Goal: Task Accomplishment & Management: Use online tool/utility

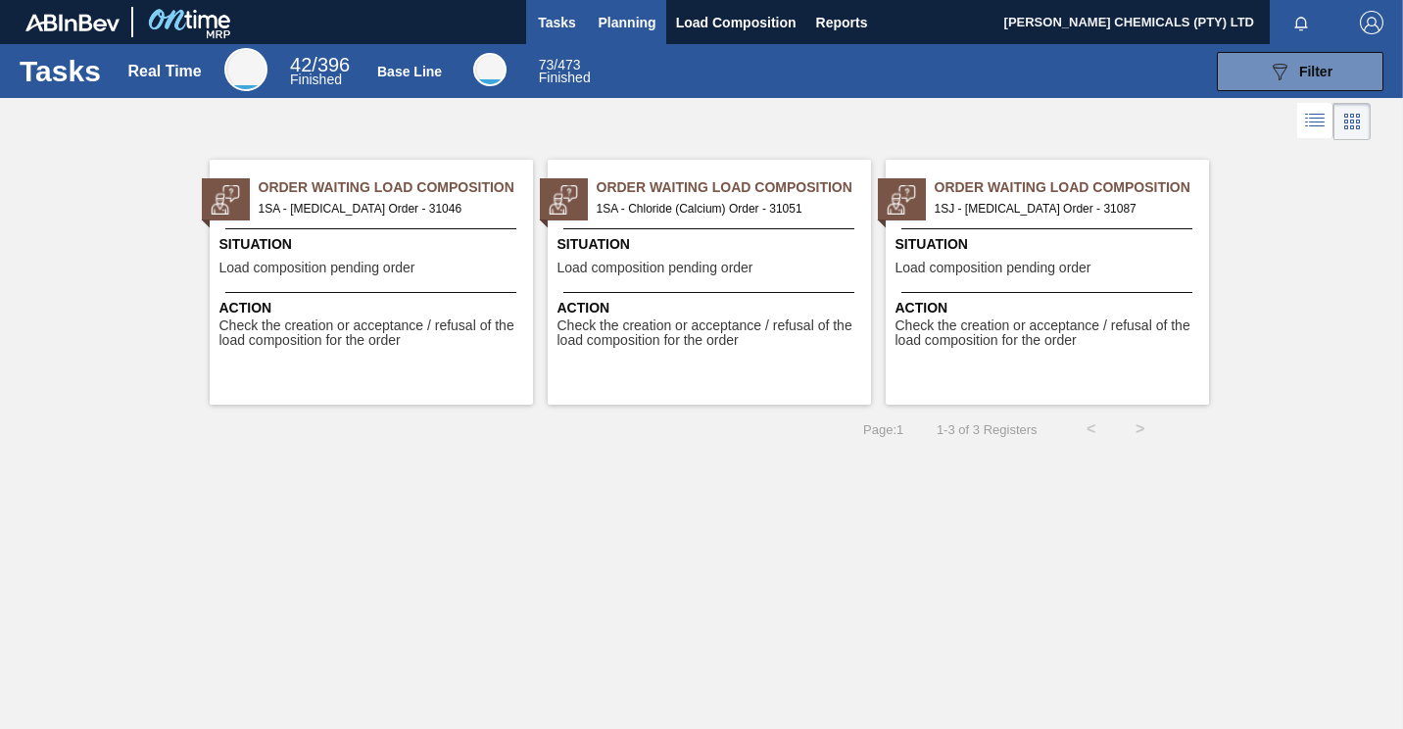
click at [631, 23] on span "Planning" at bounding box center [628, 23] width 58 height 24
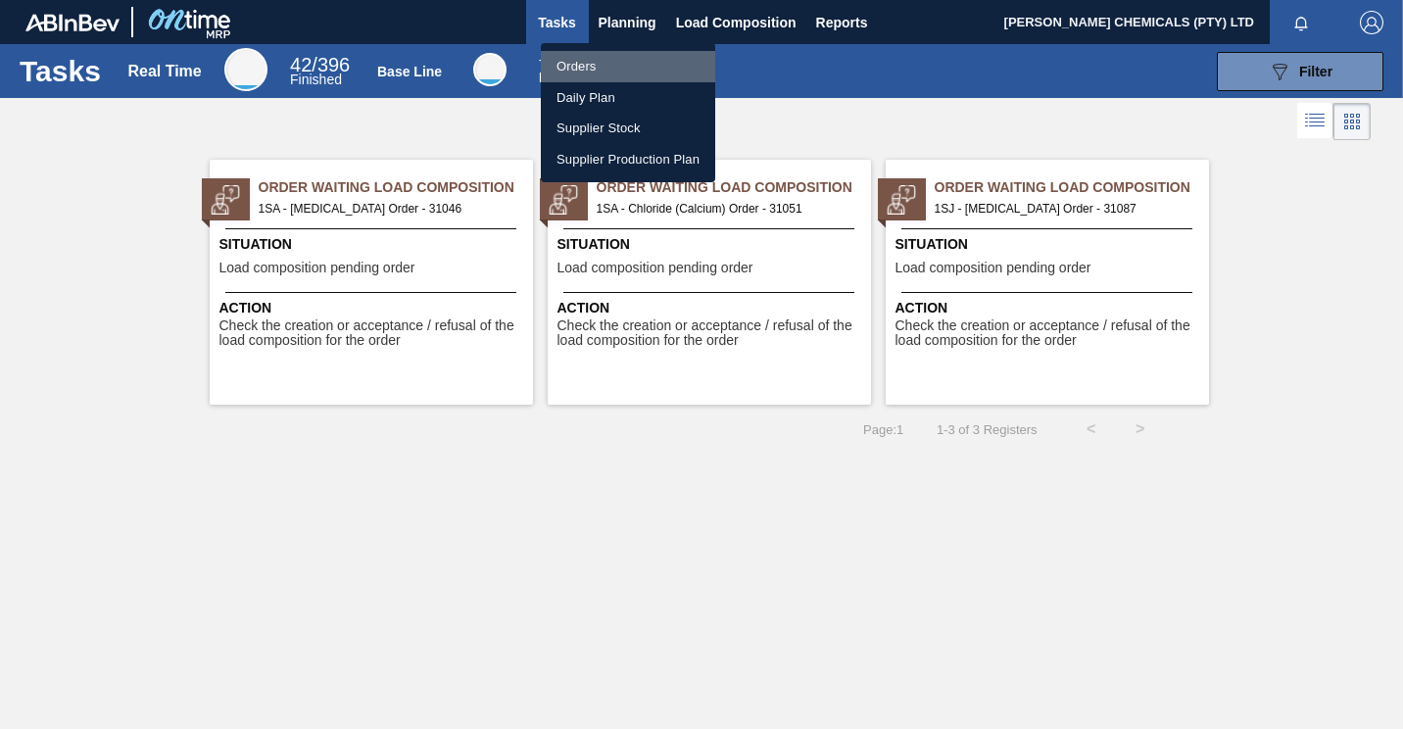
click at [582, 63] on li "Orders" at bounding box center [628, 66] width 174 height 31
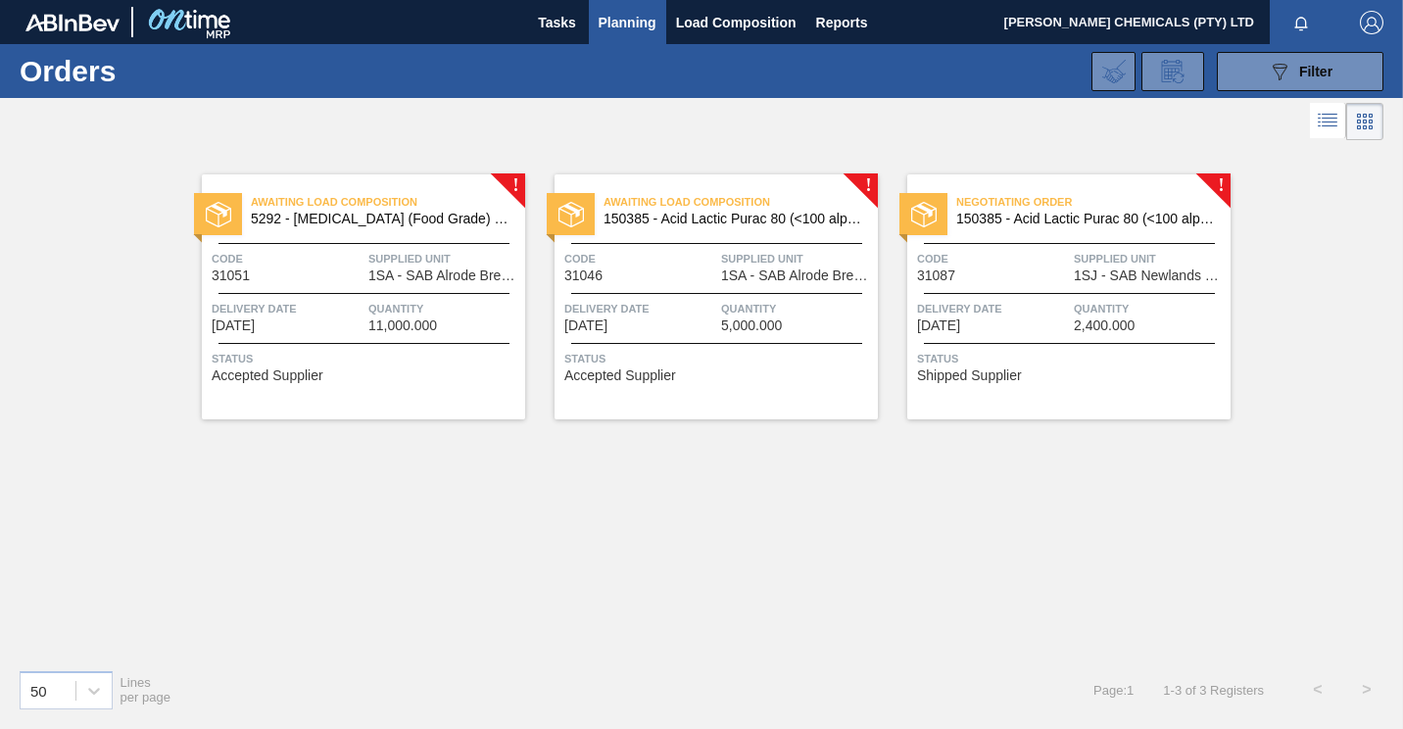
click at [356, 272] on div "Code 31051" at bounding box center [288, 266] width 152 height 34
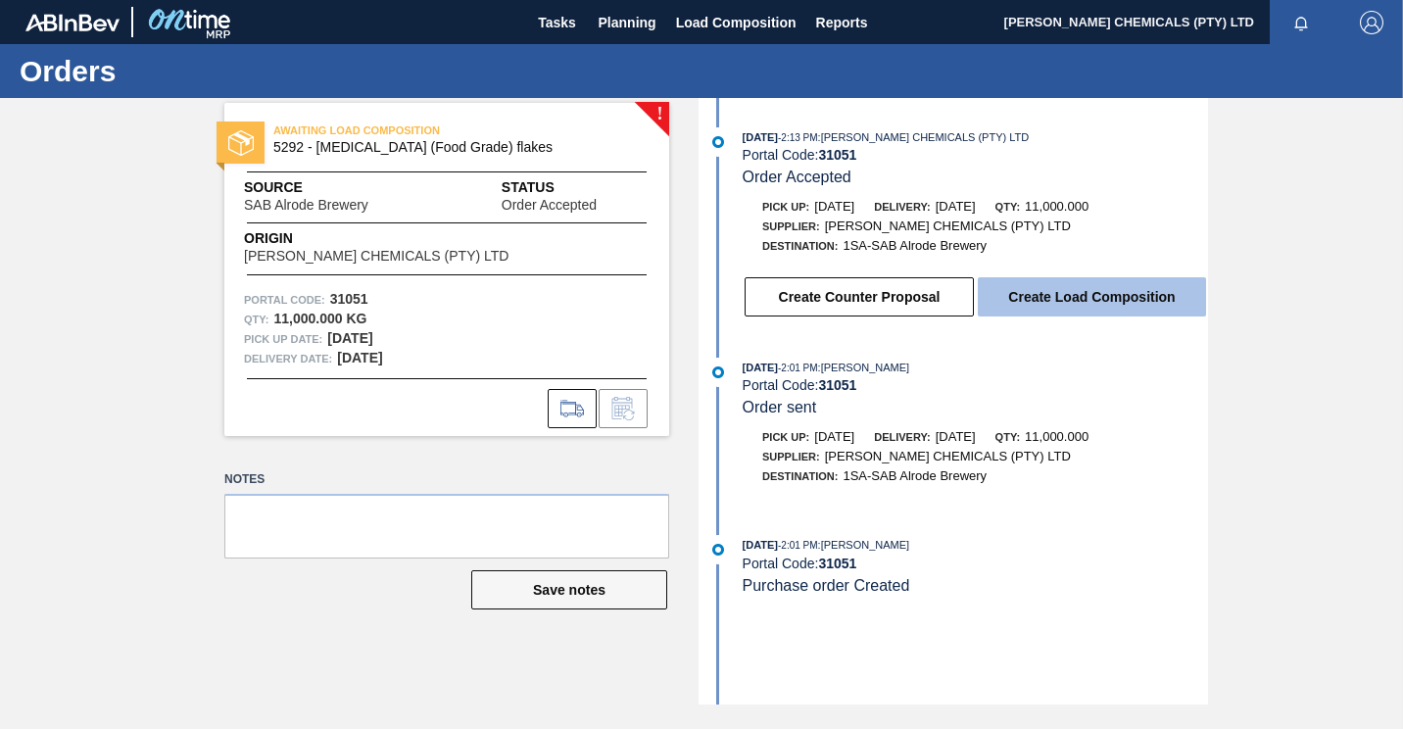
click at [1068, 300] on button "Create Load Composition" at bounding box center [1092, 296] width 228 height 39
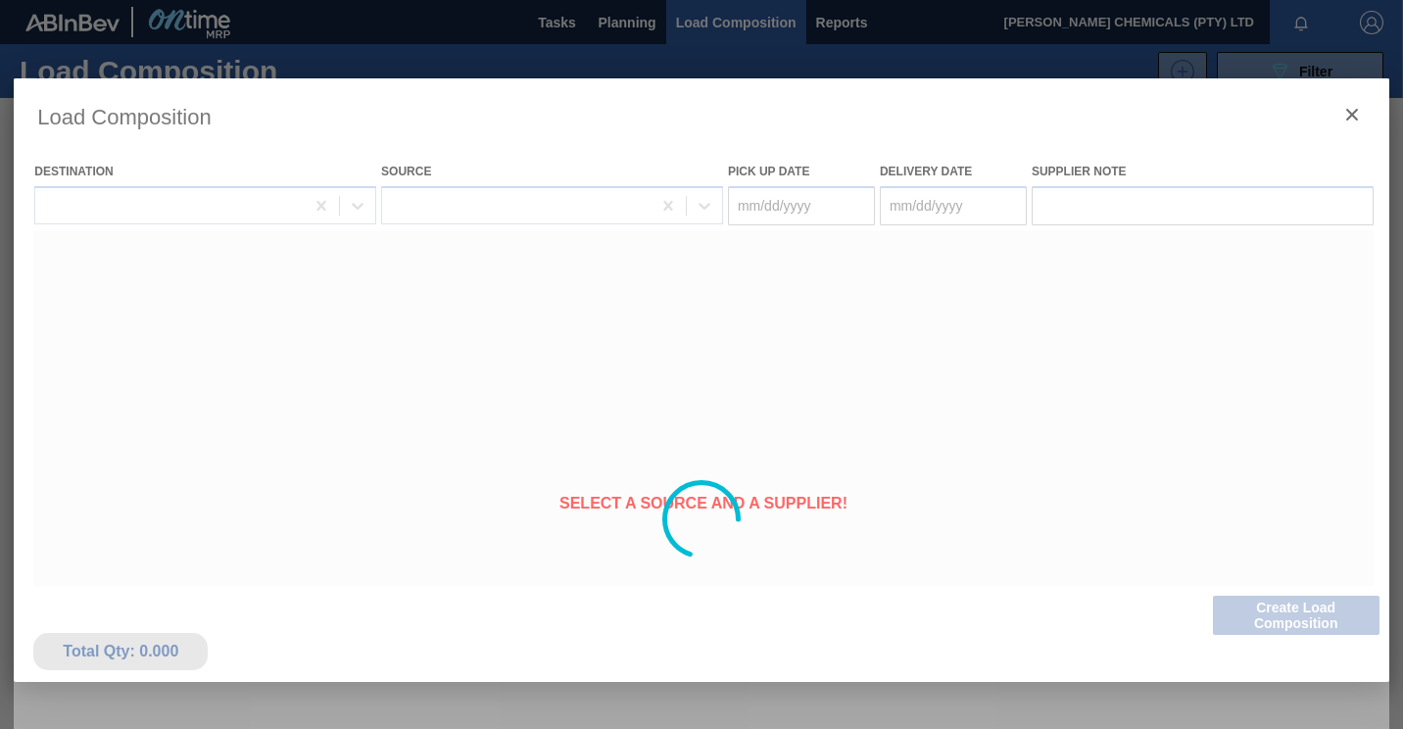
type Date "[DATE]"
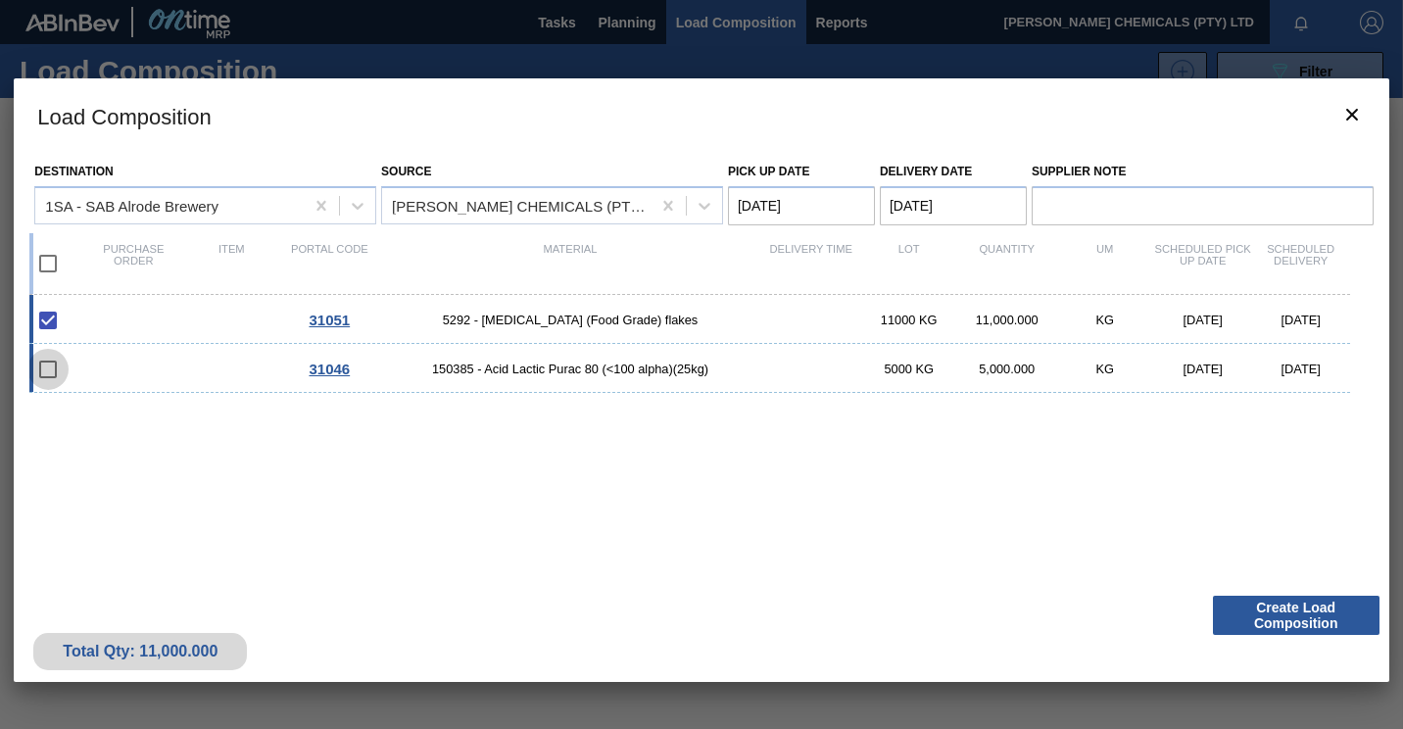
click at [41, 362] on input "checkbox" at bounding box center [47, 369] width 41 height 41
click at [52, 367] on input "checkbox" at bounding box center [47, 369] width 41 height 41
checkbox input "false"
click at [1266, 605] on button "Create Load Composition" at bounding box center [1296, 615] width 167 height 39
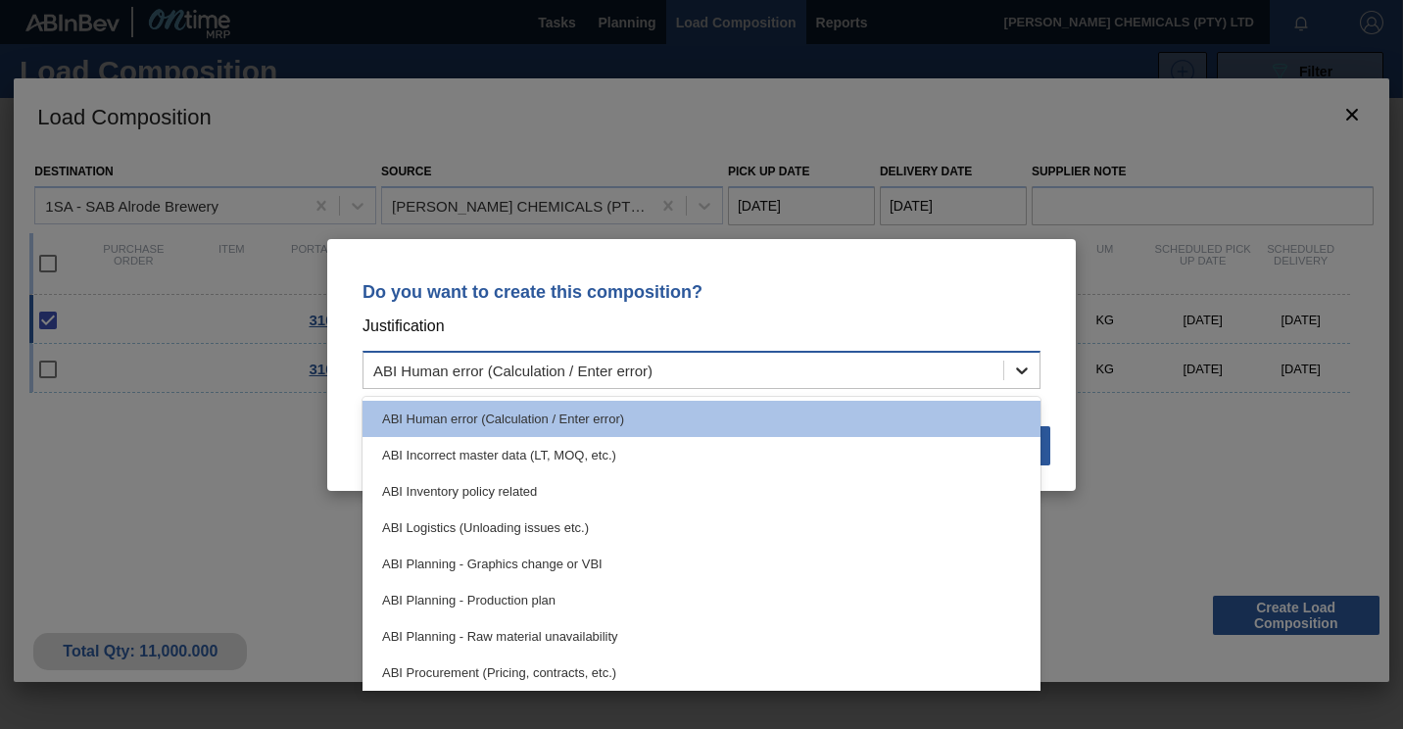
click at [1019, 376] on icon at bounding box center [1022, 371] width 20 height 20
click at [1020, 372] on icon at bounding box center [1022, 371] width 20 height 20
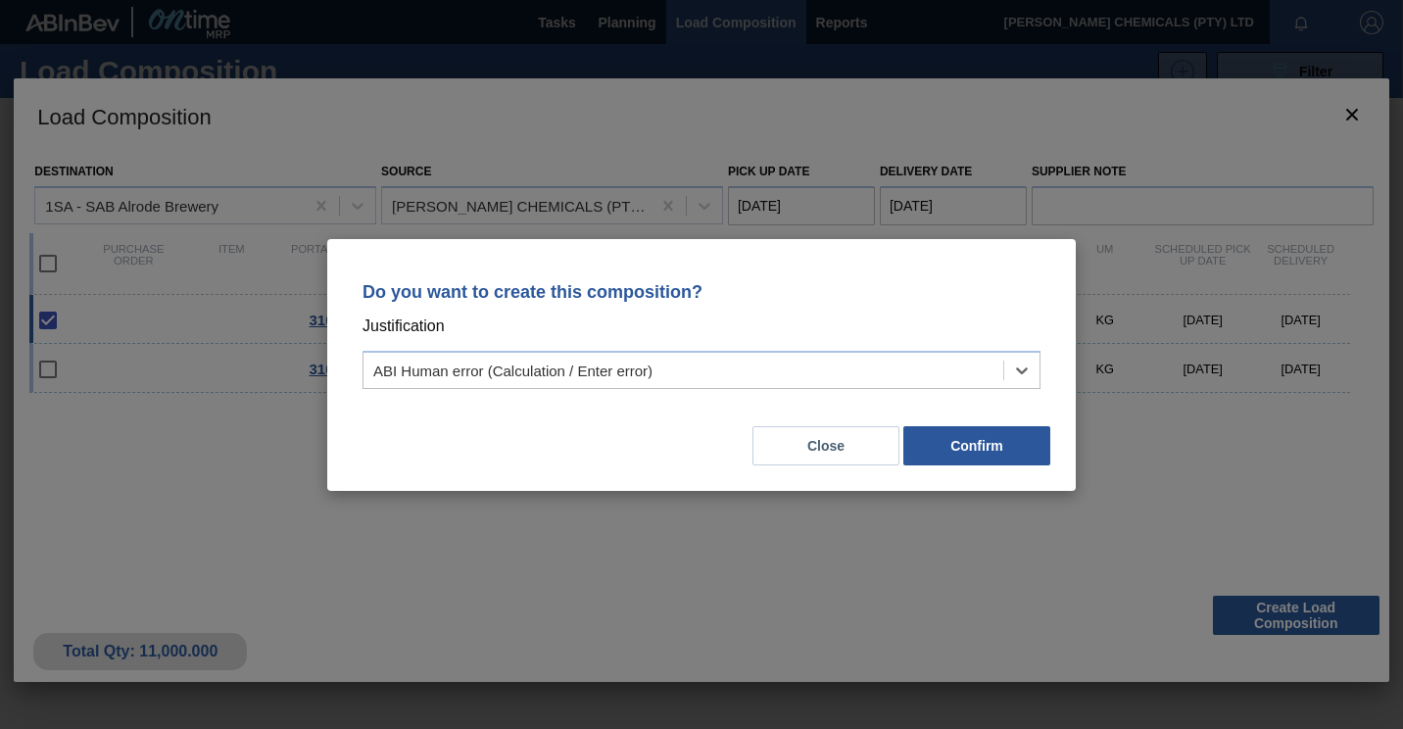
click at [810, 442] on button "Close" at bounding box center [825, 445] width 147 height 39
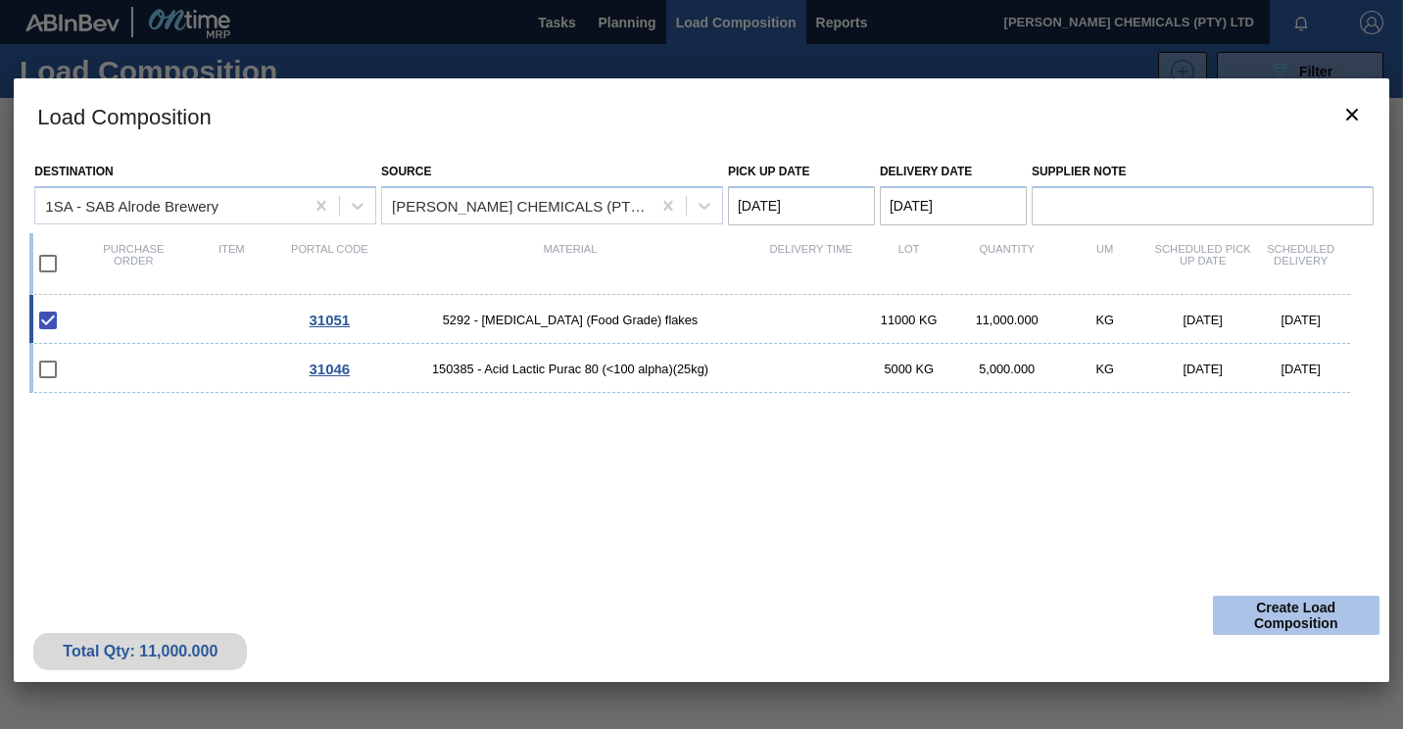
click at [1254, 615] on button "Create Load Composition" at bounding box center [1296, 615] width 167 height 39
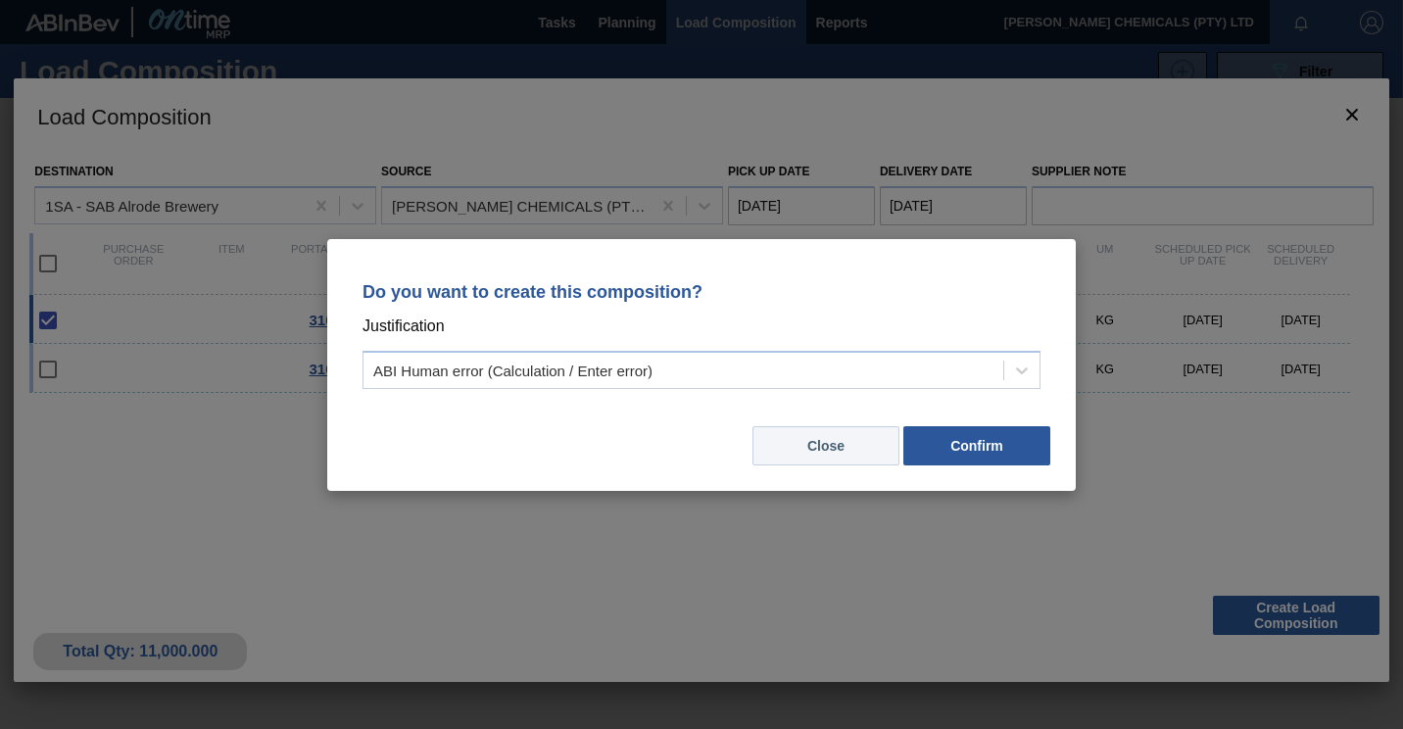
click at [779, 442] on button "Close" at bounding box center [825, 445] width 147 height 39
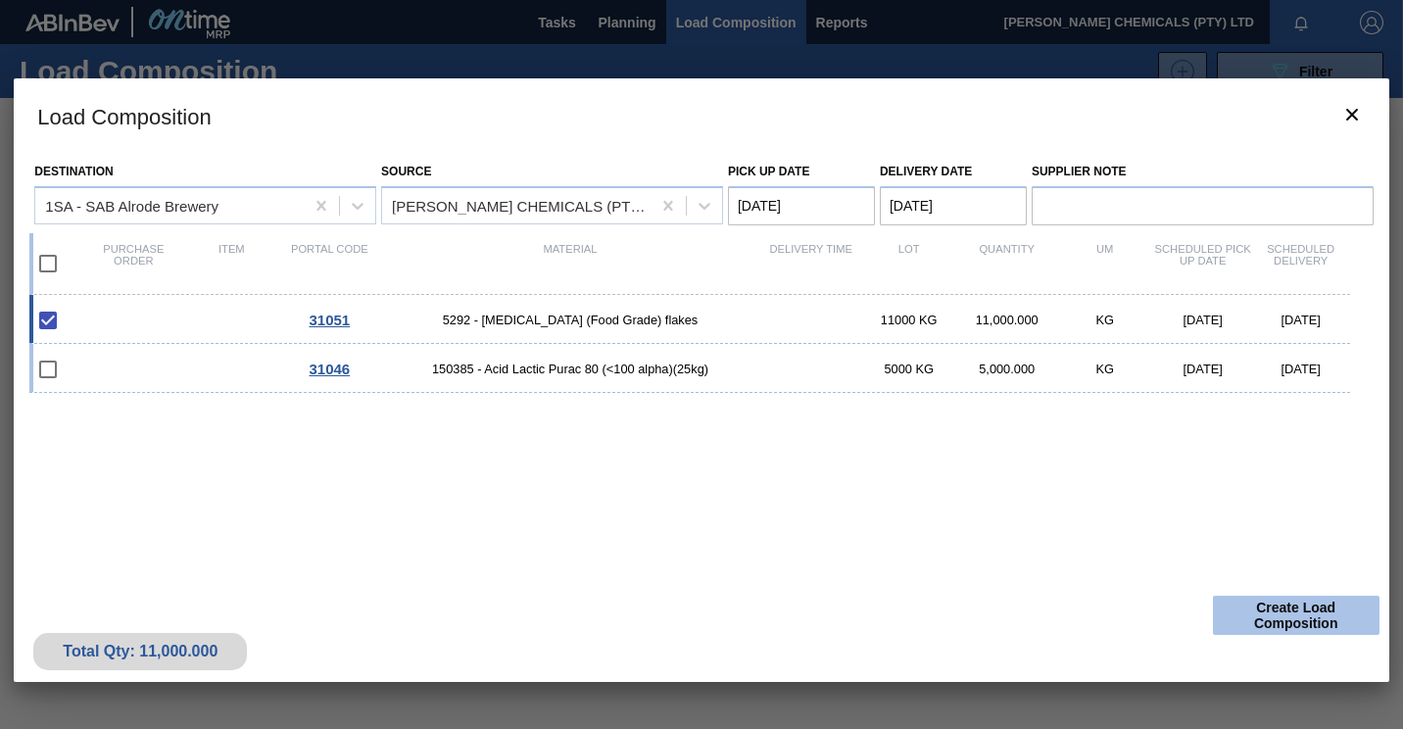
click at [1220, 602] on button "Create Load Composition" at bounding box center [1296, 615] width 167 height 39
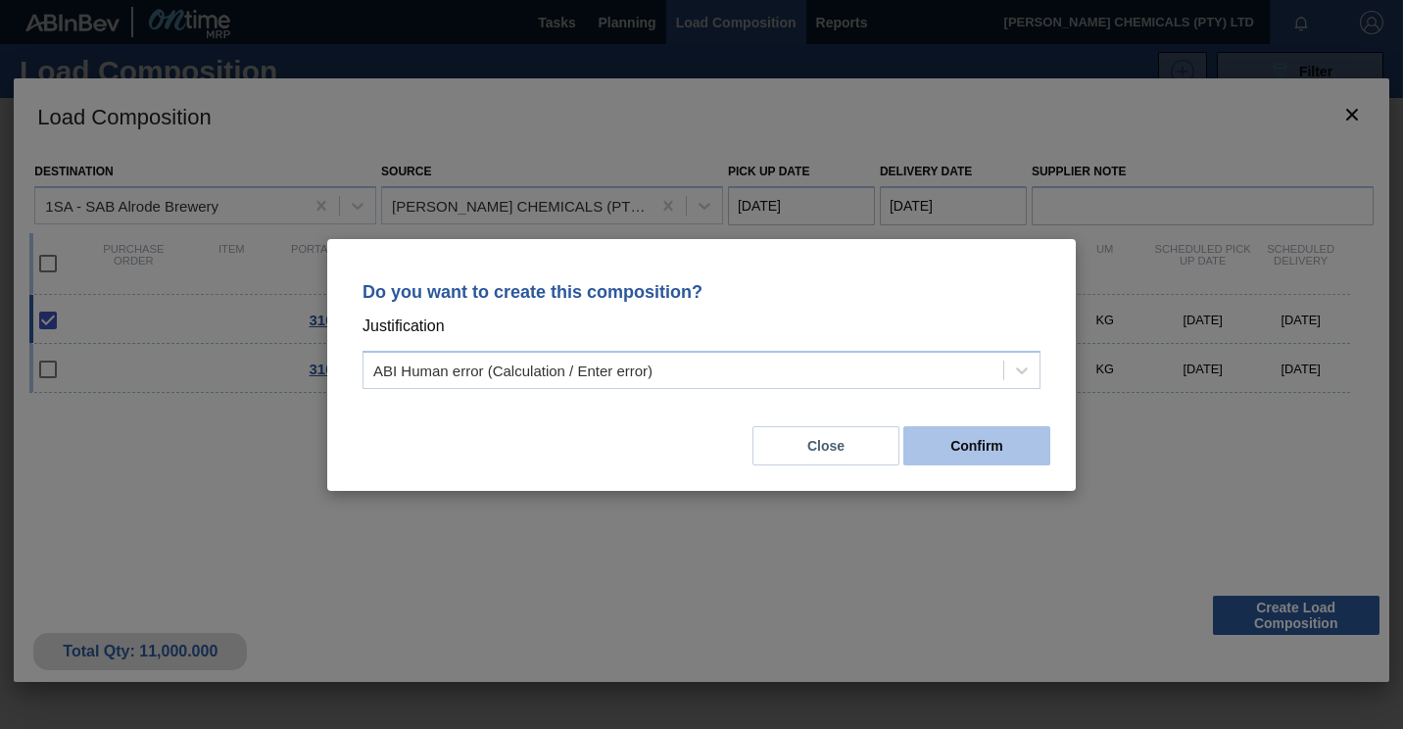
click at [983, 457] on button "Confirm" at bounding box center [976, 445] width 147 height 39
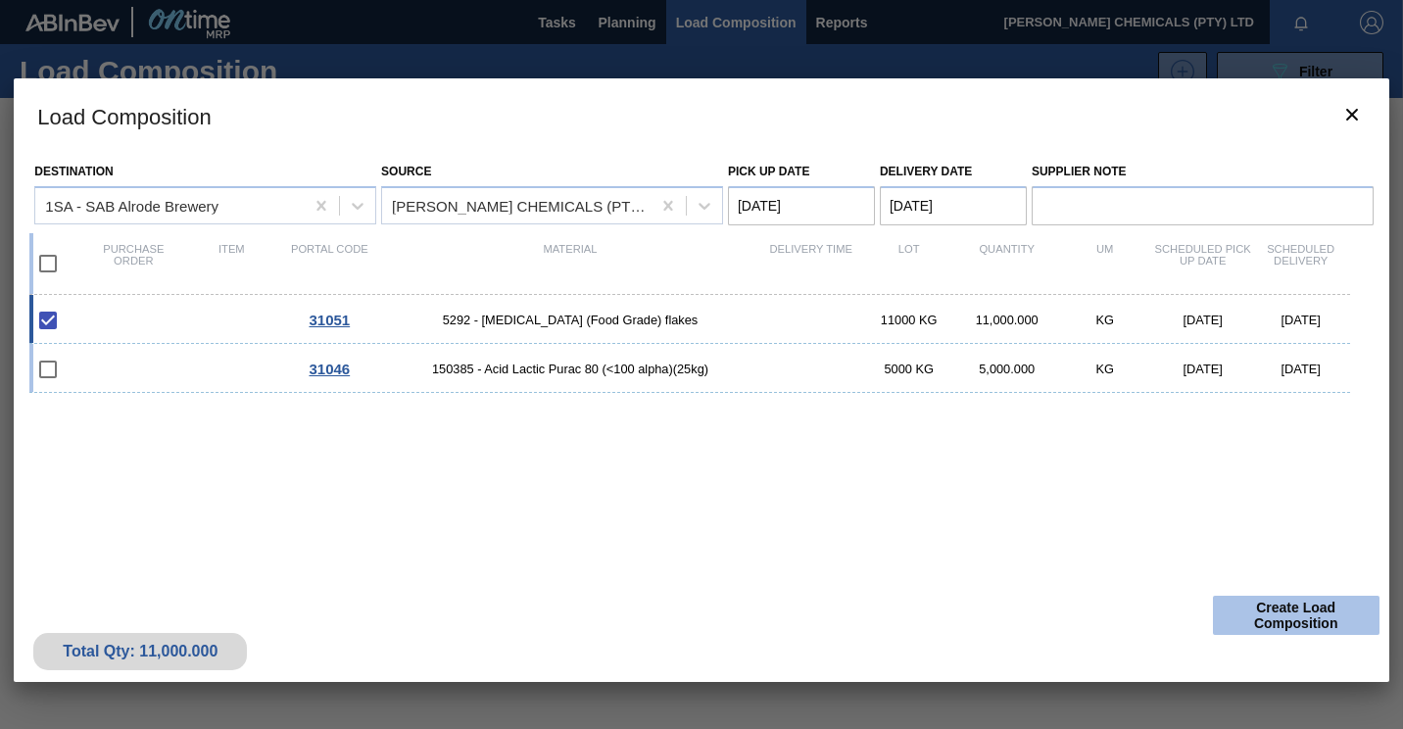
click at [1284, 602] on button "Create Load Composition" at bounding box center [1296, 615] width 167 height 39
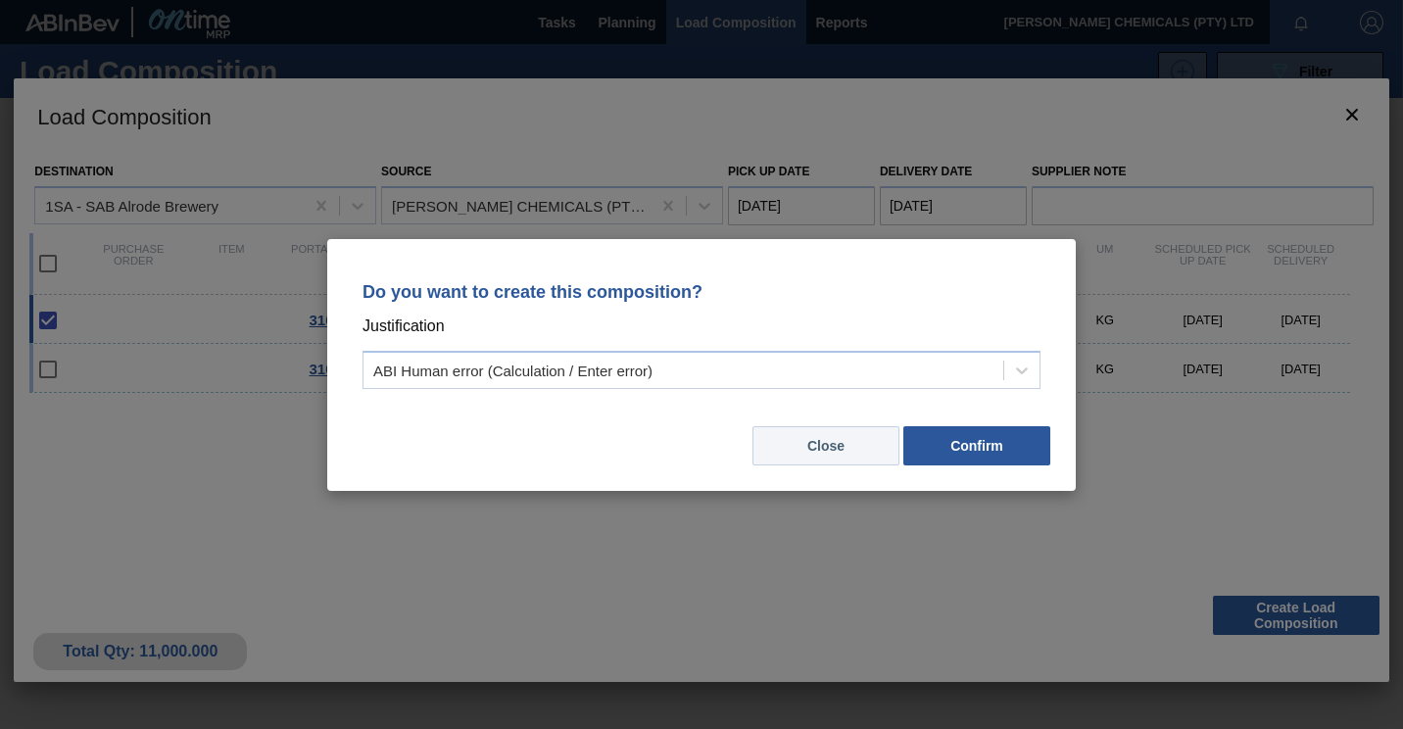
click at [811, 453] on button "Close" at bounding box center [825, 445] width 147 height 39
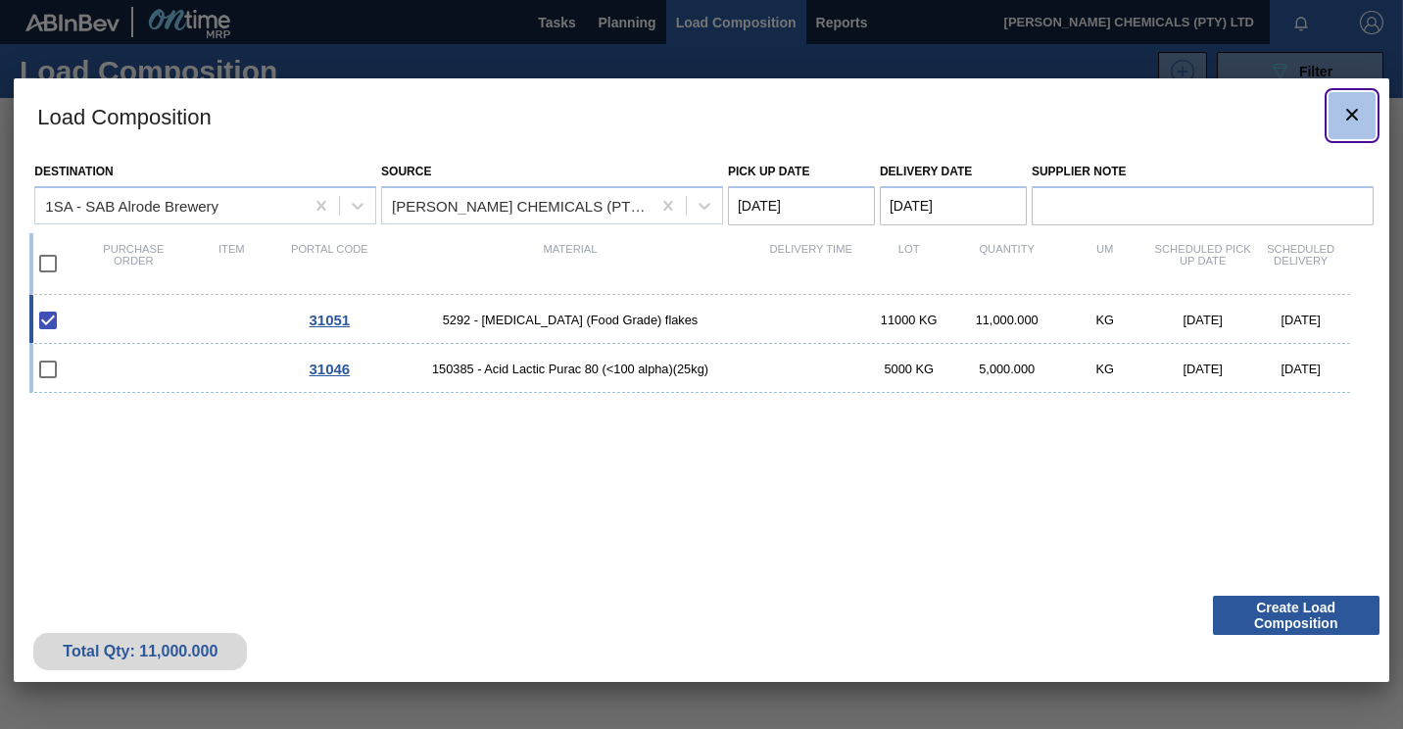
click at [1348, 115] on icon "botão de ícone" at bounding box center [1352, 115] width 24 height 24
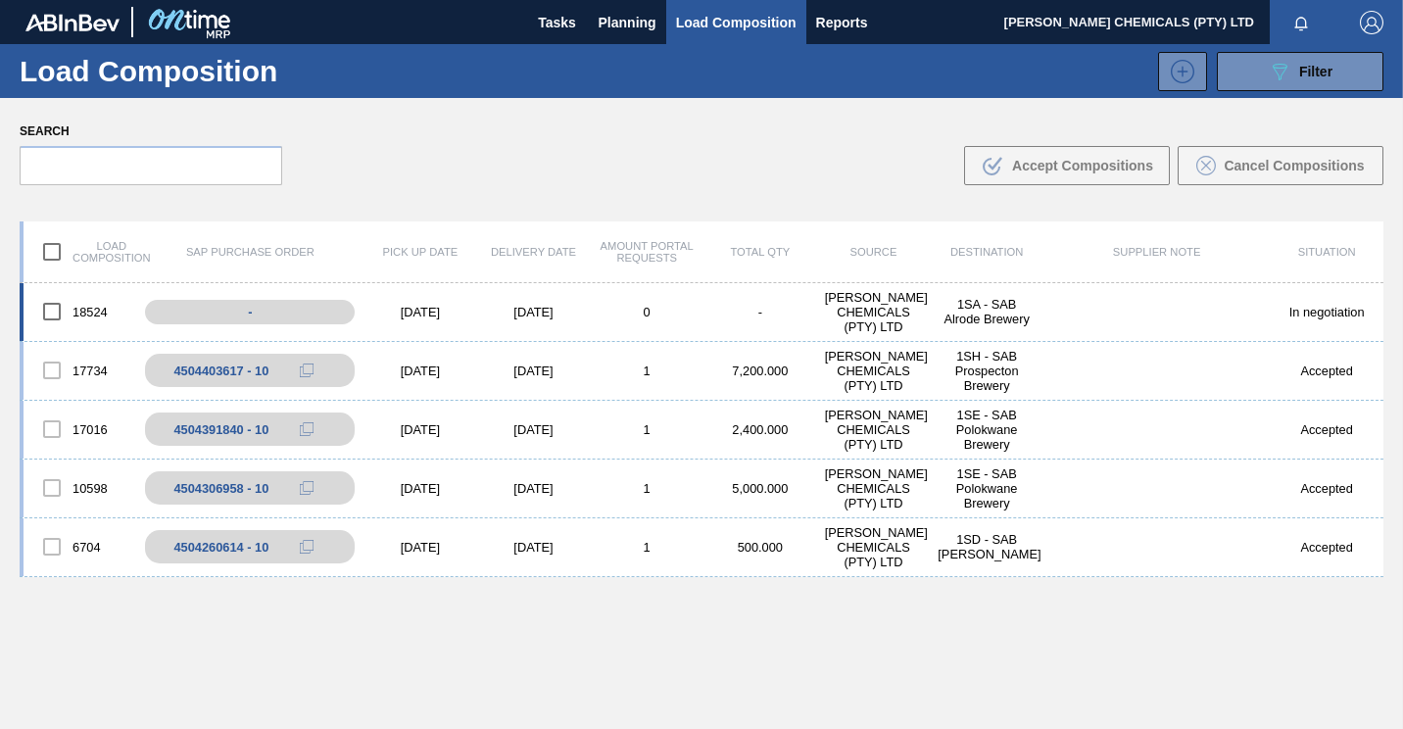
click at [92, 312] on div "18524" at bounding box center [81, 311] width 114 height 41
click at [58, 307] on input "checkbox" at bounding box center [51, 311] width 41 height 41
click at [57, 309] on input "checkbox" at bounding box center [51, 311] width 41 height 41
click at [58, 312] on input "checkbox" at bounding box center [51, 311] width 41 height 41
click at [1035, 161] on span "Accept Compositions" at bounding box center [1082, 166] width 141 height 16
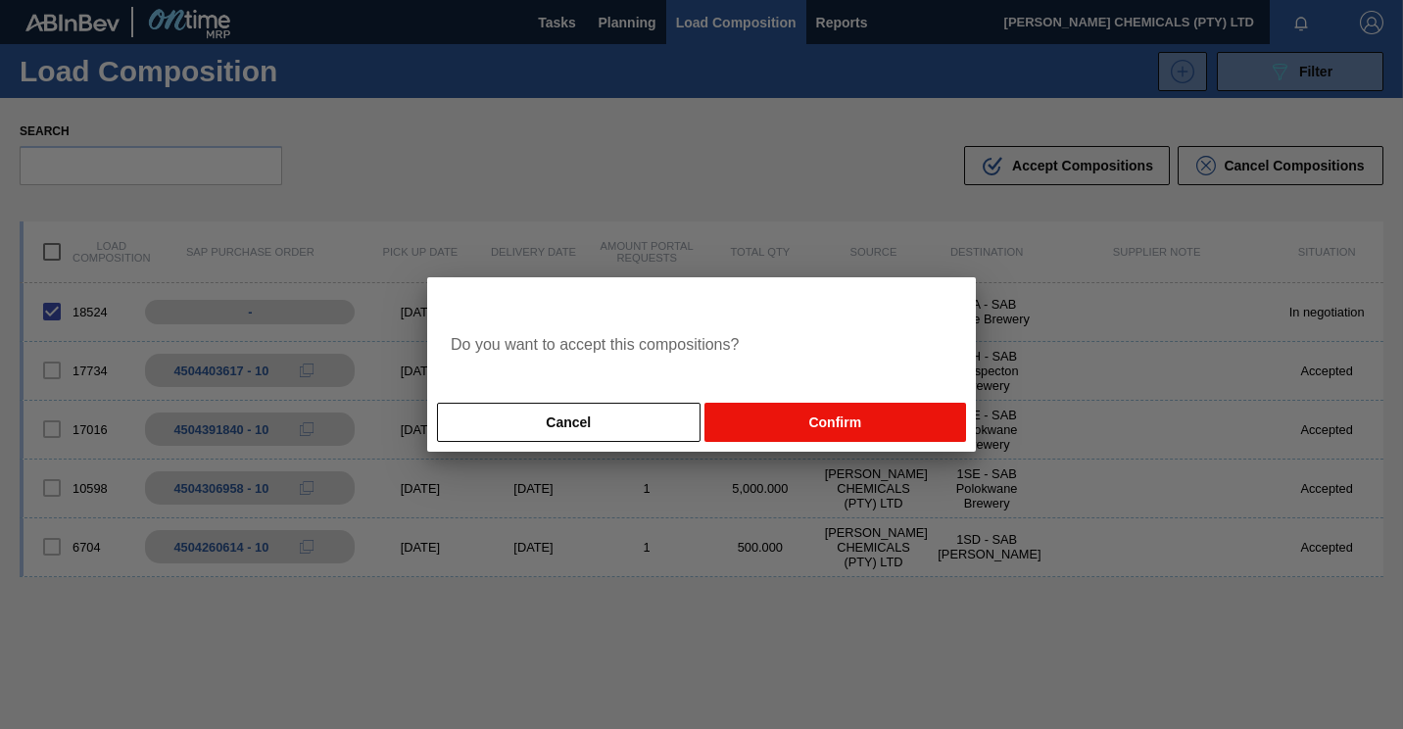
click at [772, 414] on button "Confirm" at bounding box center [835, 422] width 262 height 39
checkbox input "false"
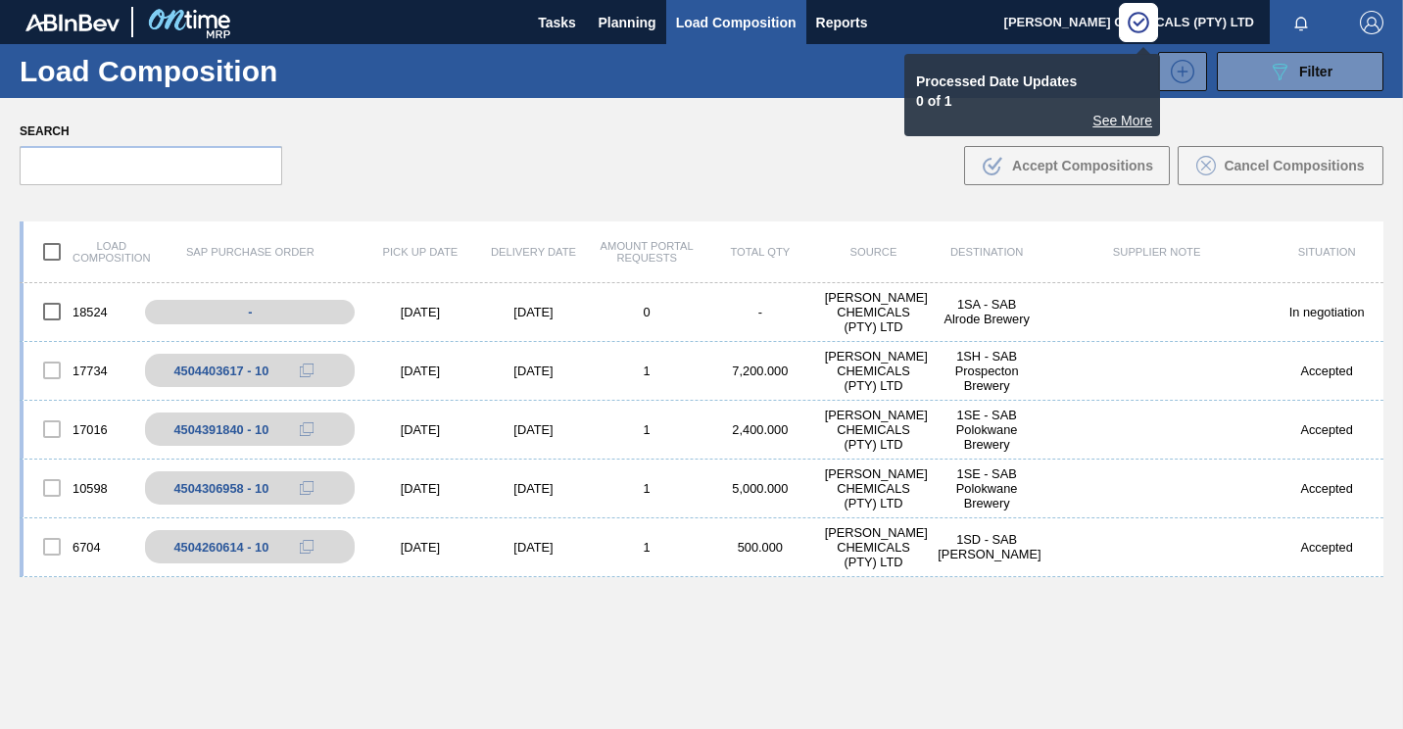
click at [1132, 122] on div "See More" at bounding box center [1032, 121] width 240 height 16
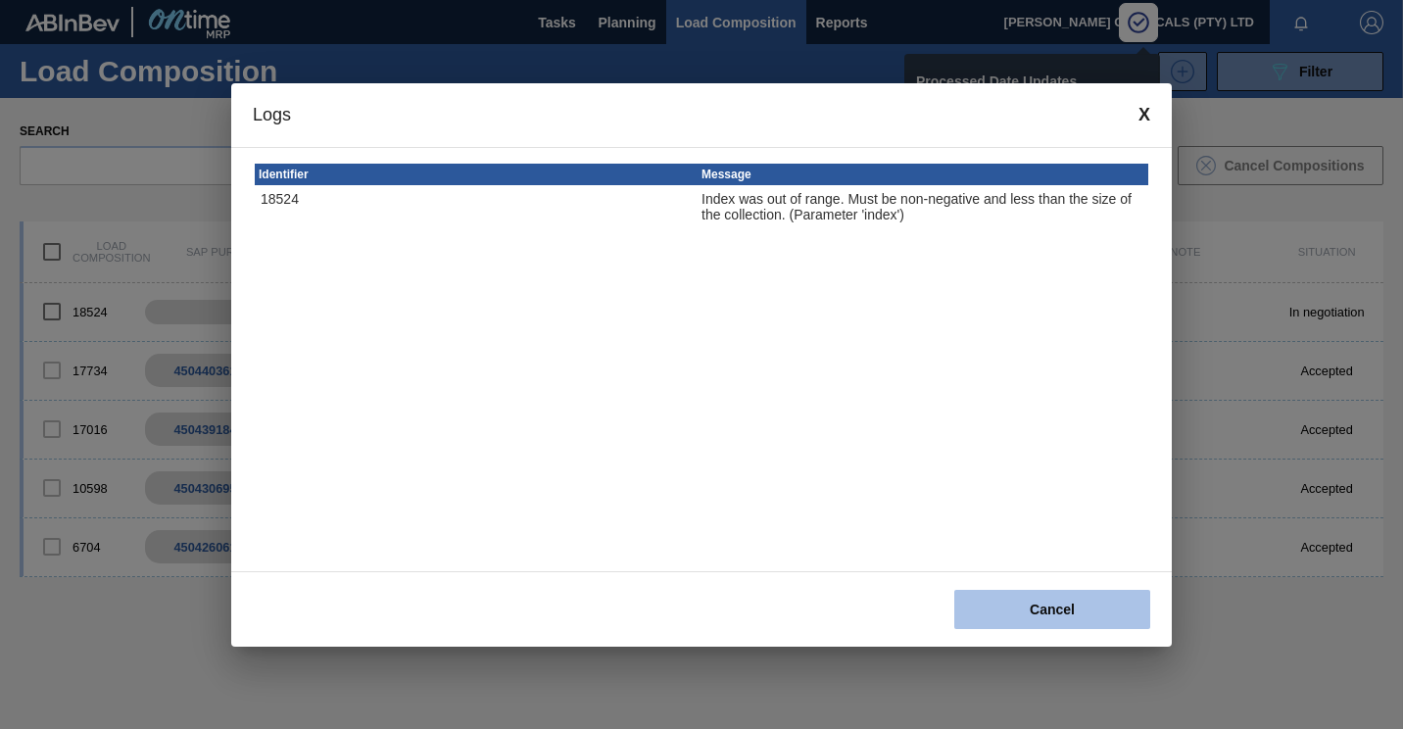
click at [1002, 604] on button "Cancel" at bounding box center [1052, 609] width 196 height 39
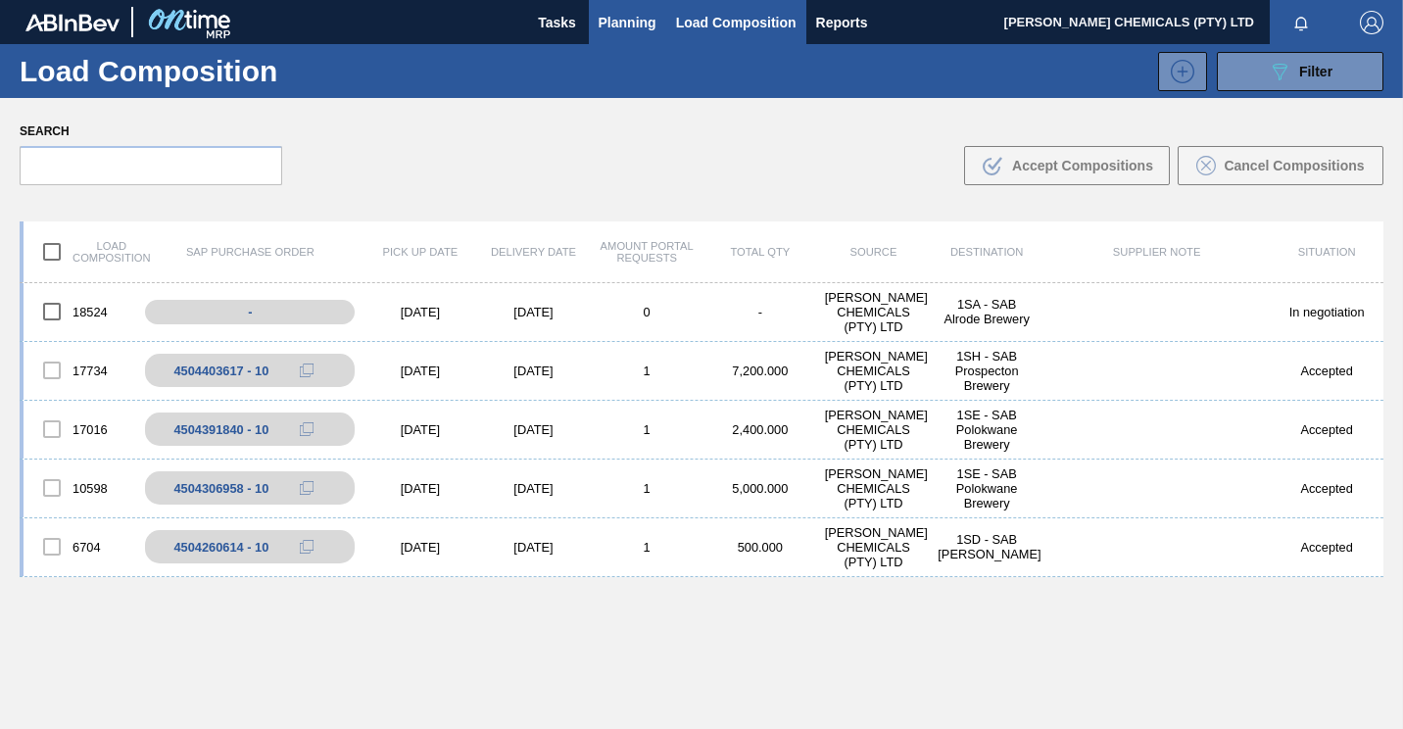
click at [615, 11] on span "Planning" at bounding box center [628, 23] width 58 height 24
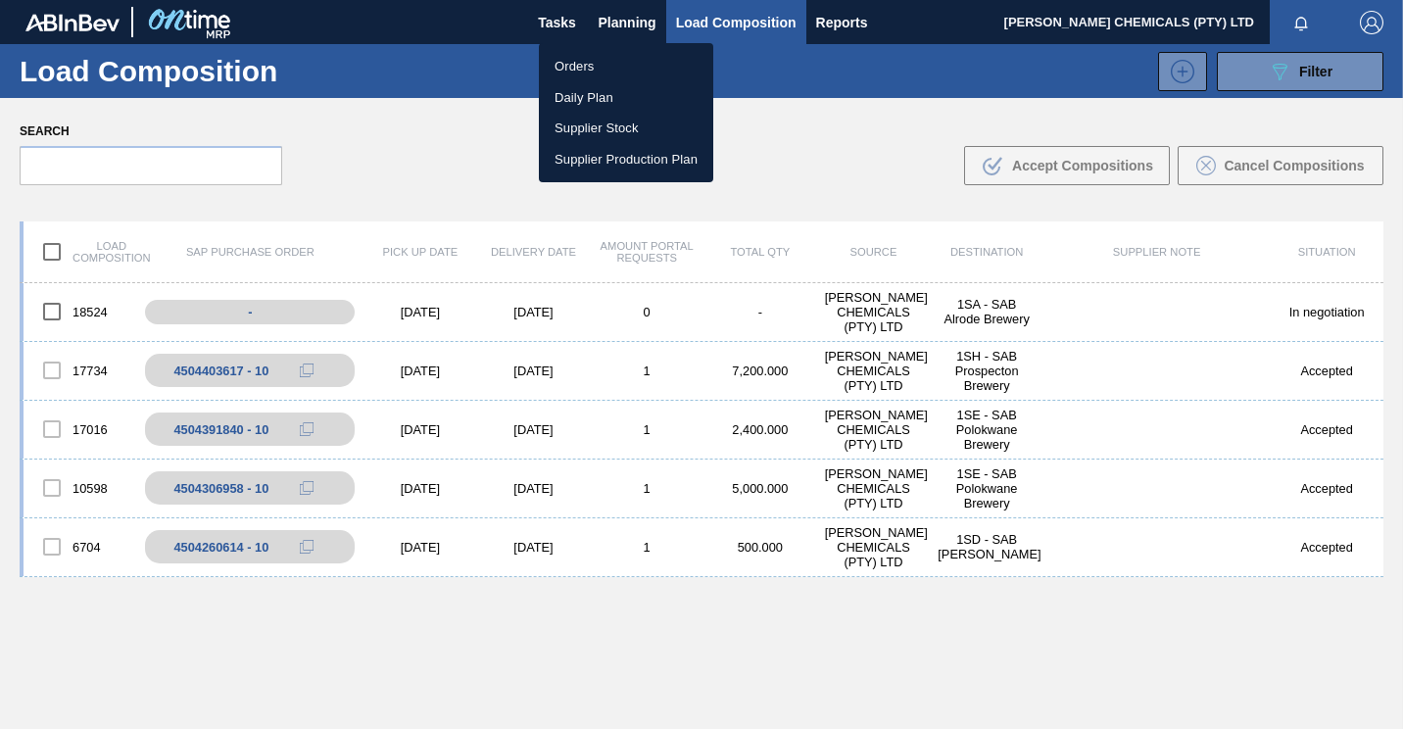
click at [590, 59] on li "Orders" at bounding box center [626, 66] width 174 height 31
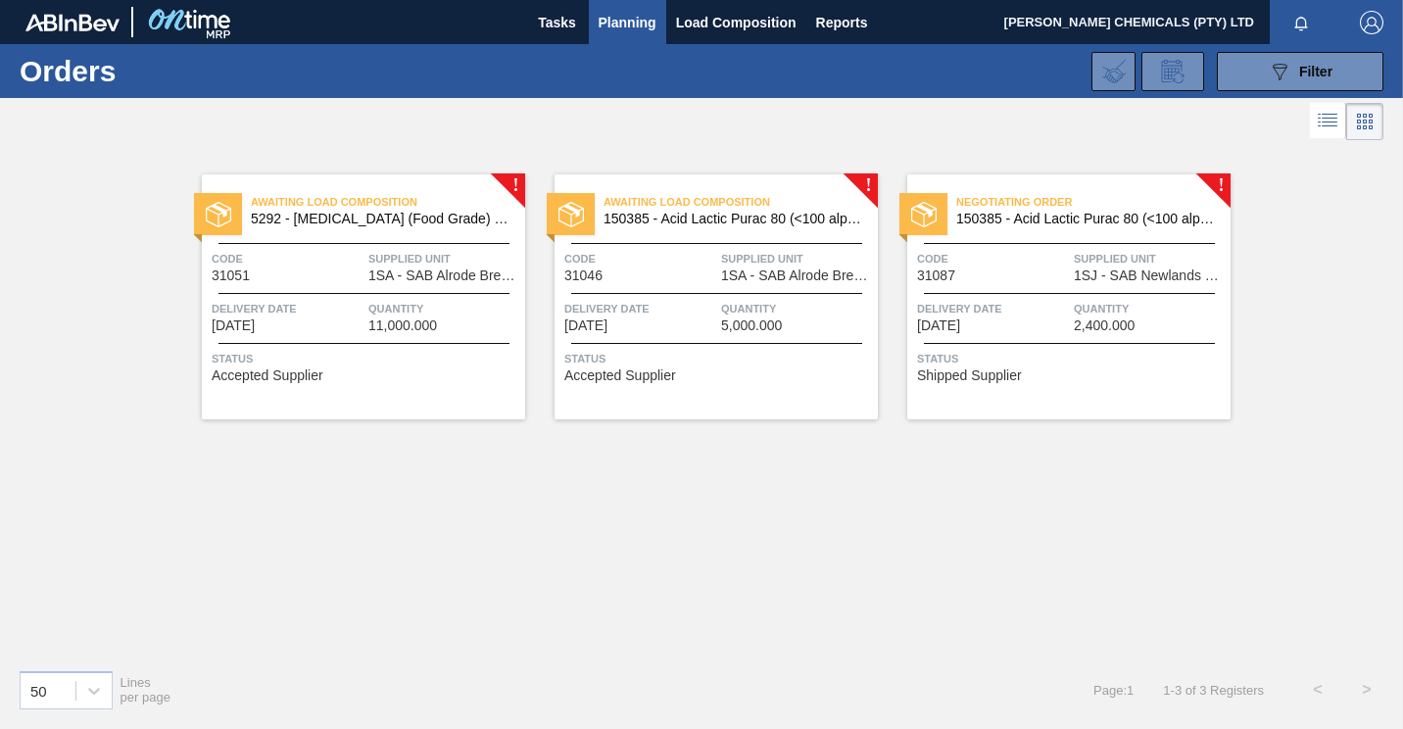
click at [1024, 312] on span "Delivery Date" at bounding box center [993, 309] width 152 height 20
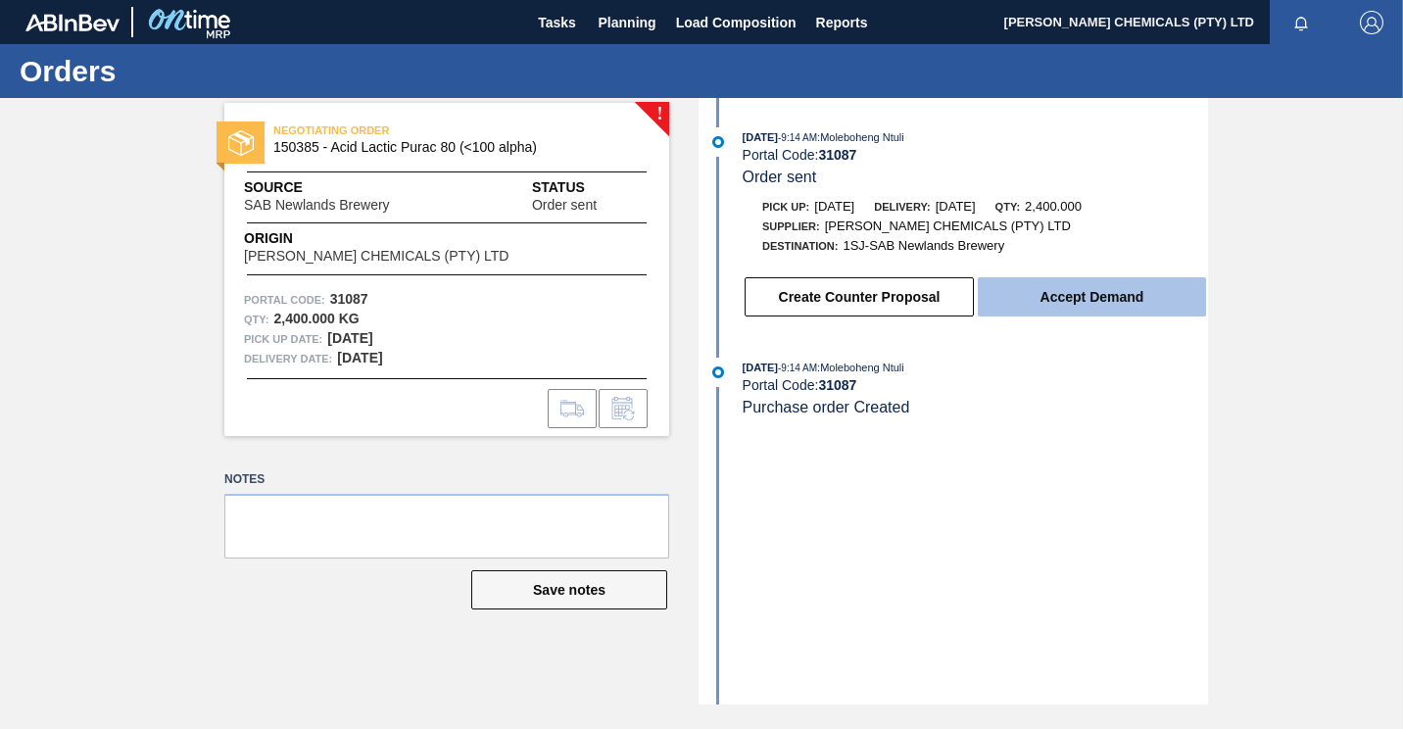
click at [1067, 310] on button "Accept Demand" at bounding box center [1092, 296] width 228 height 39
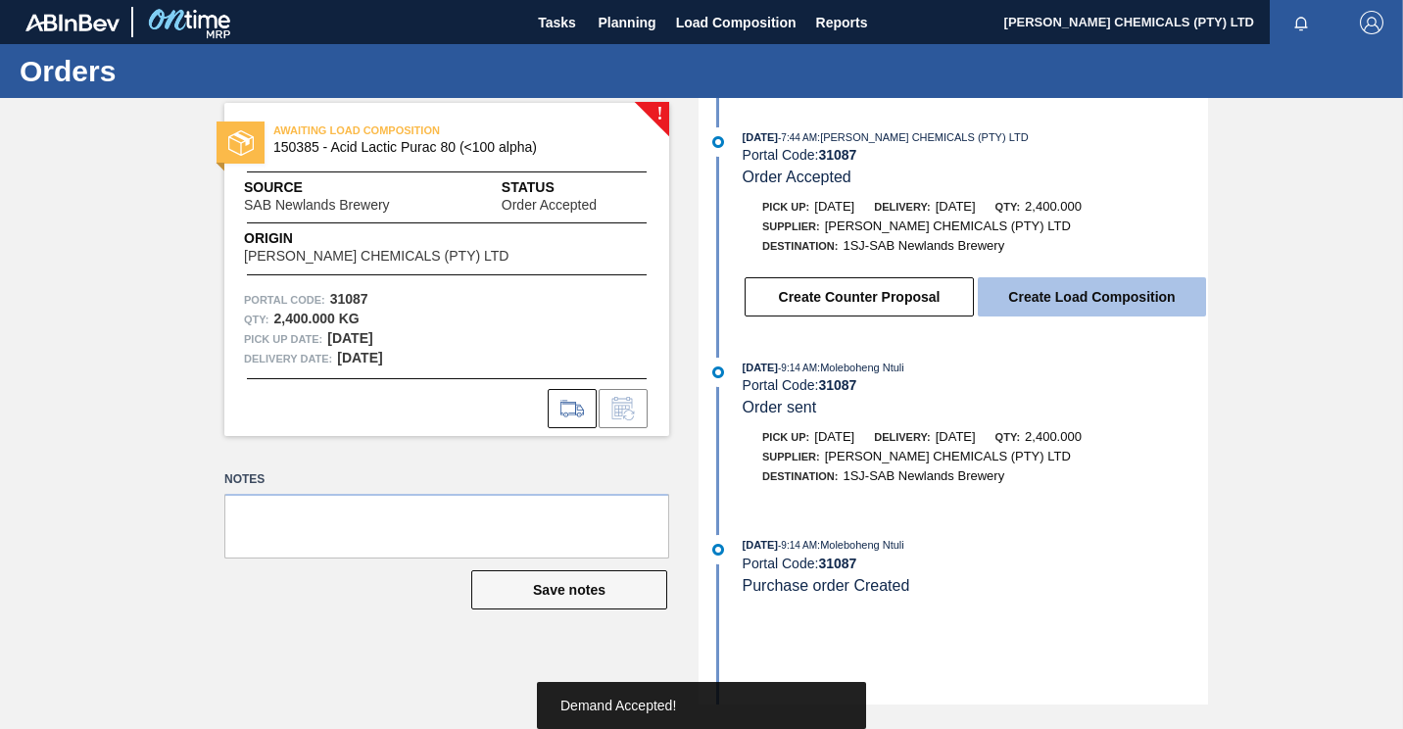
click at [1070, 306] on button "Create Load Composition" at bounding box center [1092, 296] width 228 height 39
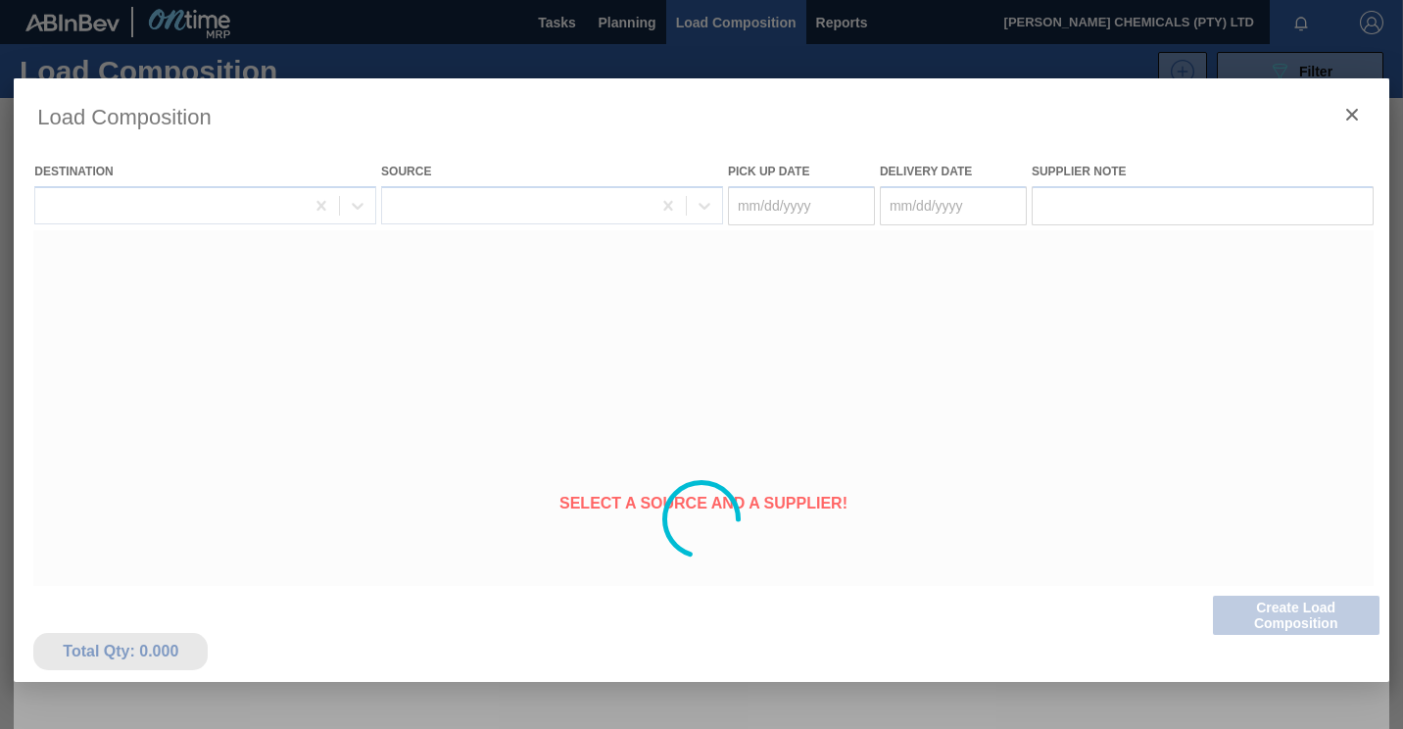
type Date "[DATE]"
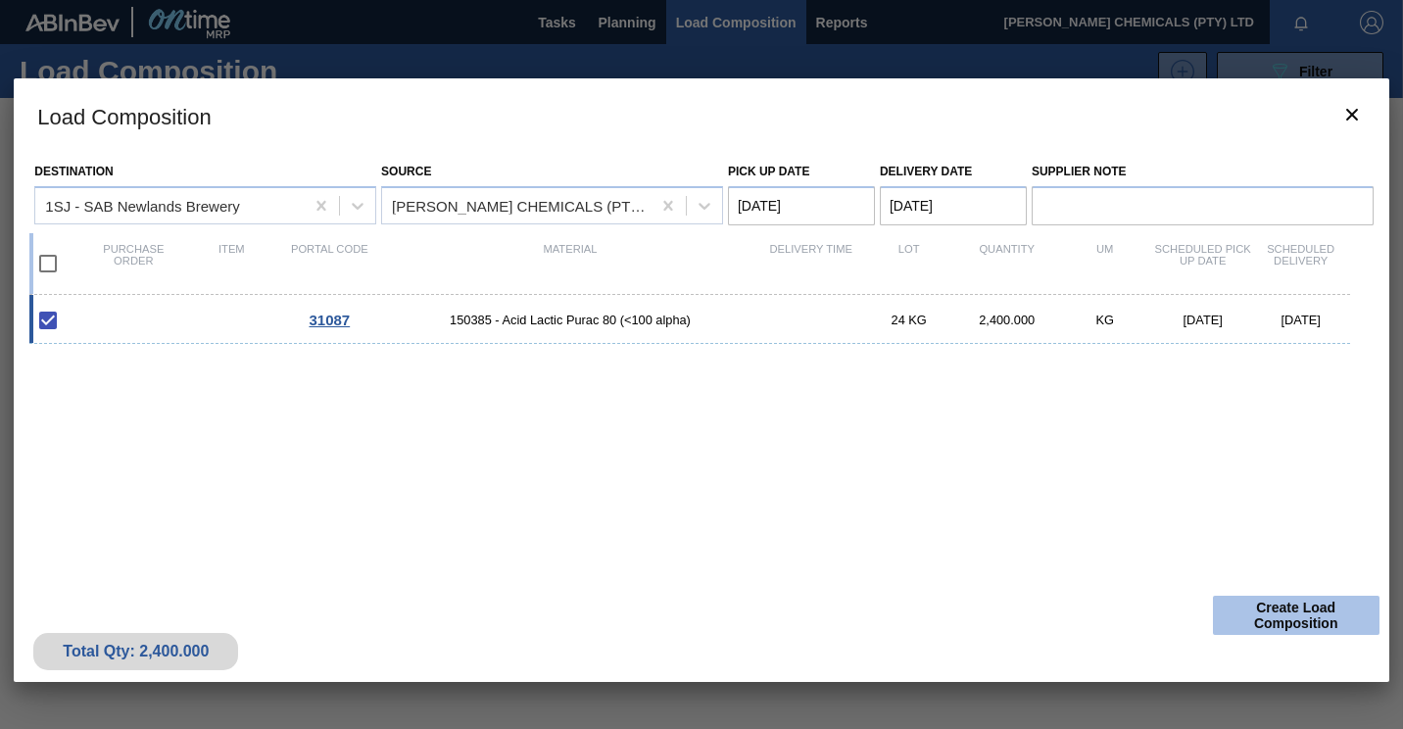
click at [1256, 602] on button "Create Load Composition" at bounding box center [1296, 615] width 167 height 39
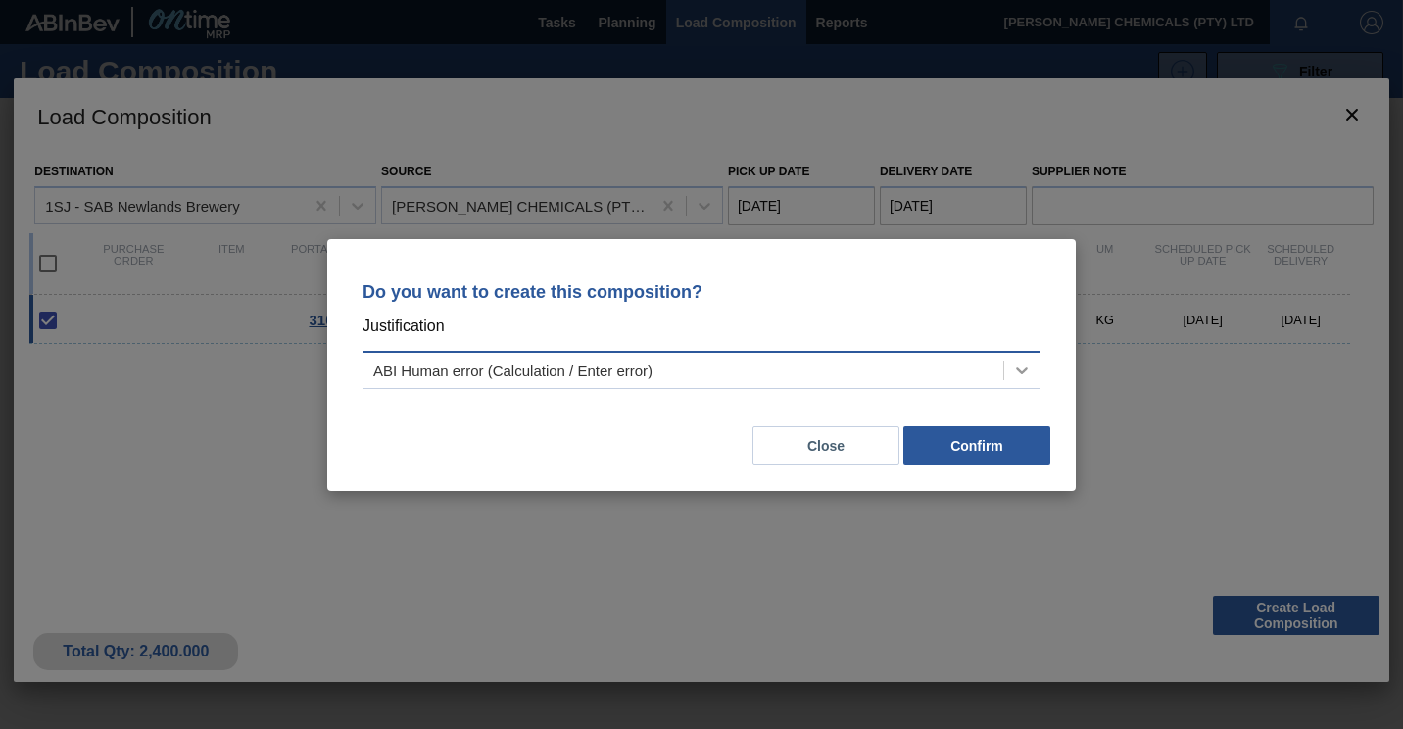
click at [1012, 371] on icon at bounding box center [1022, 371] width 20 height 20
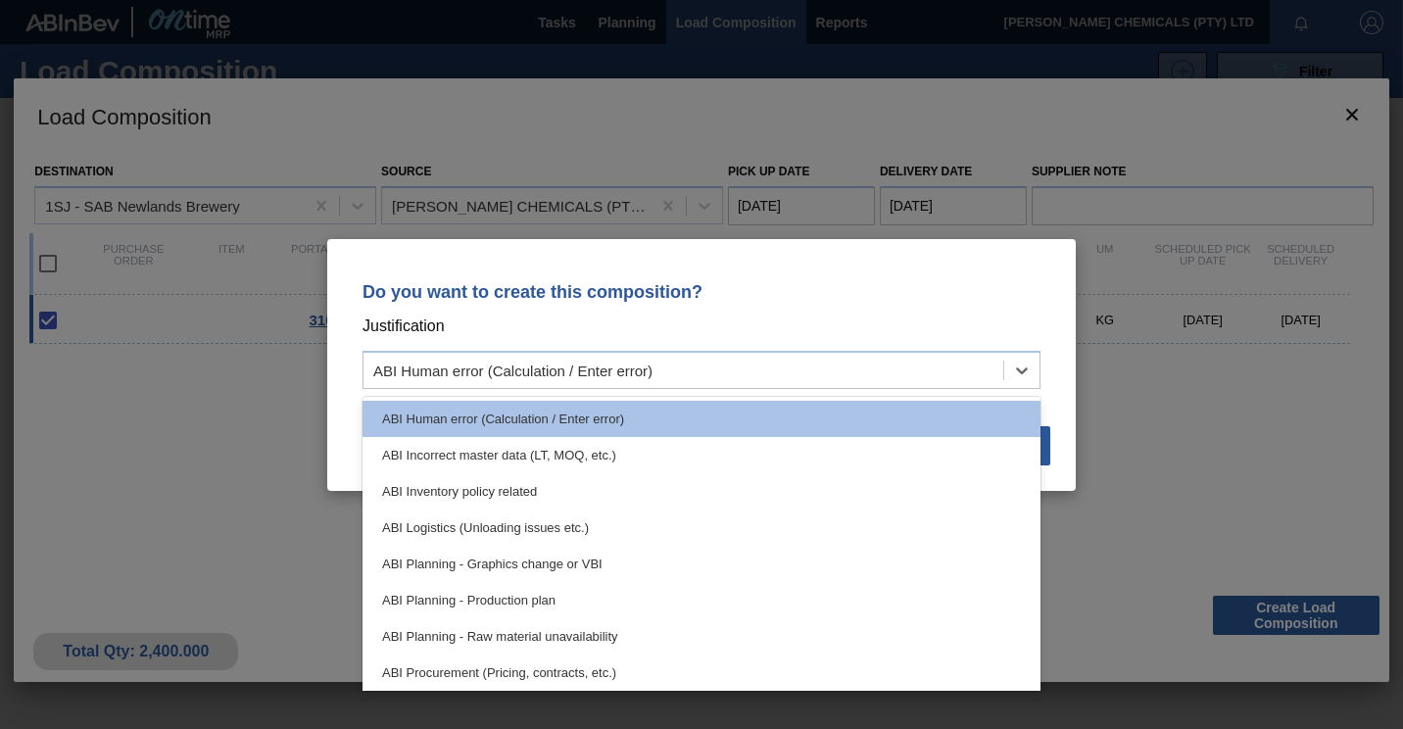
click at [1124, 506] on div "Do you want to create this composition? Justification option ABI Planning - Gra…" at bounding box center [701, 364] width 1403 height 729
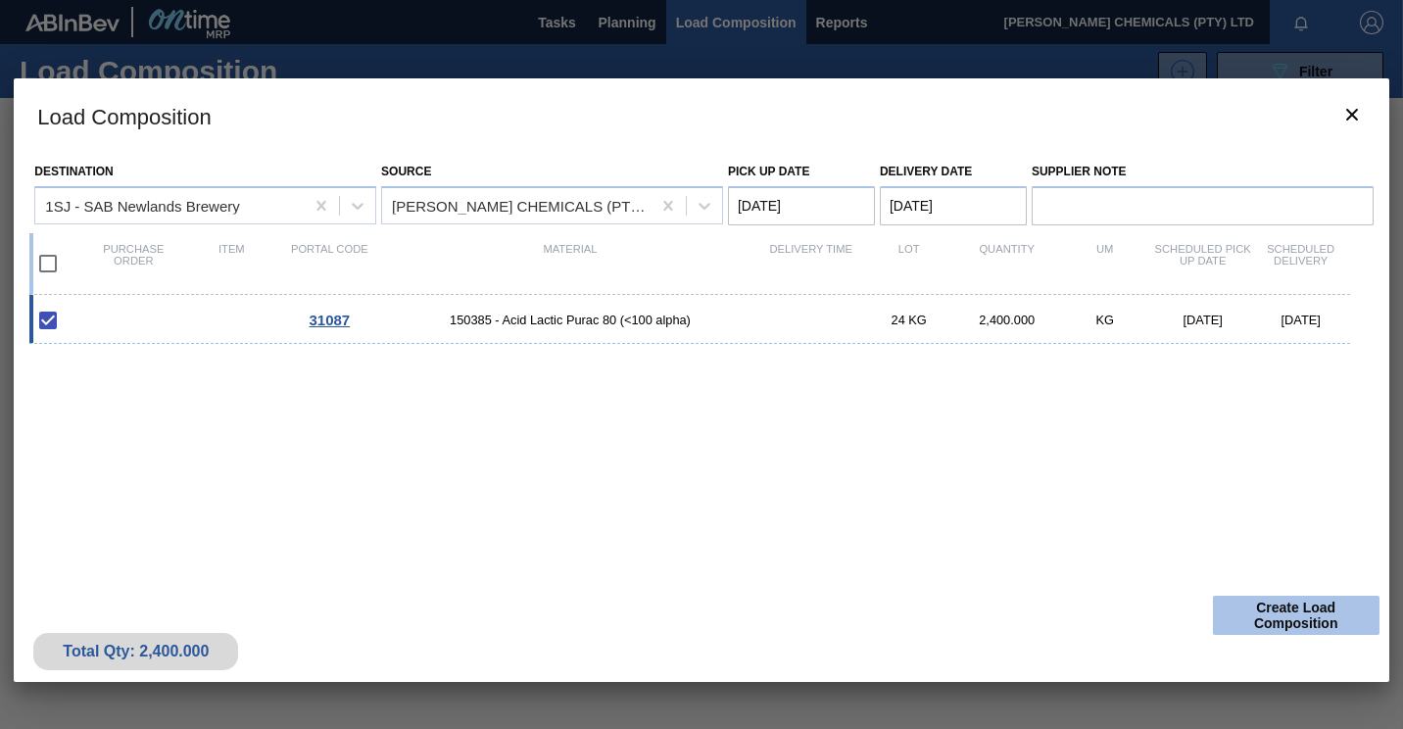
click at [1302, 602] on button "Create Load Composition" at bounding box center [1296, 615] width 167 height 39
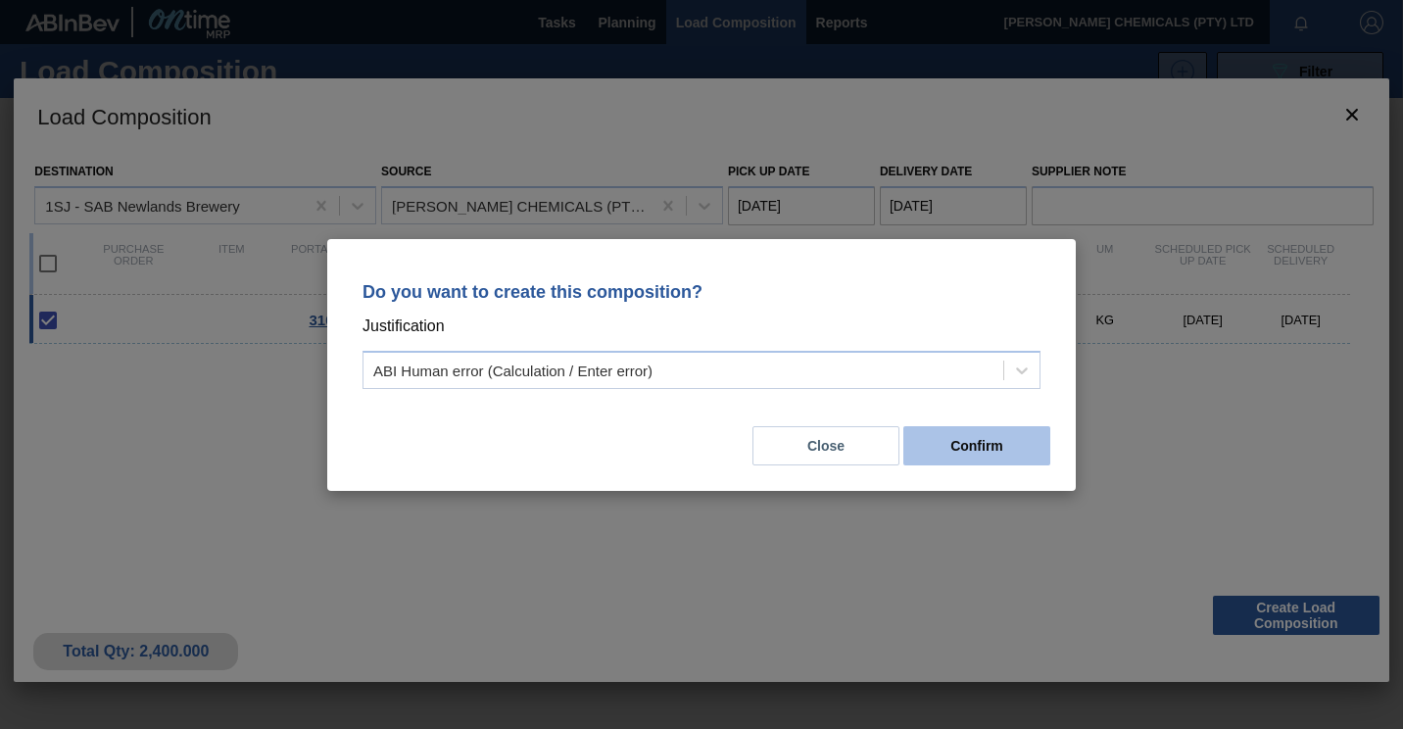
click at [956, 445] on button "Confirm" at bounding box center [976, 445] width 147 height 39
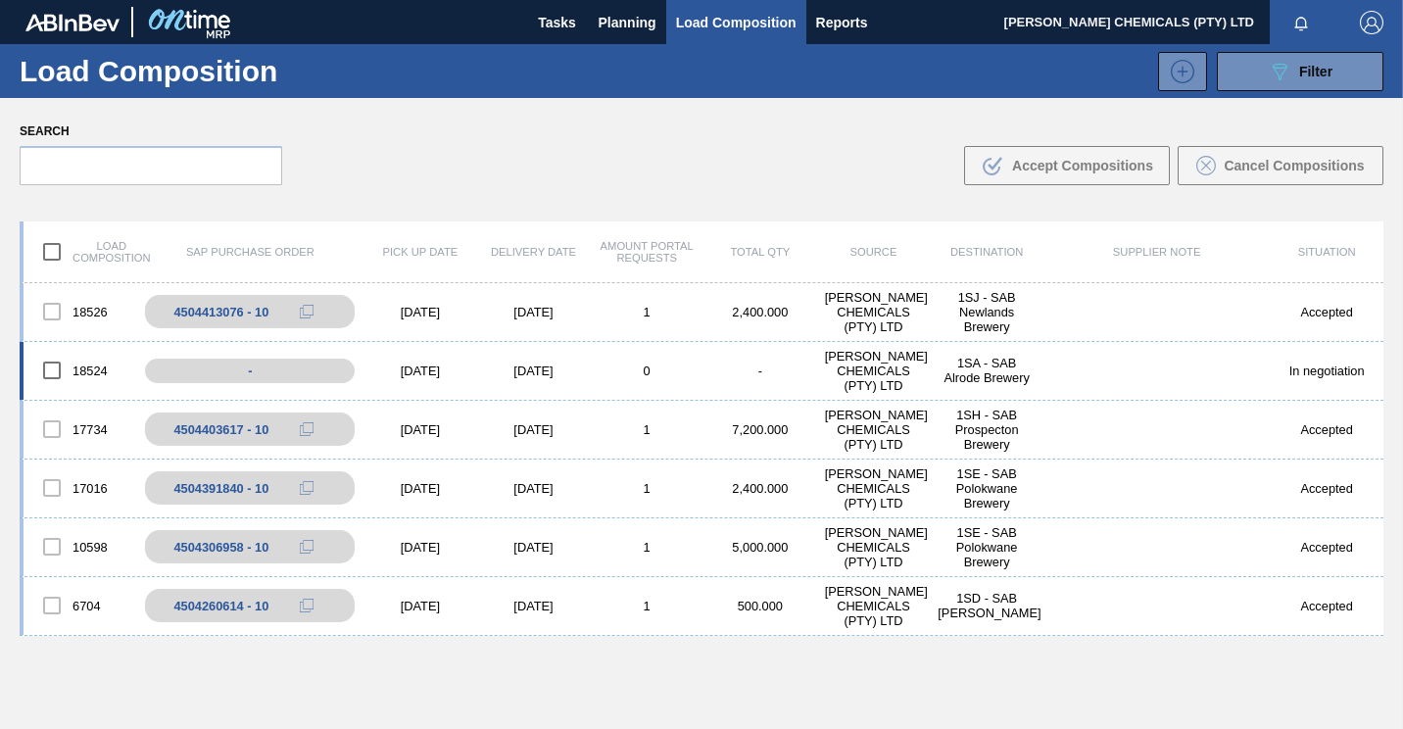
click at [1323, 370] on div "In negotiation" at bounding box center [1327, 370] width 114 height 15
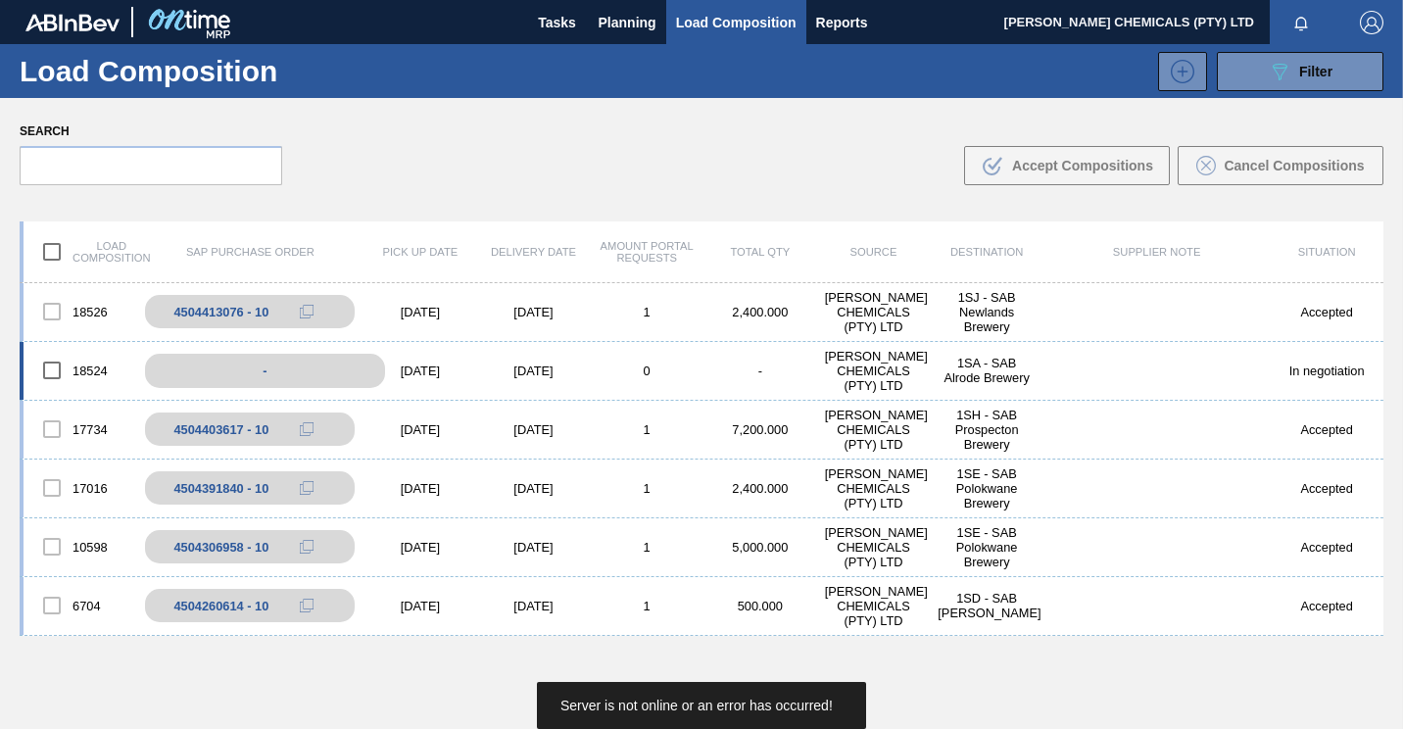
click at [247, 371] on div "-" at bounding box center [265, 371] width 240 height 34
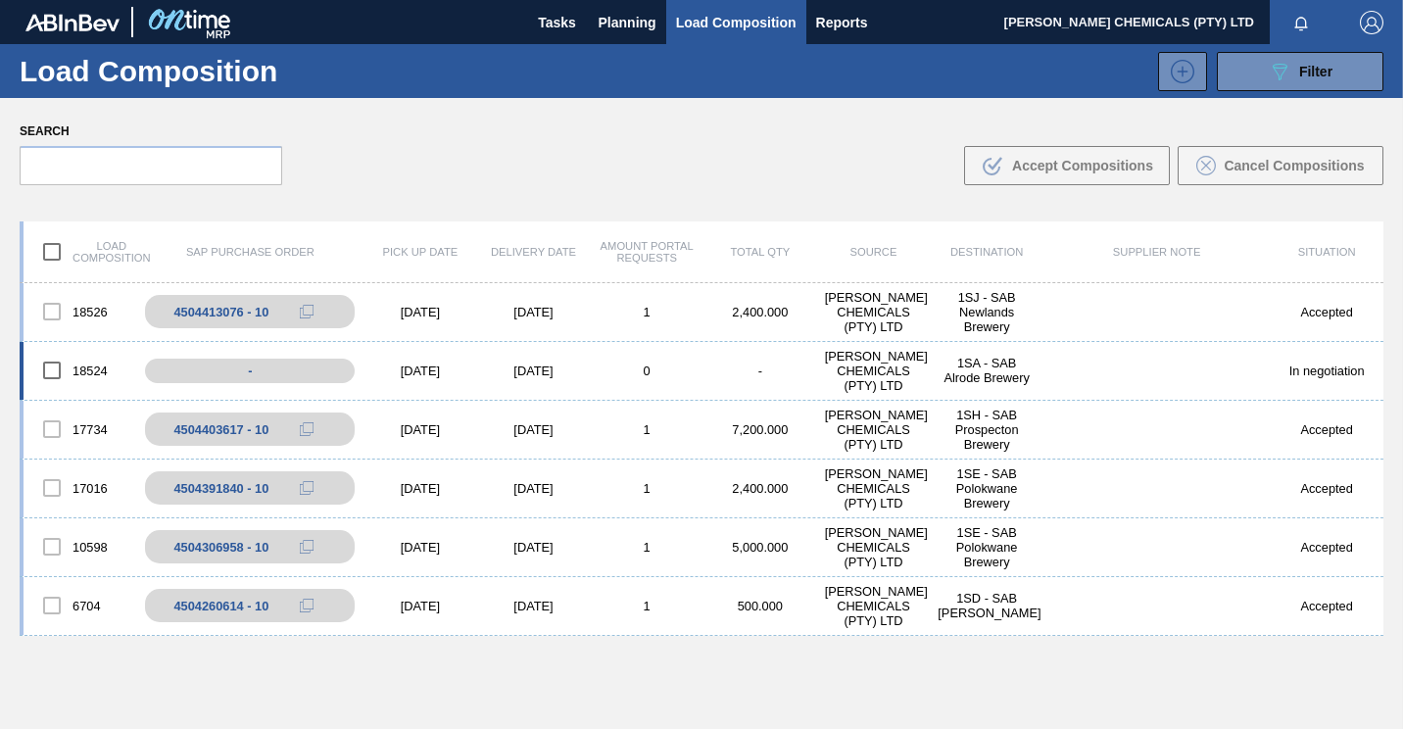
click at [555, 375] on div "[DATE]" at bounding box center [534, 370] width 114 height 15
click at [61, 374] on input "checkbox" at bounding box center [51, 370] width 41 height 41
click at [1032, 159] on span "Accept Compositions" at bounding box center [1082, 166] width 141 height 16
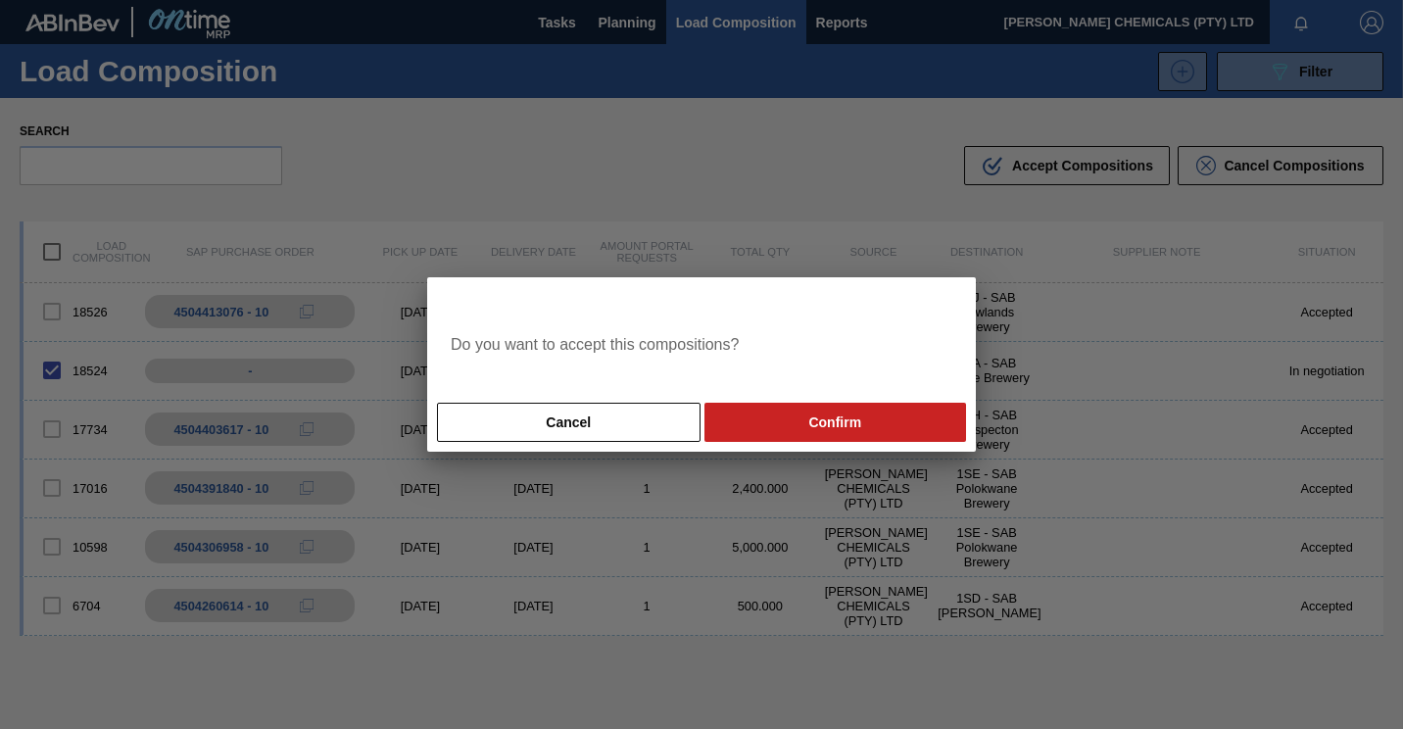
click at [761, 395] on div "Cancel Confirm" at bounding box center [701, 422] width 549 height 59
click at [761, 409] on button "Confirm" at bounding box center [835, 422] width 262 height 39
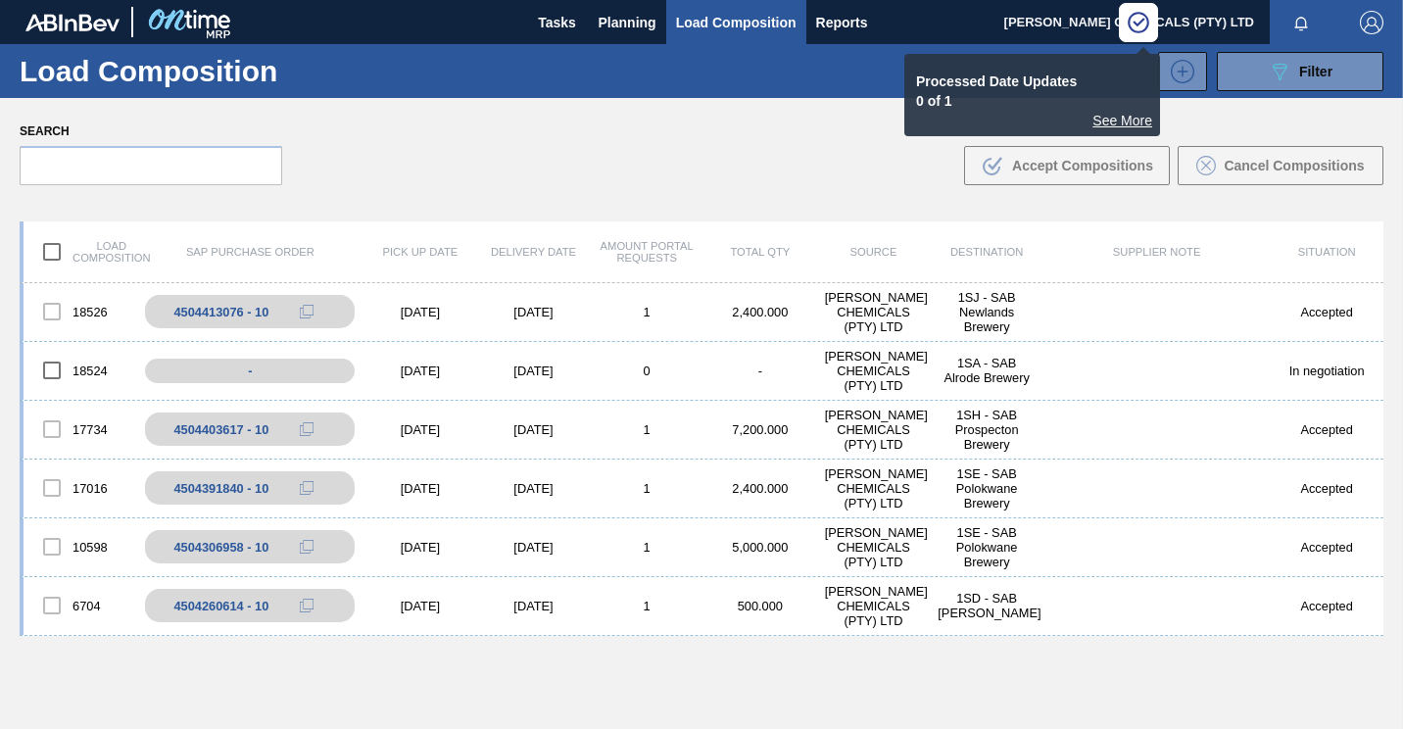
click at [1106, 122] on div "See More" at bounding box center [1032, 121] width 240 height 16
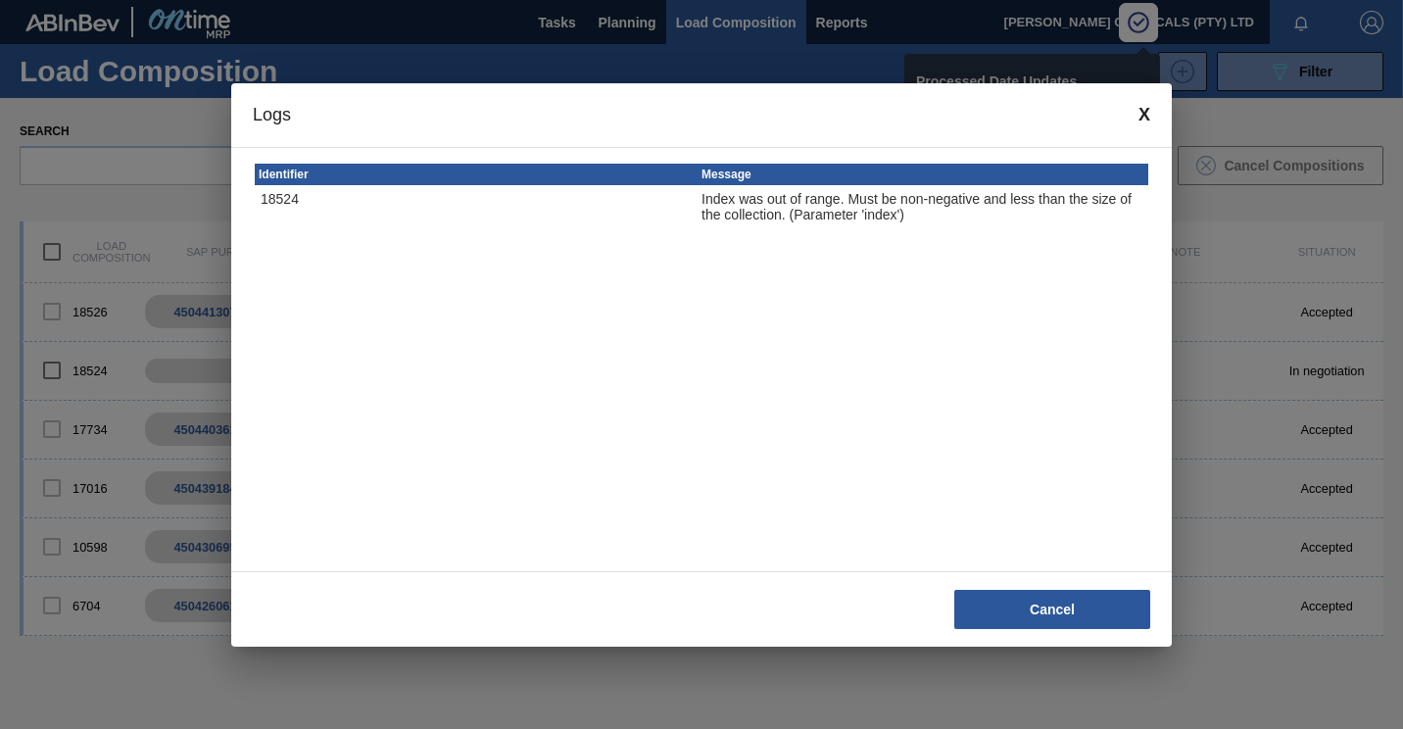
click at [678, 220] on div "18524" at bounding box center [481, 206] width 441 height 31
click at [739, 214] on div "Index was out of range. Must be non-negative and less than the size of the coll…" at bounding box center [921, 206] width 441 height 31
drag, startPoint x: 924, startPoint y: 235, endPoint x: 970, endPoint y: 260, distance: 52.2
click at [928, 234] on div "Identifier Message 18524 Index was out of range. Must be non-negative and less …" at bounding box center [701, 359] width 940 height 425
click at [281, 201] on div "18524" at bounding box center [481, 206] width 441 height 31
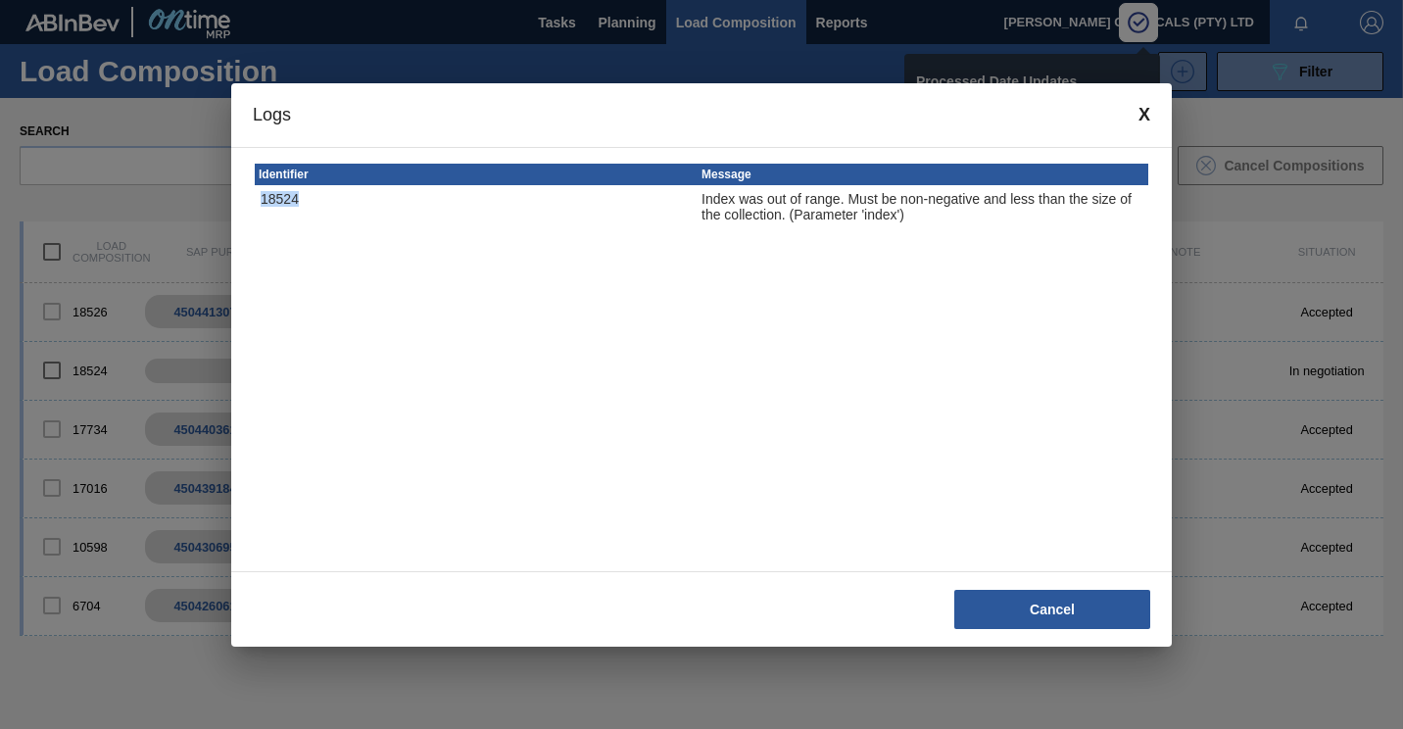
click at [281, 201] on div "18524" at bounding box center [481, 206] width 441 height 31
click at [1138, 108] on span at bounding box center [1144, 115] width 12 height 21
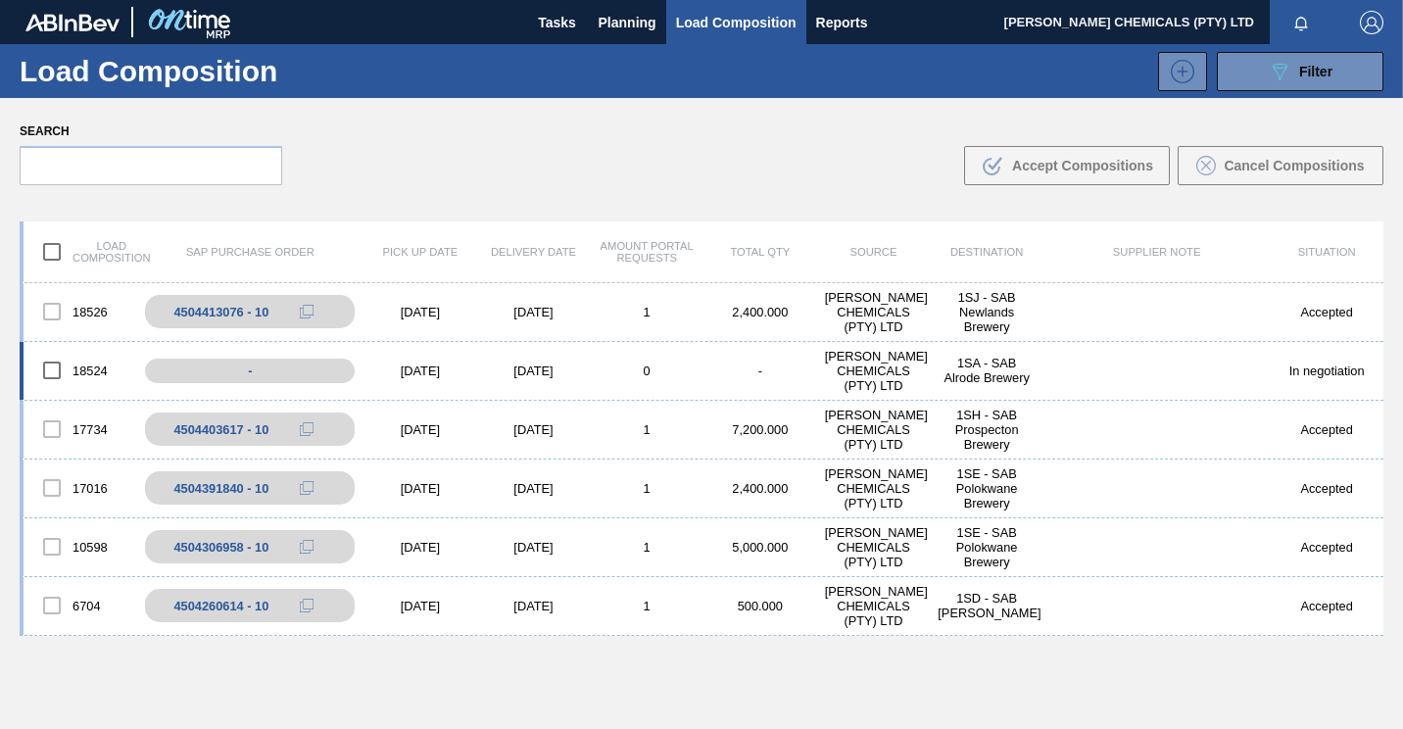
click at [520, 371] on div "[DATE]" at bounding box center [534, 370] width 114 height 15
click at [54, 364] on input "checkbox" at bounding box center [51, 370] width 41 height 41
checkbox input "true"
click at [755, 175] on div "Search .b{fill:var(--color-action-default)} Accept Compositions Cancel Composit…" at bounding box center [701, 151] width 1403 height 107
click at [631, 25] on span "Planning" at bounding box center [628, 23] width 58 height 24
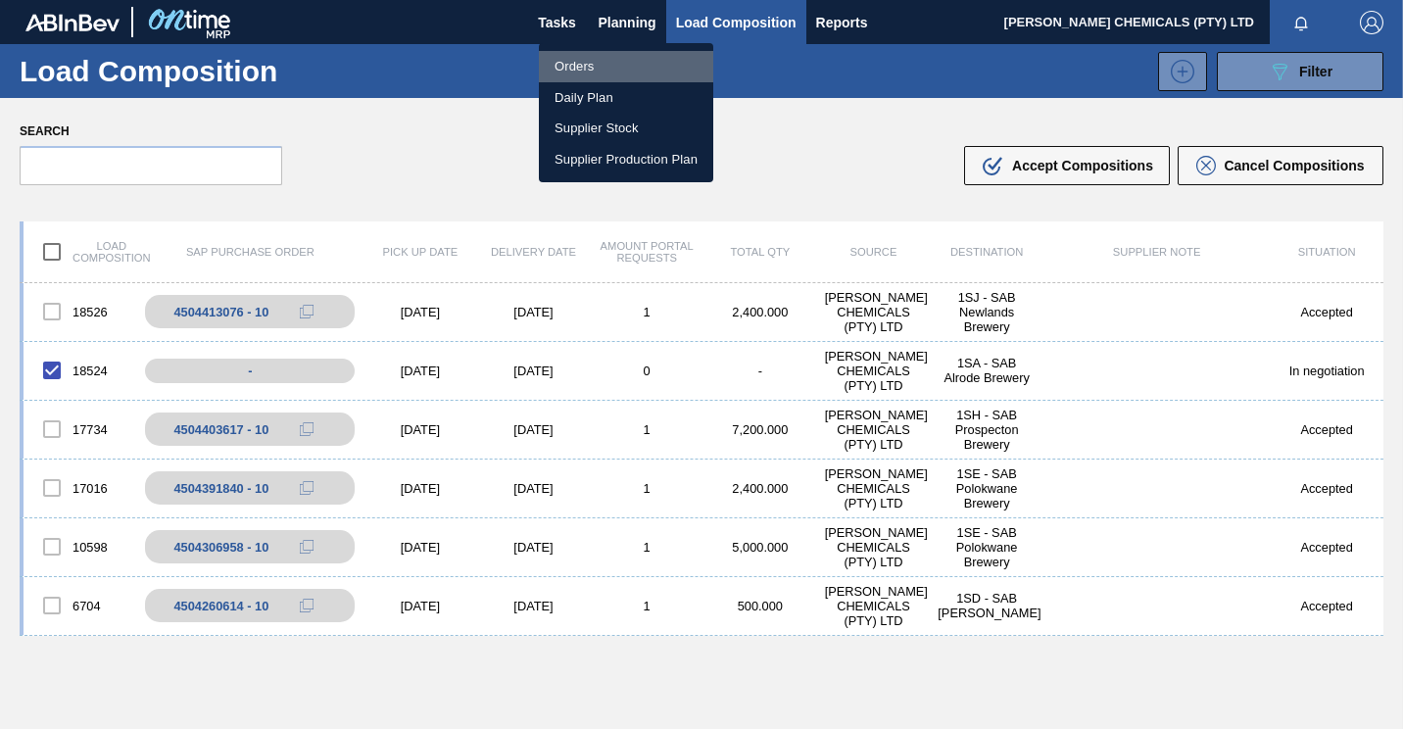
click at [575, 60] on li "Orders" at bounding box center [626, 66] width 174 height 31
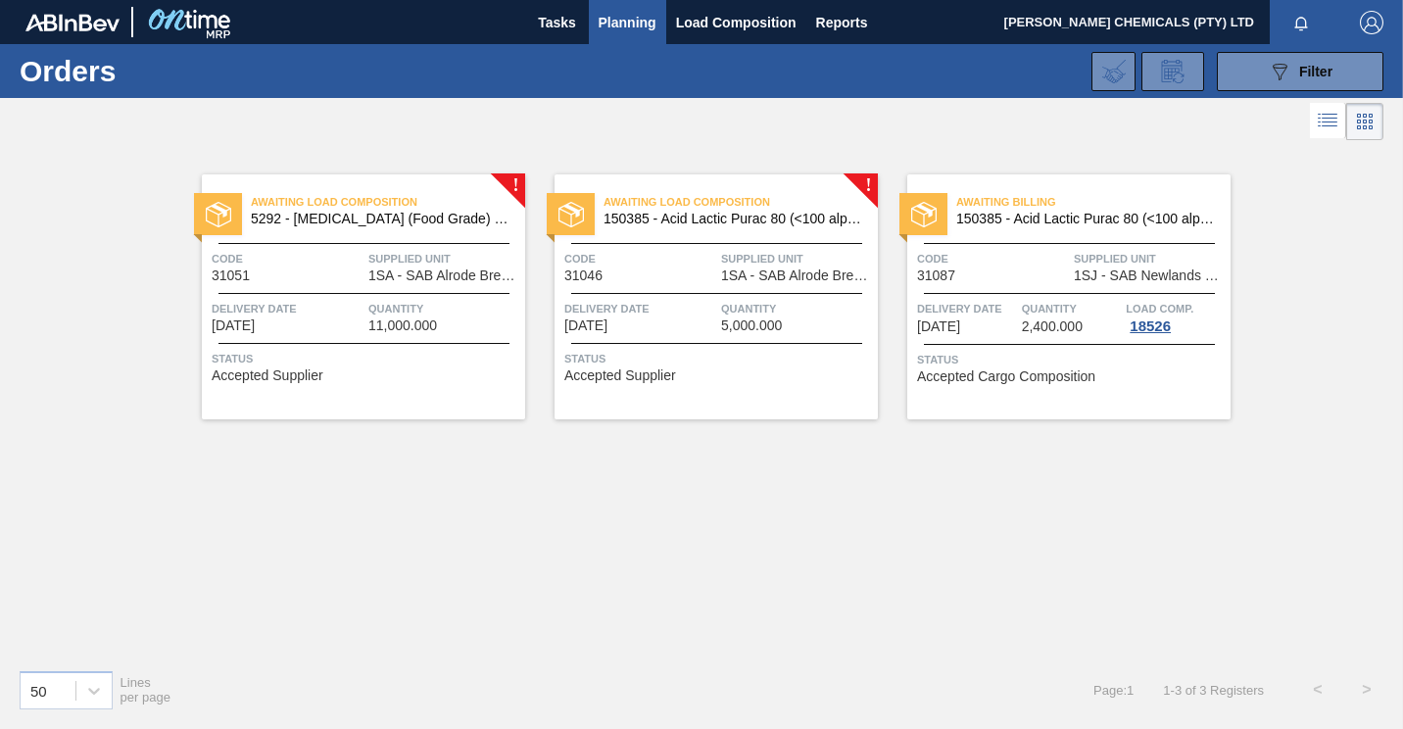
click at [720, 304] on div "Delivery Date [DATE] Quantity 5,000.000" at bounding box center [715, 316] width 323 height 34
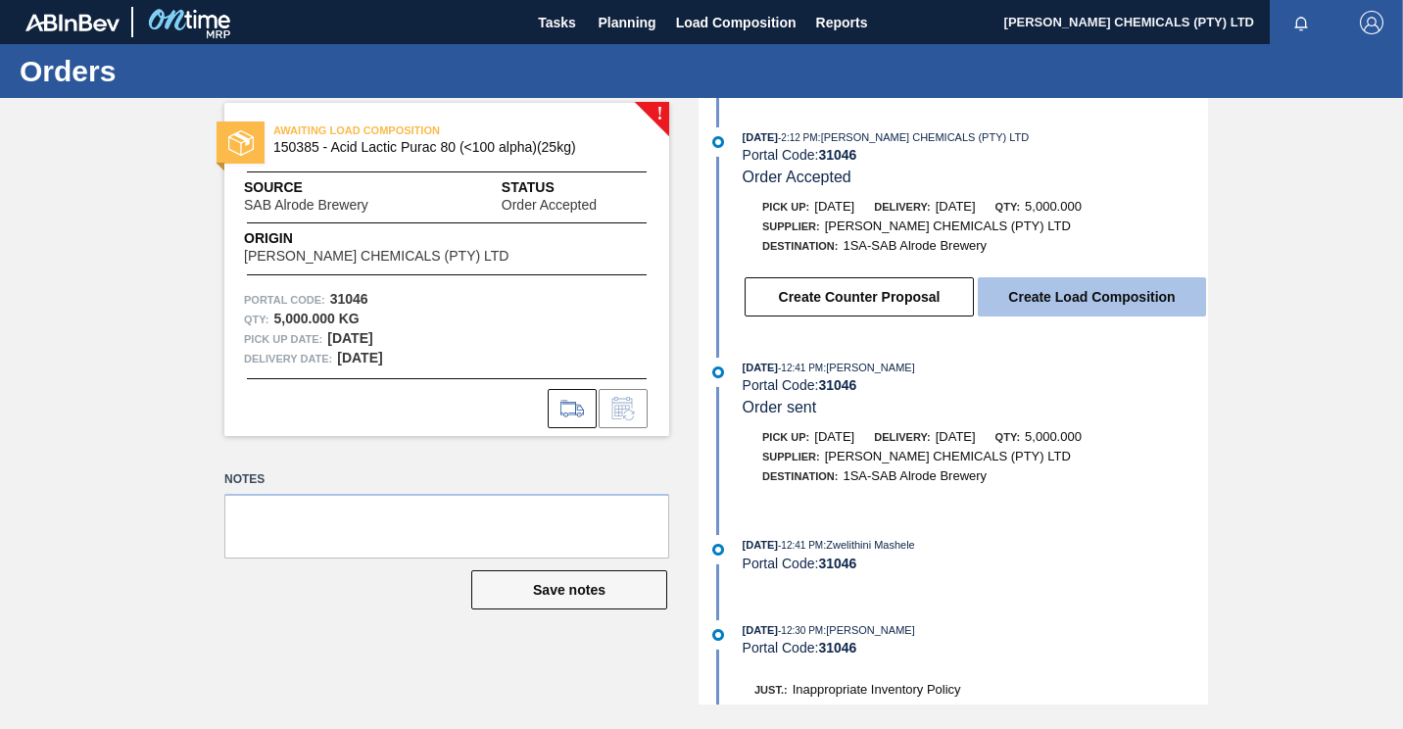
click at [1084, 292] on button "Create Load Composition" at bounding box center [1092, 296] width 228 height 39
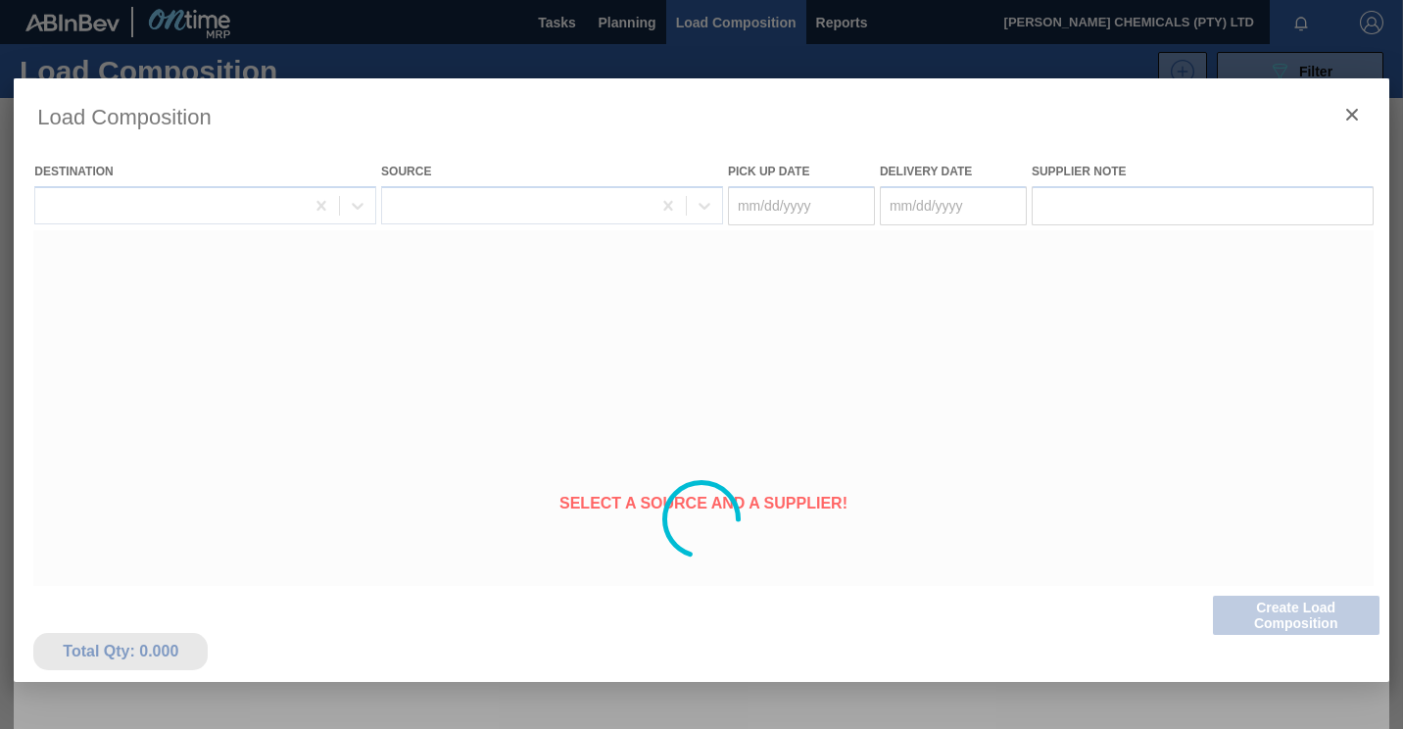
type Date "[DATE]"
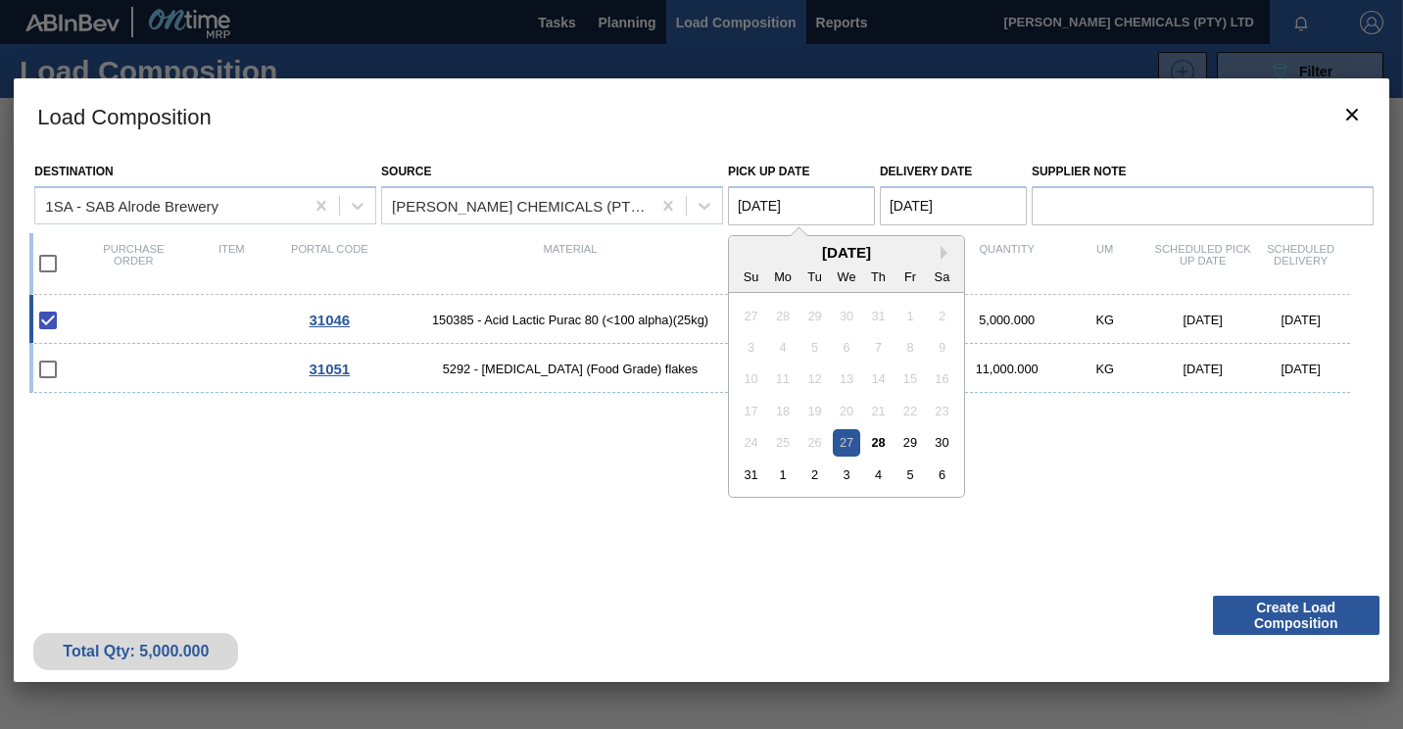
click at [811, 206] on Date "[DATE]" at bounding box center [801, 205] width 147 height 39
click at [909, 440] on div "29" at bounding box center [909, 442] width 26 height 26
type Date "[DATE]"
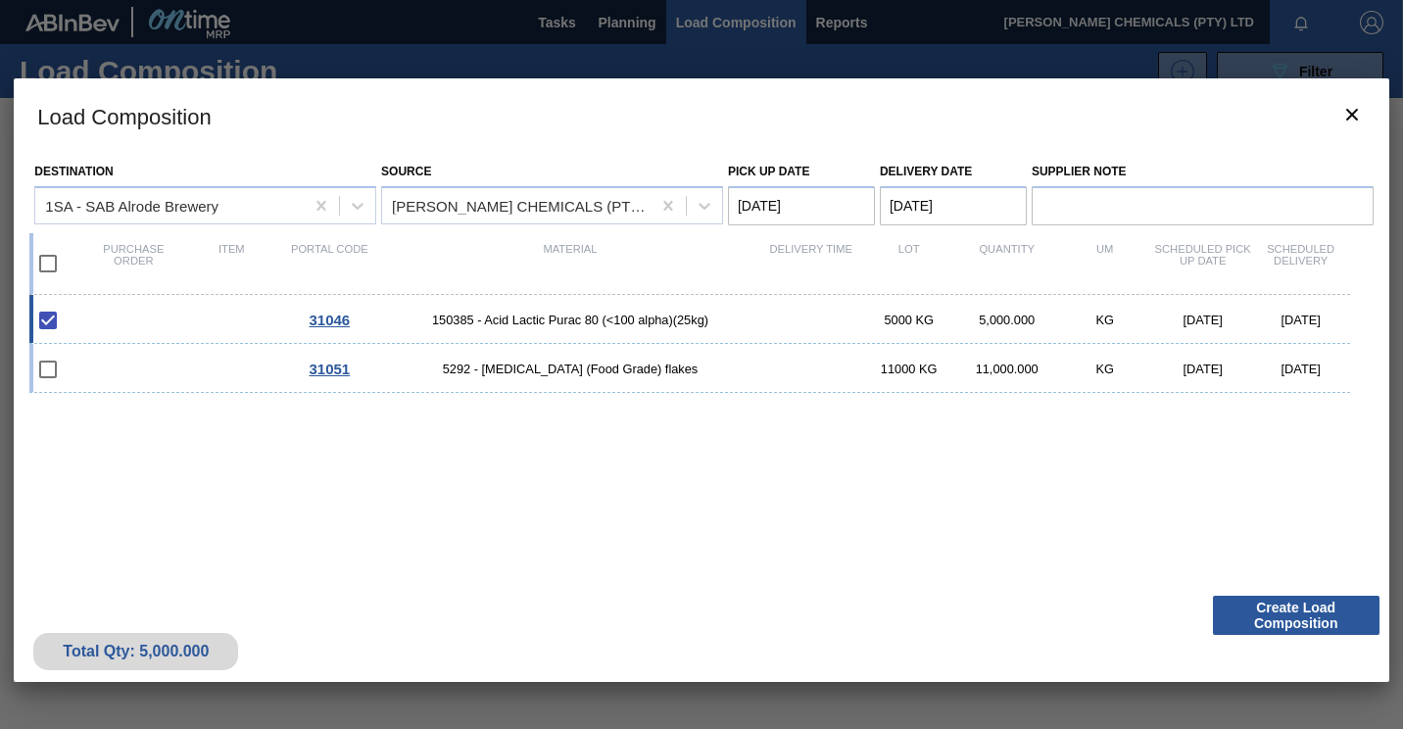
click at [915, 204] on Date "[DATE]" at bounding box center [953, 205] width 147 height 39
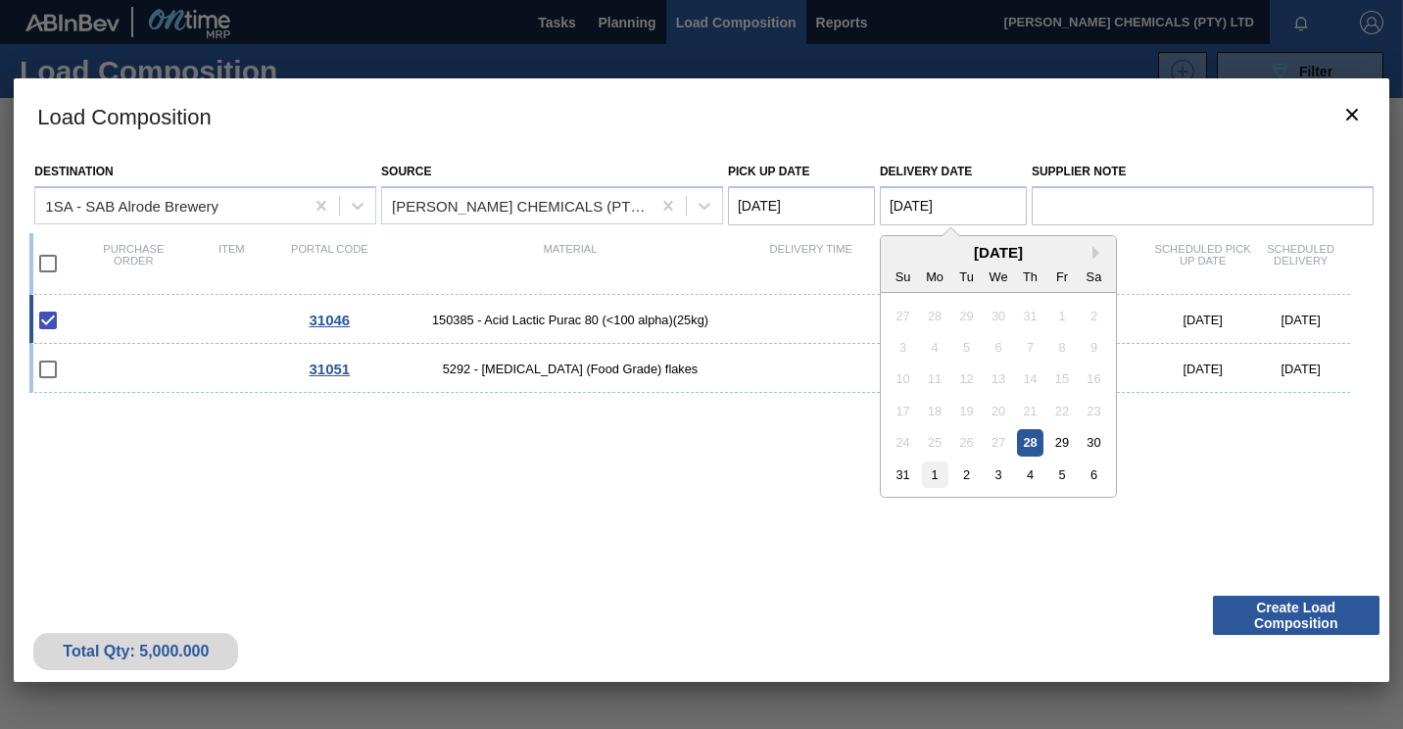
click at [931, 468] on div "1" at bounding box center [934, 474] width 26 height 26
type Date "[DATE]"
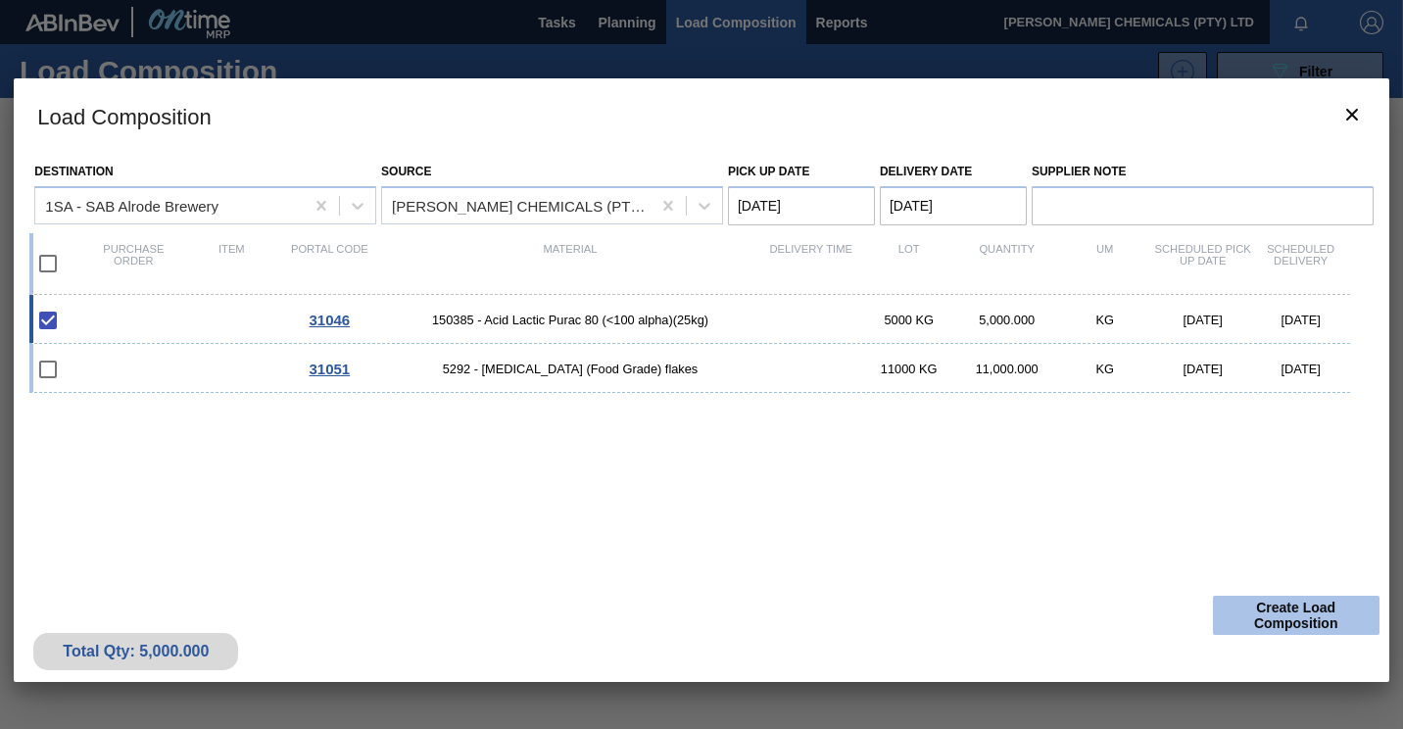
click at [1316, 606] on button "Create Load Composition" at bounding box center [1296, 615] width 167 height 39
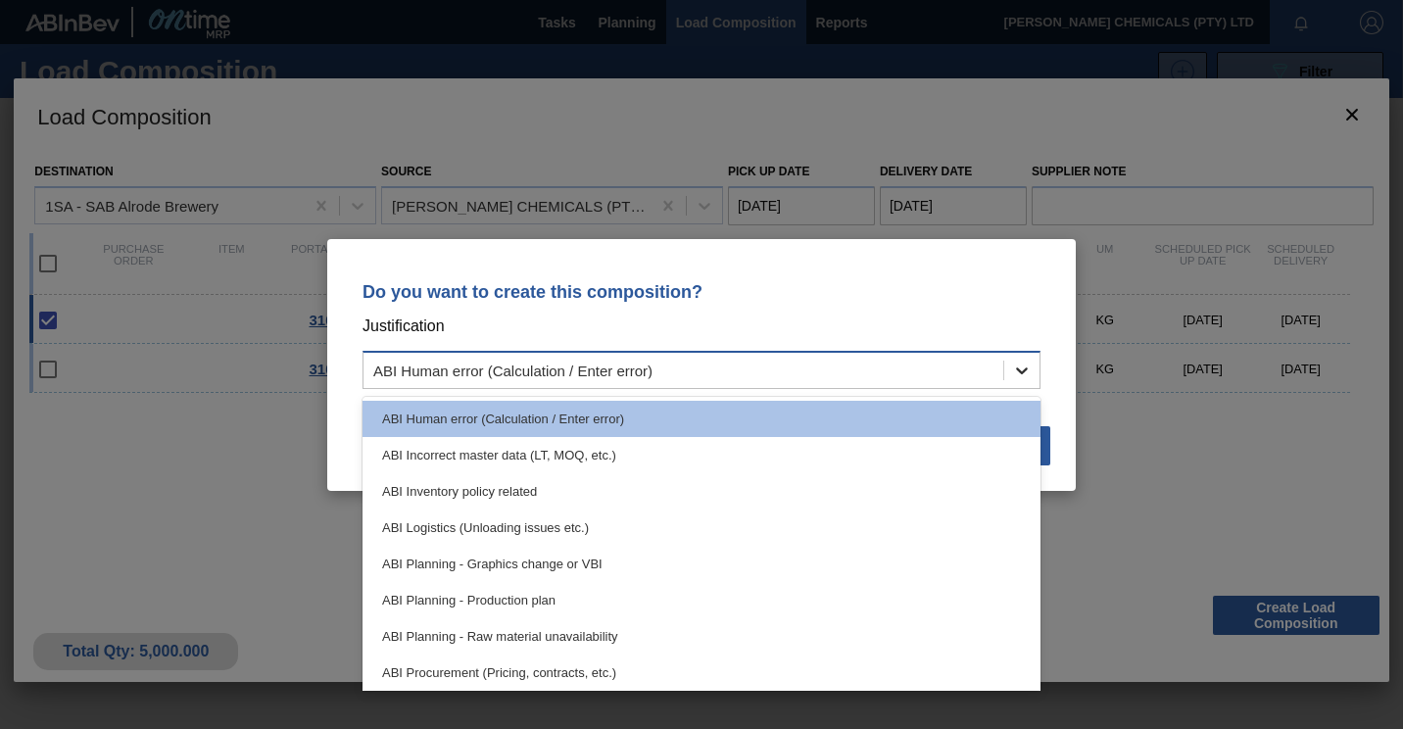
click at [1025, 376] on icon at bounding box center [1022, 371] width 20 height 20
click at [1204, 516] on div "Do you want to create this composition? Justification option ABI Planning - Pro…" at bounding box center [701, 364] width 1403 height 729
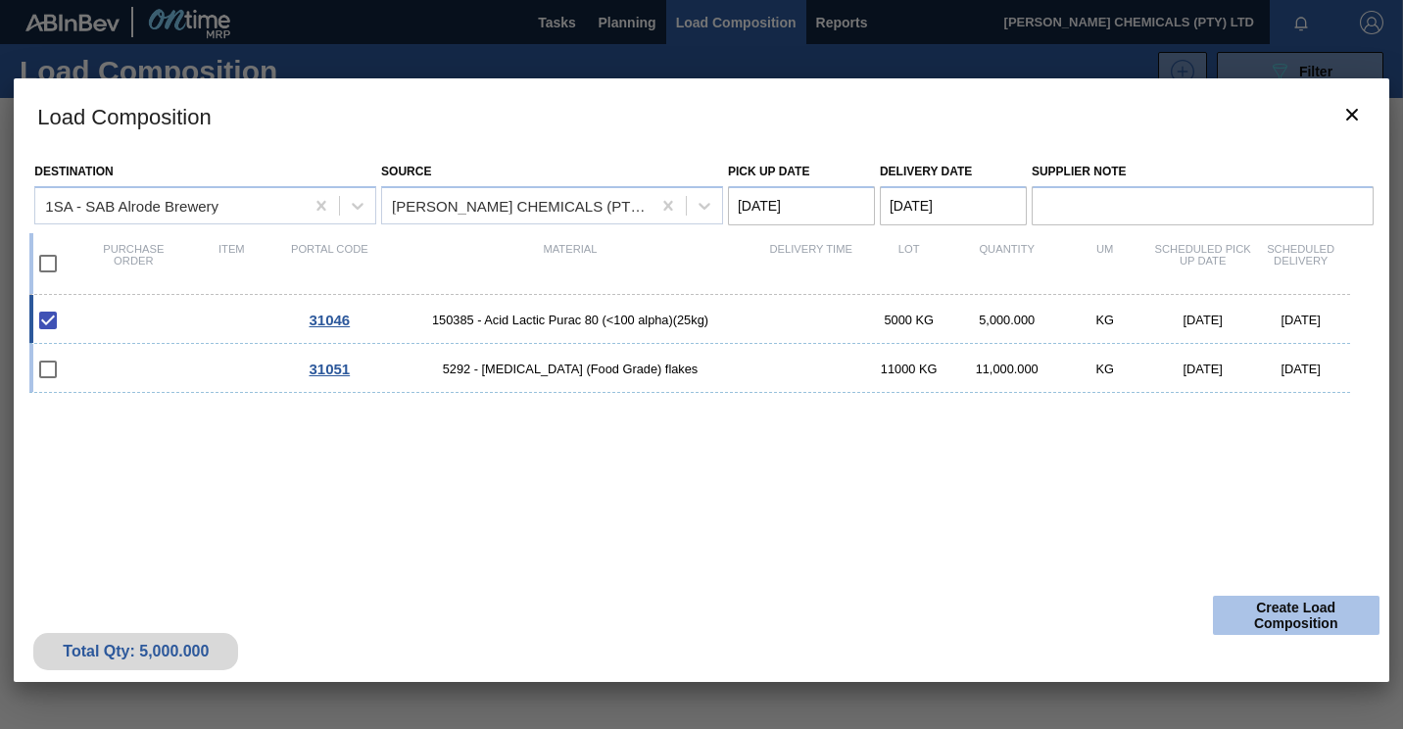
click at [1272, 601] on button "Create Load Composition" at bounding box center [1296, 615] width 167 height 39
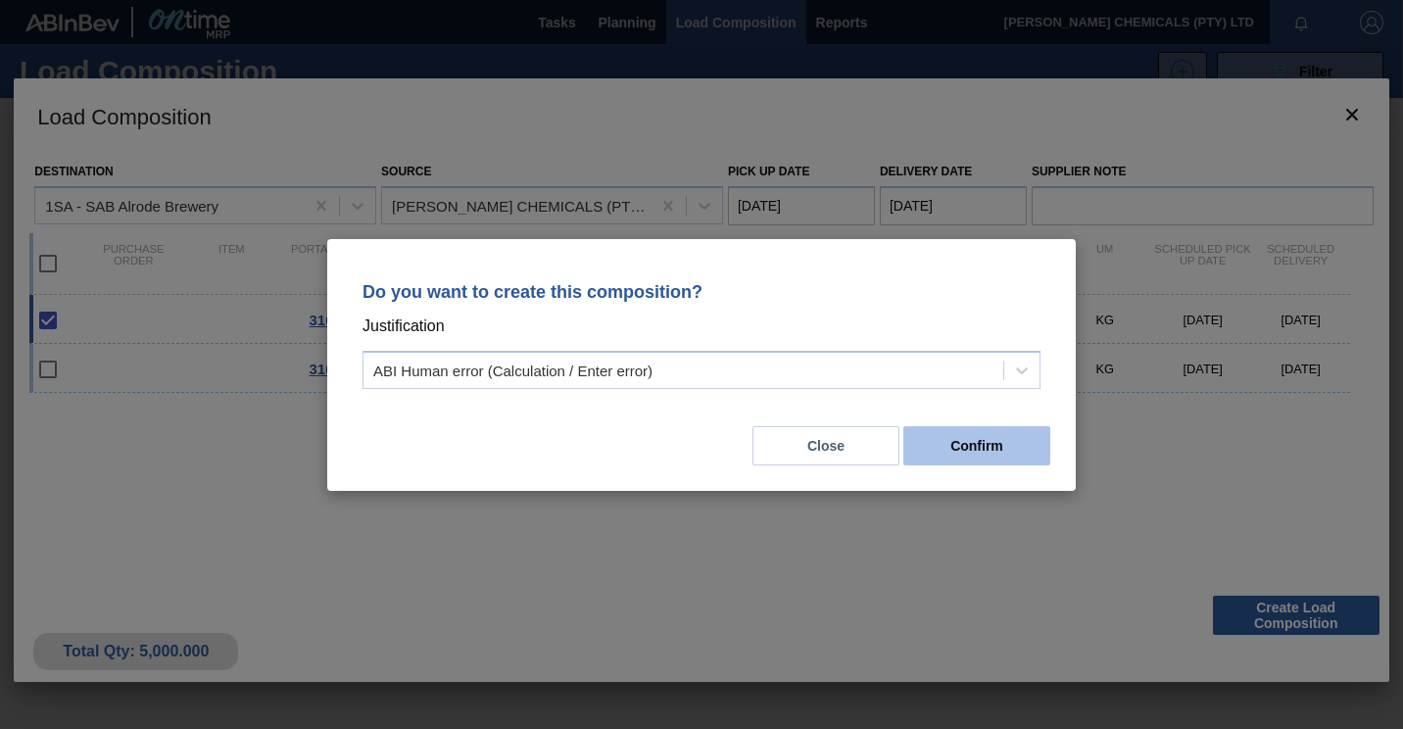
click at [973, 427] on button "Confirm" at bounding box center [976, 445] width 147 height 39
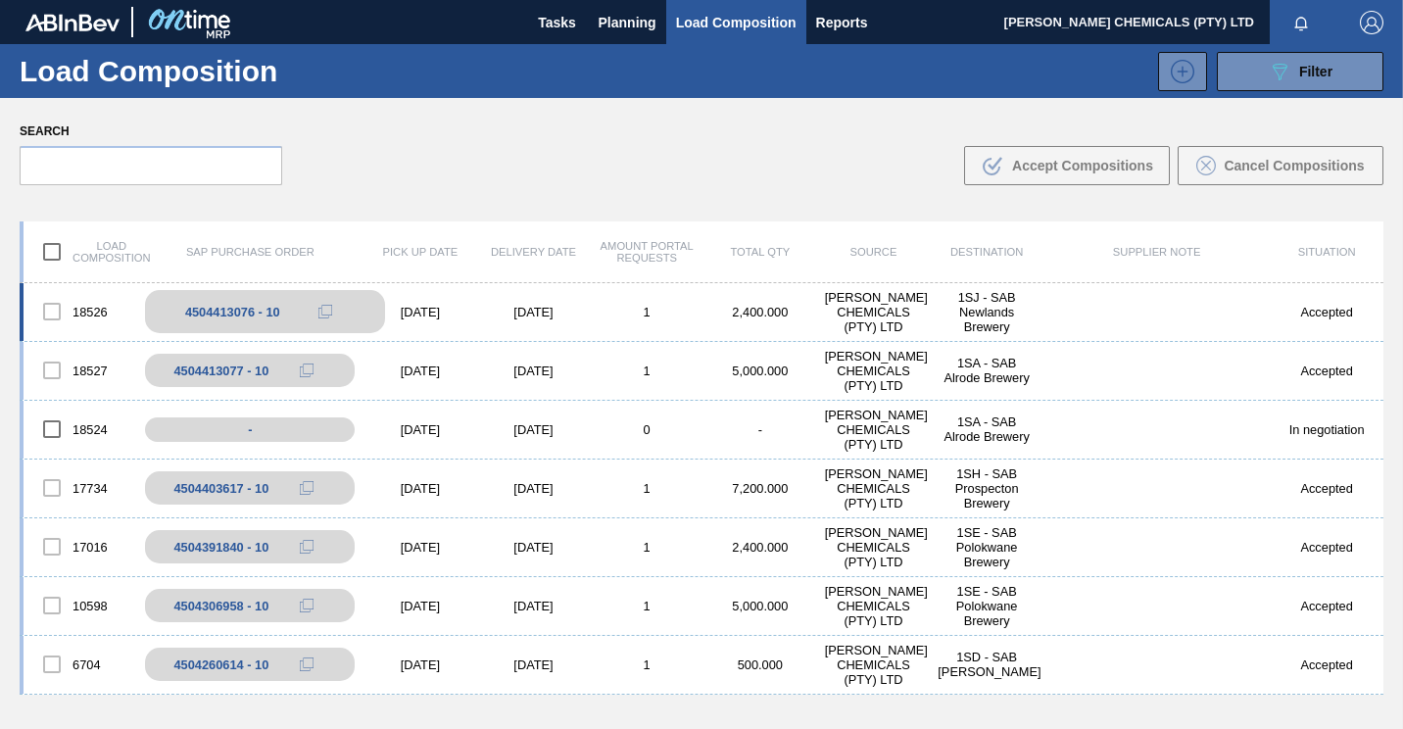
click at [196, 303] on div "4504413076 - 10" at bounding box center [265, 311] width 240 height 43
click at [217, 306] on div "4504413076 - 10" at bounding box center [232, 312] width 95 height 15
drag, startPoint x: 217, startPoint y: 306, endPoint x: 337, endPoint y: 327, distance: 121.4
click at [337, 327] on div "4504413076 - 10" at bounding box center [265, 311] width 240 height 43
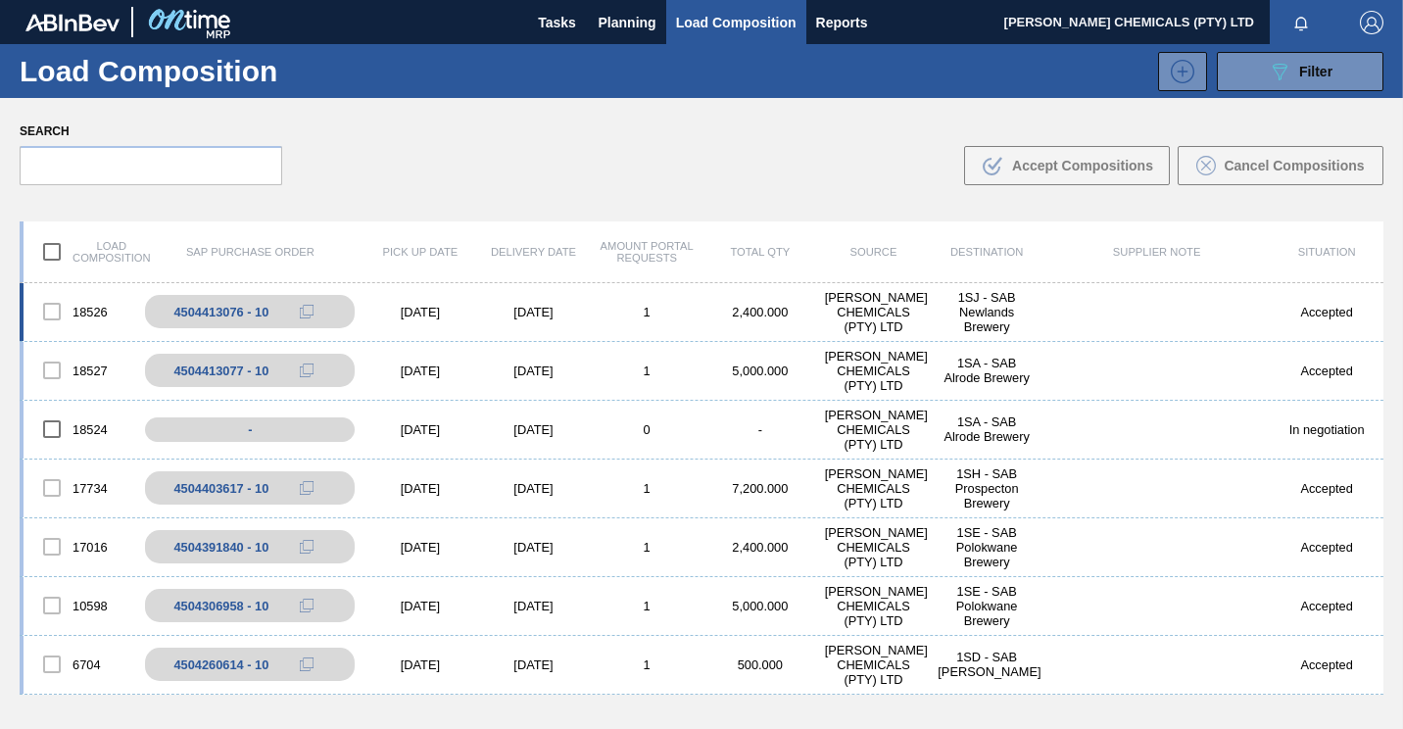
drag, startPoint x: 408, startPoint y: 314, endPoint x: 474, endPoint y: 333, distance: 69.2
click at [408, 314] on div "[DATE]" at bounding box center [420, 312] width 114 height 15
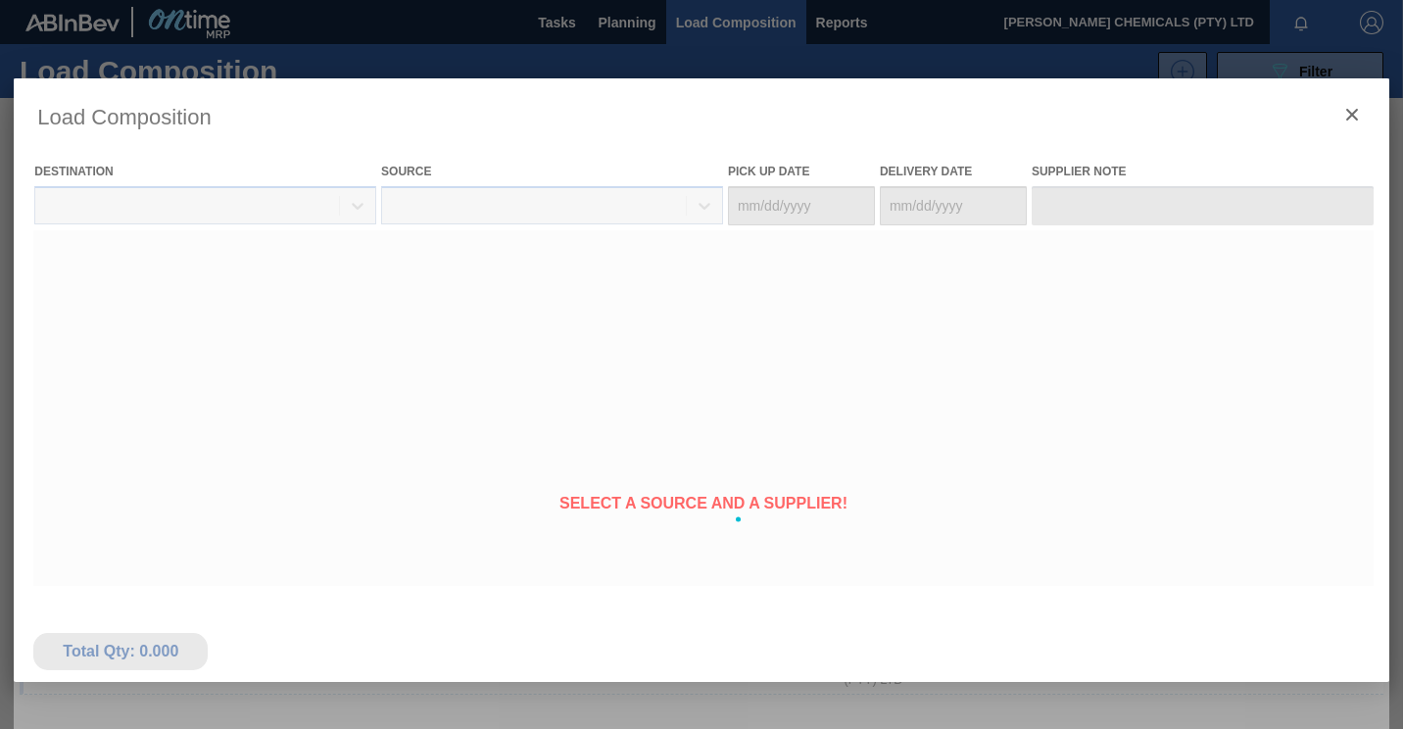
type Date "[DATE]"
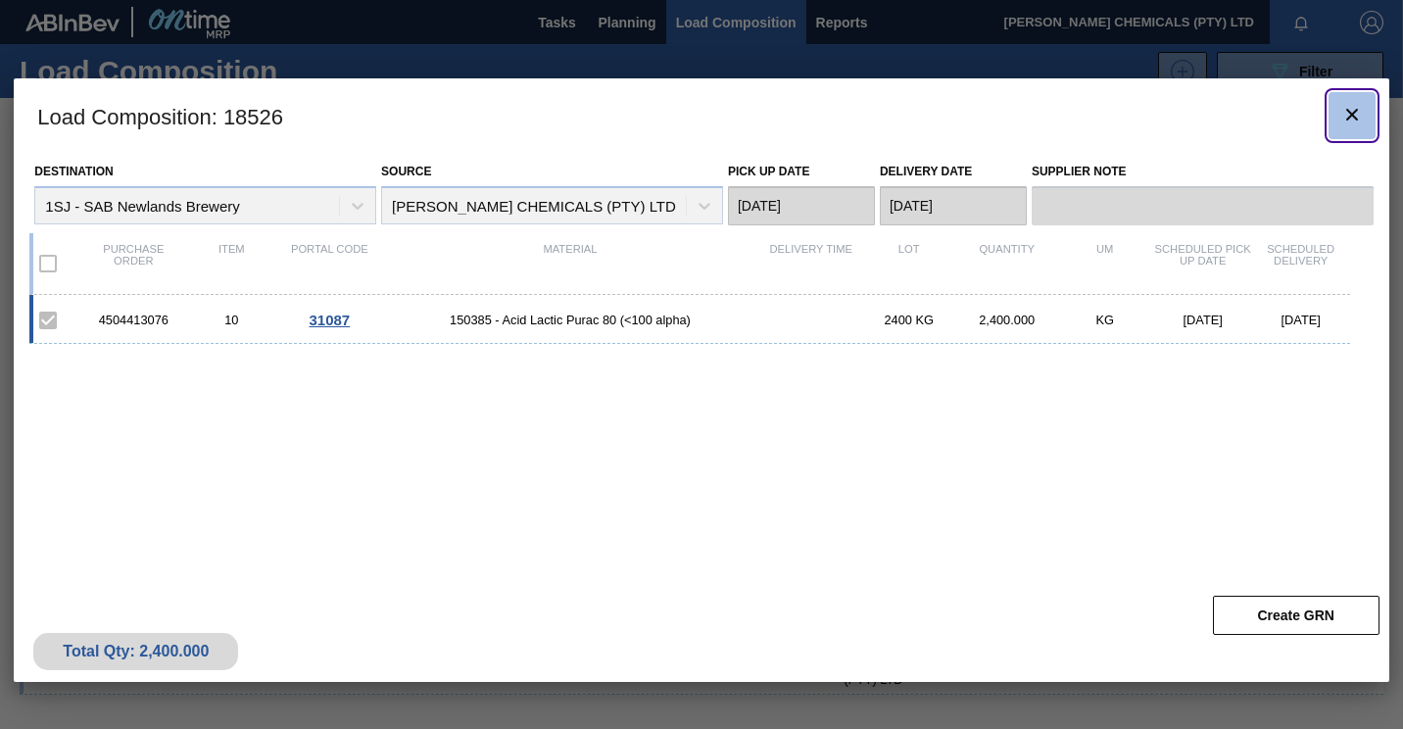
click at [1355, 124] on icon "botão de ícone" at bounding box center [1352, 115] width 24 height 24
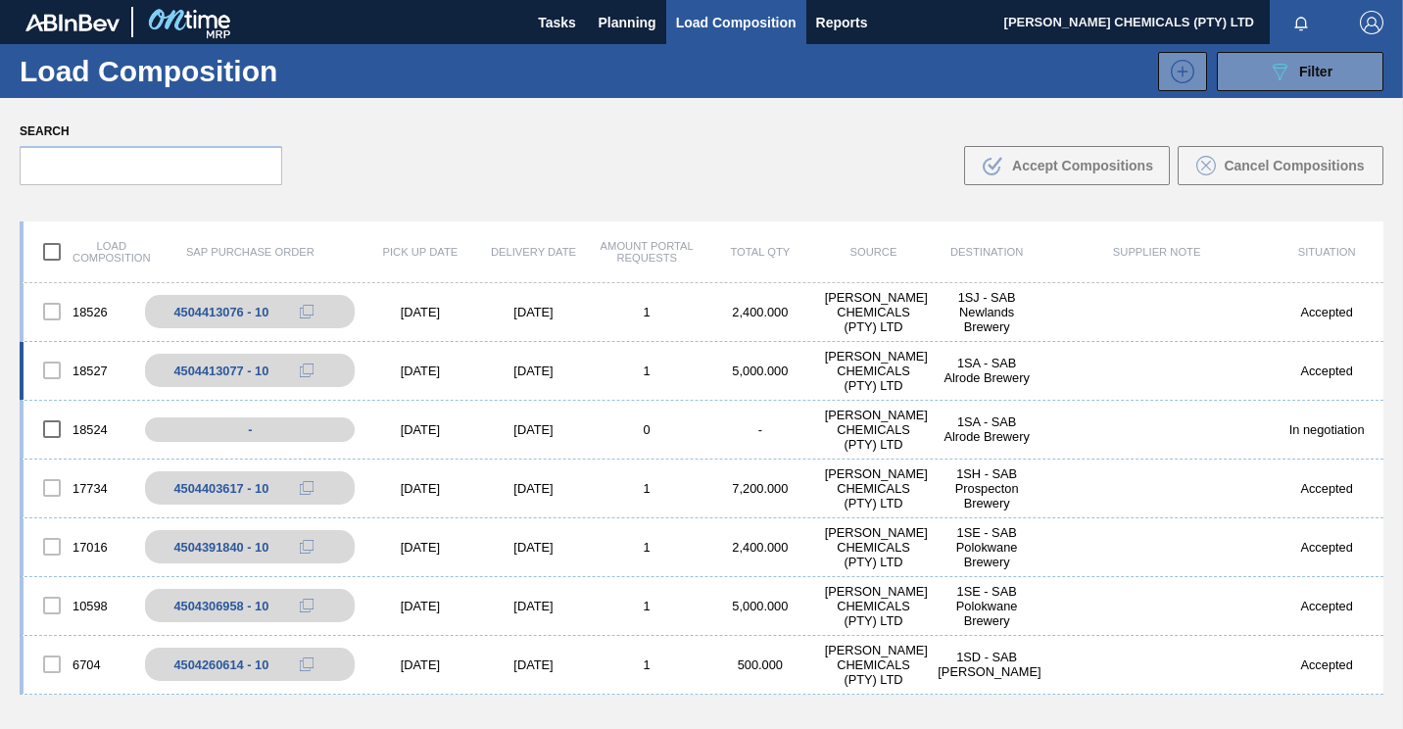
click at [90, 360] on div "18527" at bounding box center [81, 370] width 114 height 41
click at [507, 374] on div "[DATE]" at bounding box center [534, 370] width 114 height 15
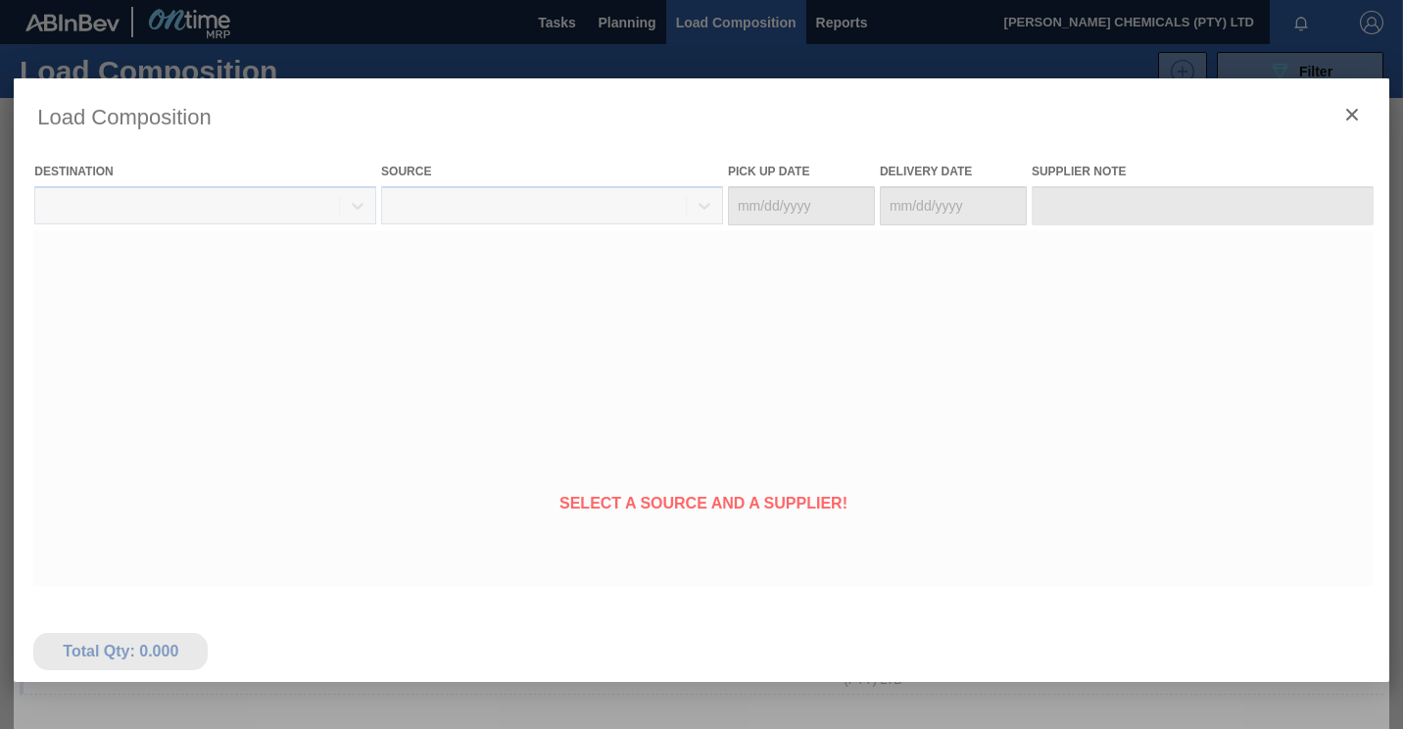
type Date "[DATE]"
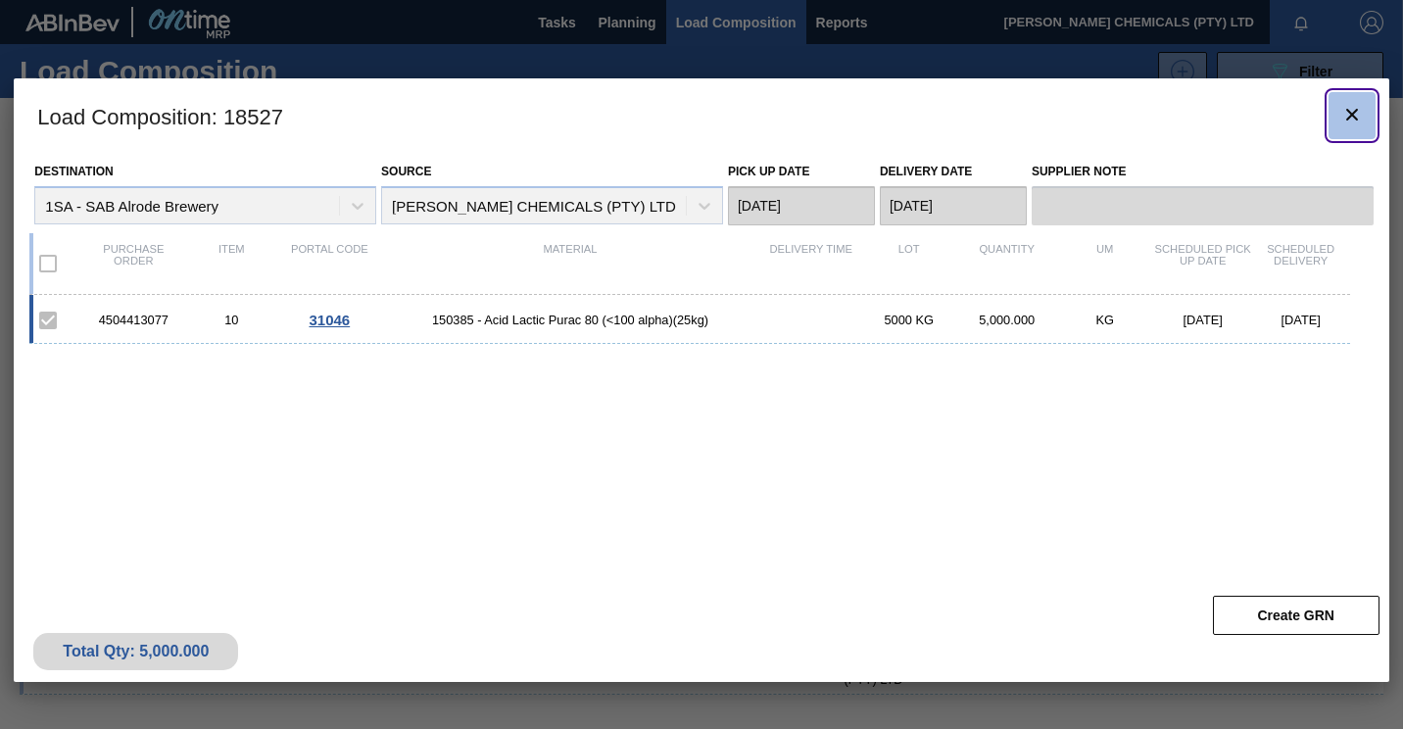
click at [1344, 117] on icon "botão de ícone" at bounding box center [1352, 115] width 24 height 24
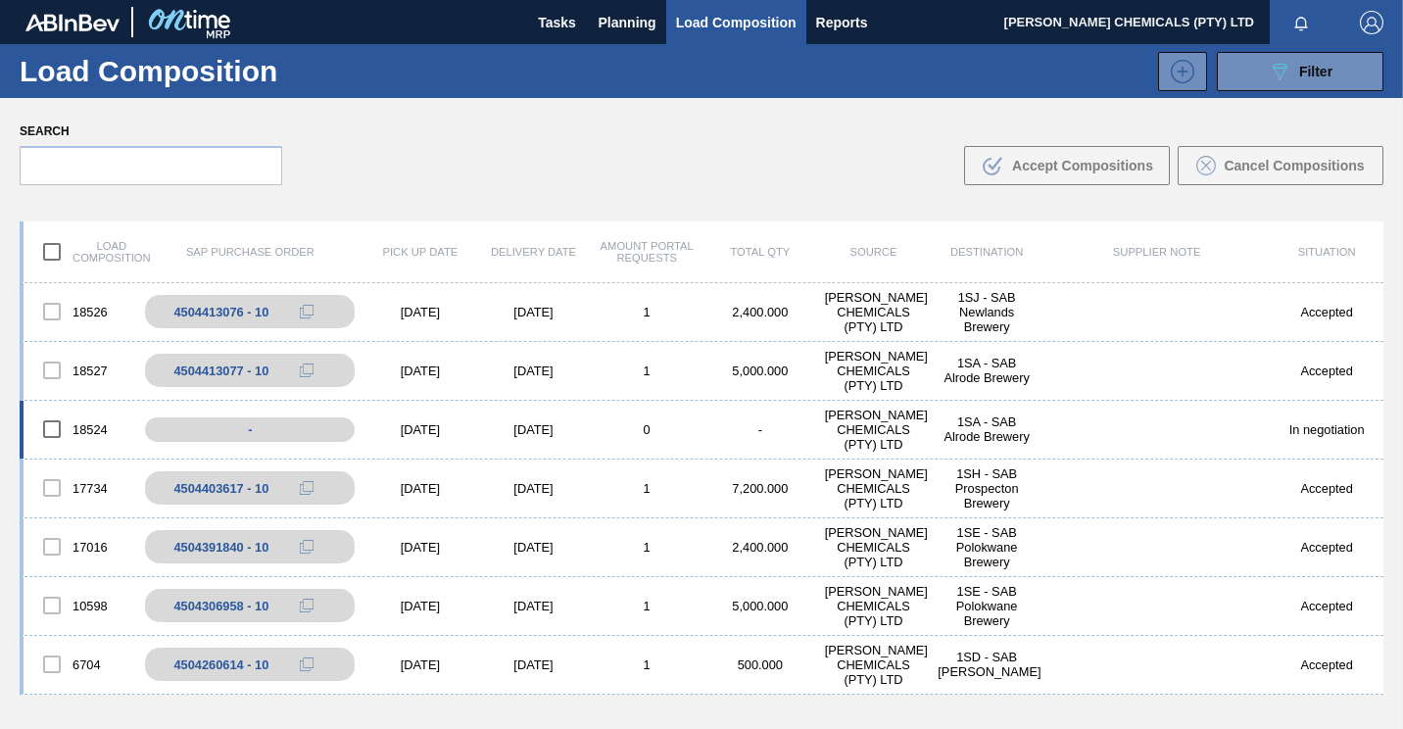
click at [388, 433] on div "[DATE]" at bounding box center [420, 429] width 114 height 15
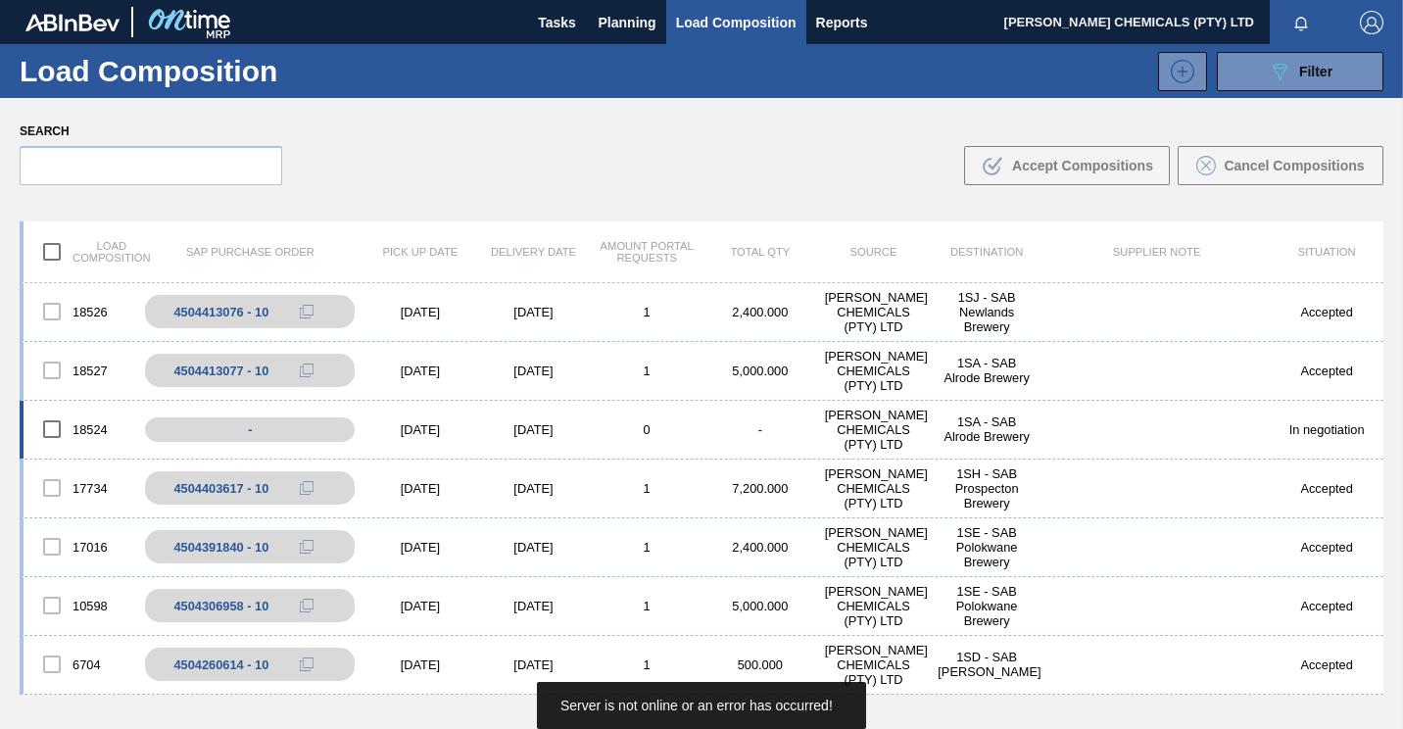
click at [415, 433] on div "[DATE]" at bounding box center [420, 429] width 114 height 15
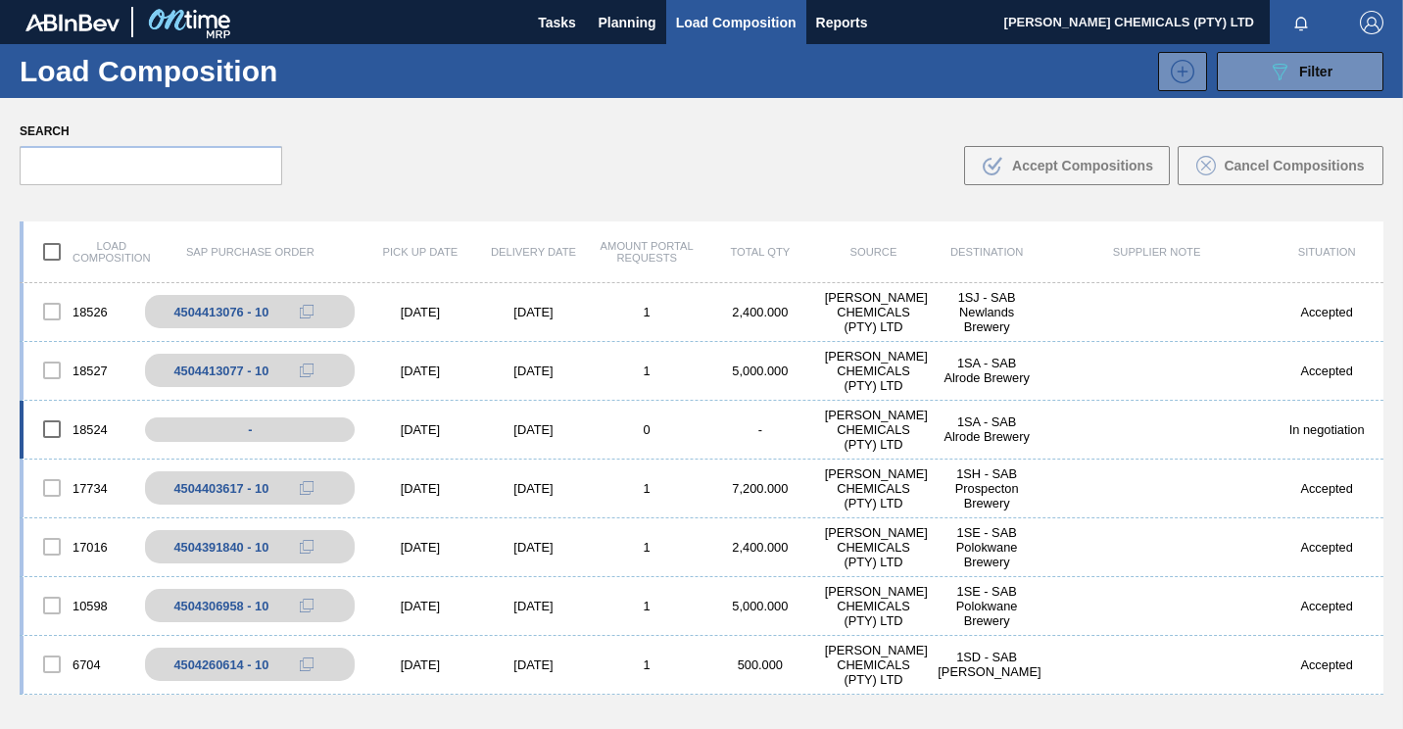
click at [526, 424] on div "[DATE]" at bounding box center [534, 429] width 114 height 15
click at [1001, 435] on div "1SA - SAB Alrode Brewery" at bounding box center [987, 428] width 114 height 29
click at [885, 421] on div "[PERSON_NAME] CHEMICALS (PTY) LTD" at bounding box center [874, 430] width 114 height 44
click at [306, 437] on div "-" at bounding box center [265, 429] width 240 height 34
click at [521, 433] on div "[DATE]" at bounding box center [534, 429] width 114 height 15
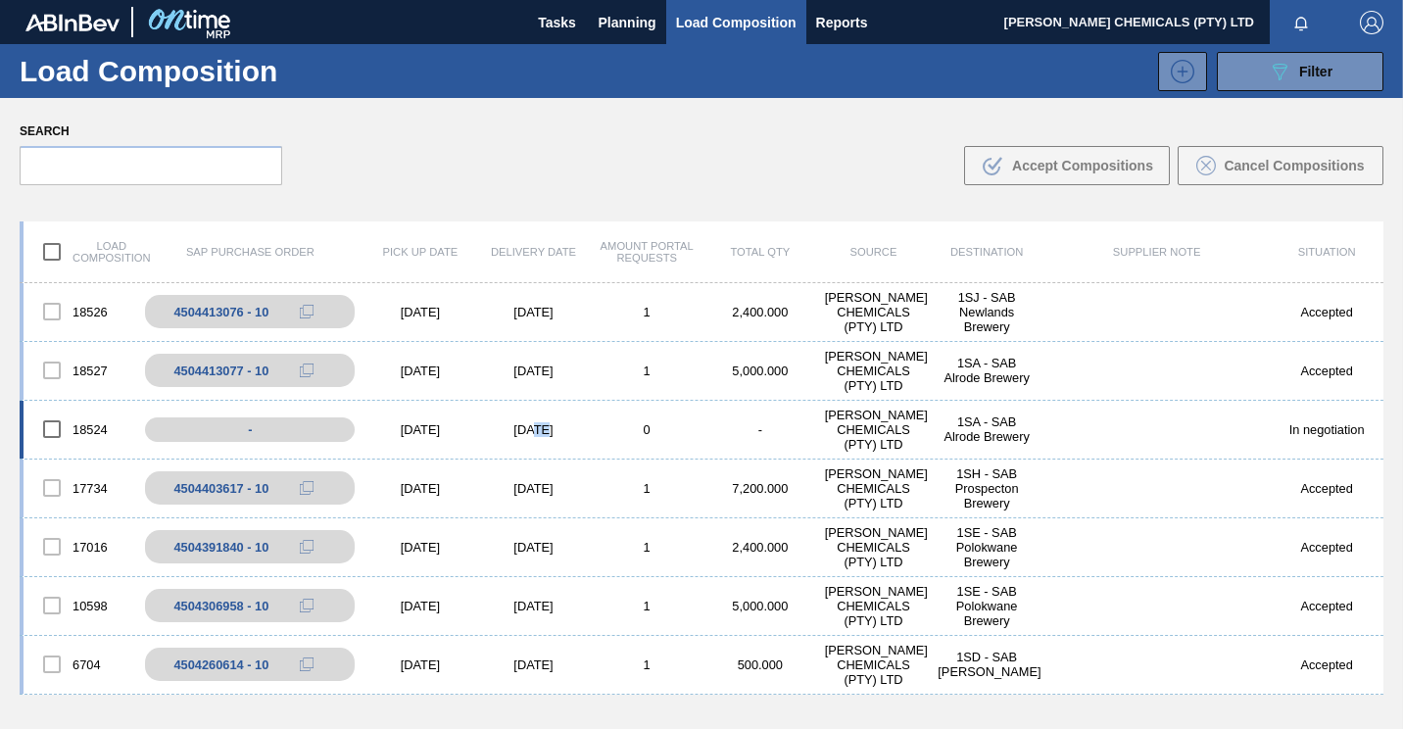
click at [521, 433] on div "[DATE]" at bounding box center [534, 429] width 114 height 15
drag, startPoint x: 521, startPoint y: 433, endPoint x: 460, endPoint y: 434, distance: 60.7
click at [467, 433] on div "[DATE]" at bounding box center [420, 429] width 114 height 15
click at [994, 420] on div "1SA - SAB Alrode Brewery" at bounding box center [987, 428] width 114 height 29
click at [1281, 433] on div "In negotiation" at bounding box center [1327, 429] width 114 height 15
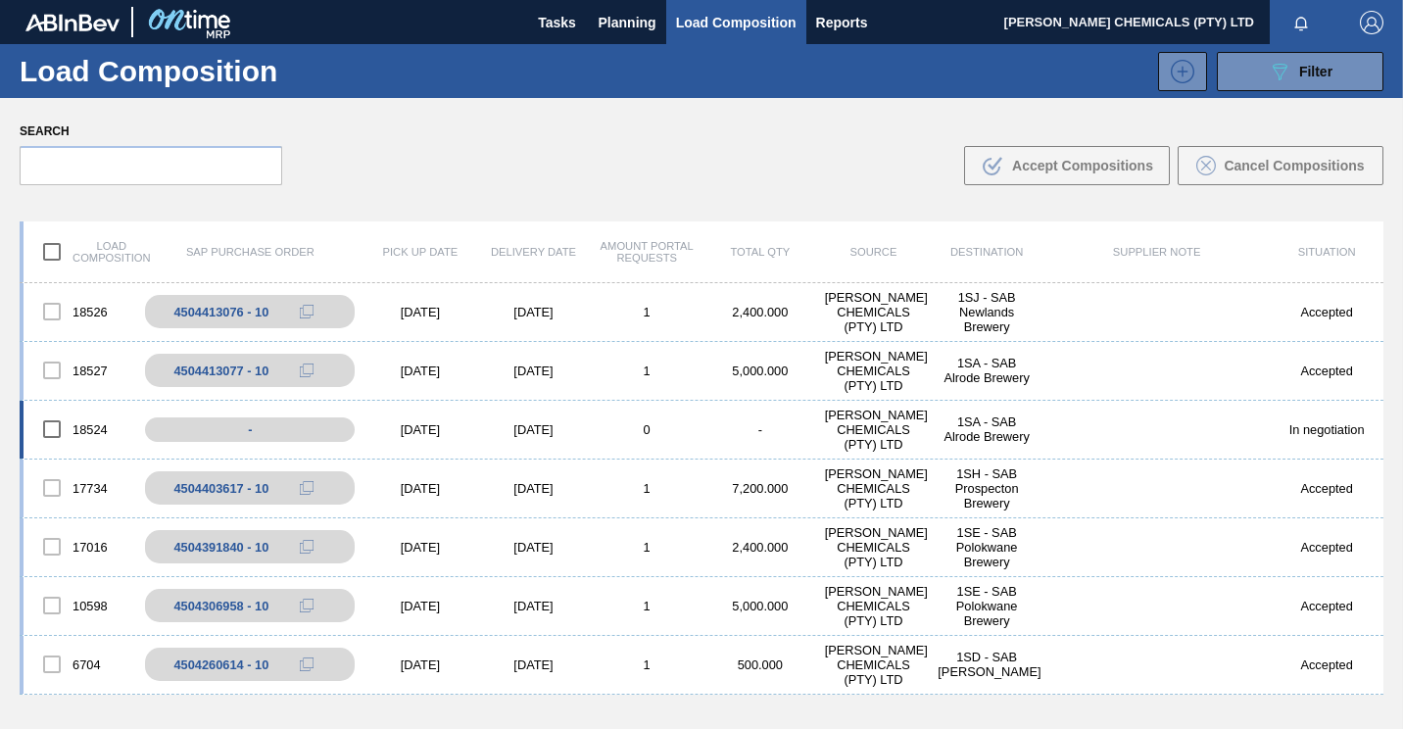
click at [1338, 435] on div "In negotiation" at bounding box center [1327, 429] width 114 height 15
click at [45, 431] on input "checkbox" at bounding box center [51, 429] width 41 height 41
checkbox input "true"
click at [632, 25] on span "Planning" at bounding box center [628, 23] width 58 height 24
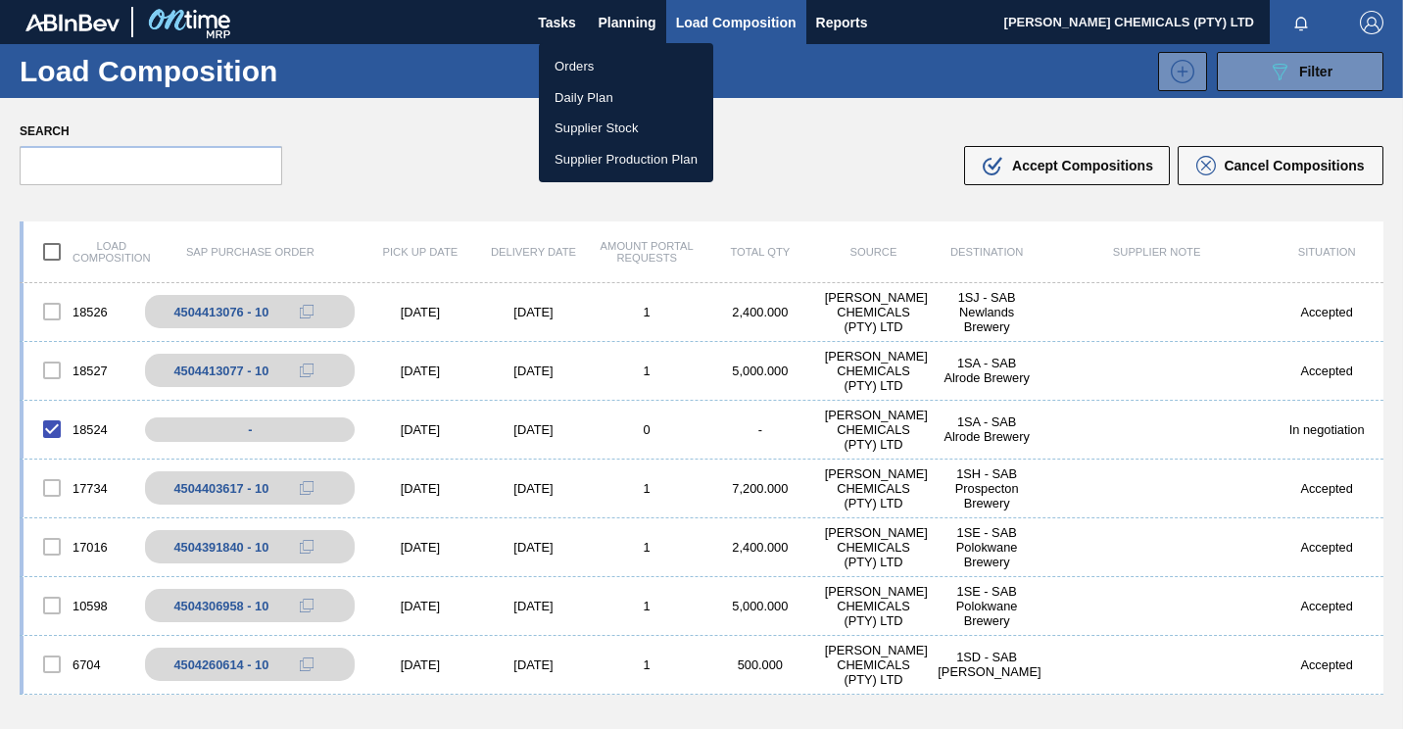
click at [594, 73] on li "Orders" at bounding box center [626, 66] width 174 height 31
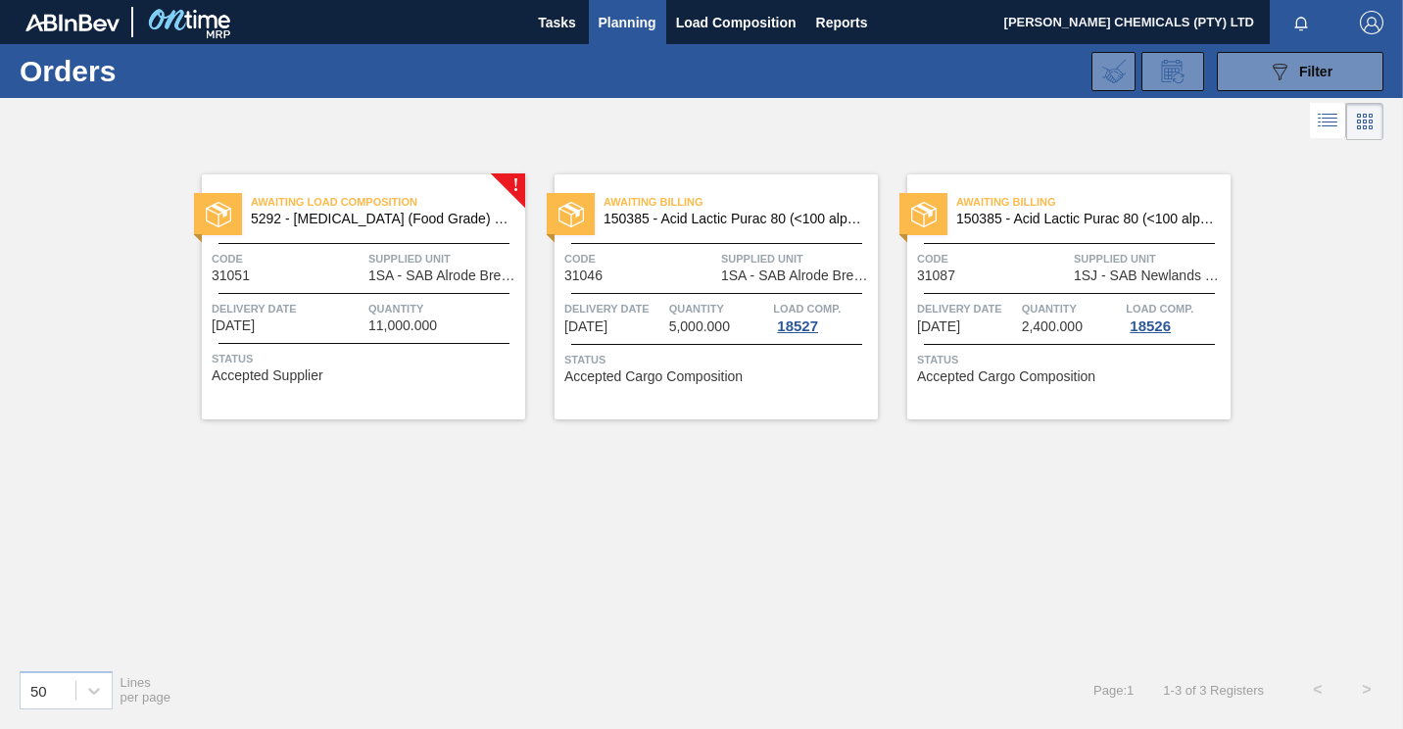
click at [370, 289] on div "Awaiting Load Composition 5292 - [MEDICAL_DATA] (Food Grade) flakes Code 31051 …" at bounding box center [363, 296] width 323 height 245
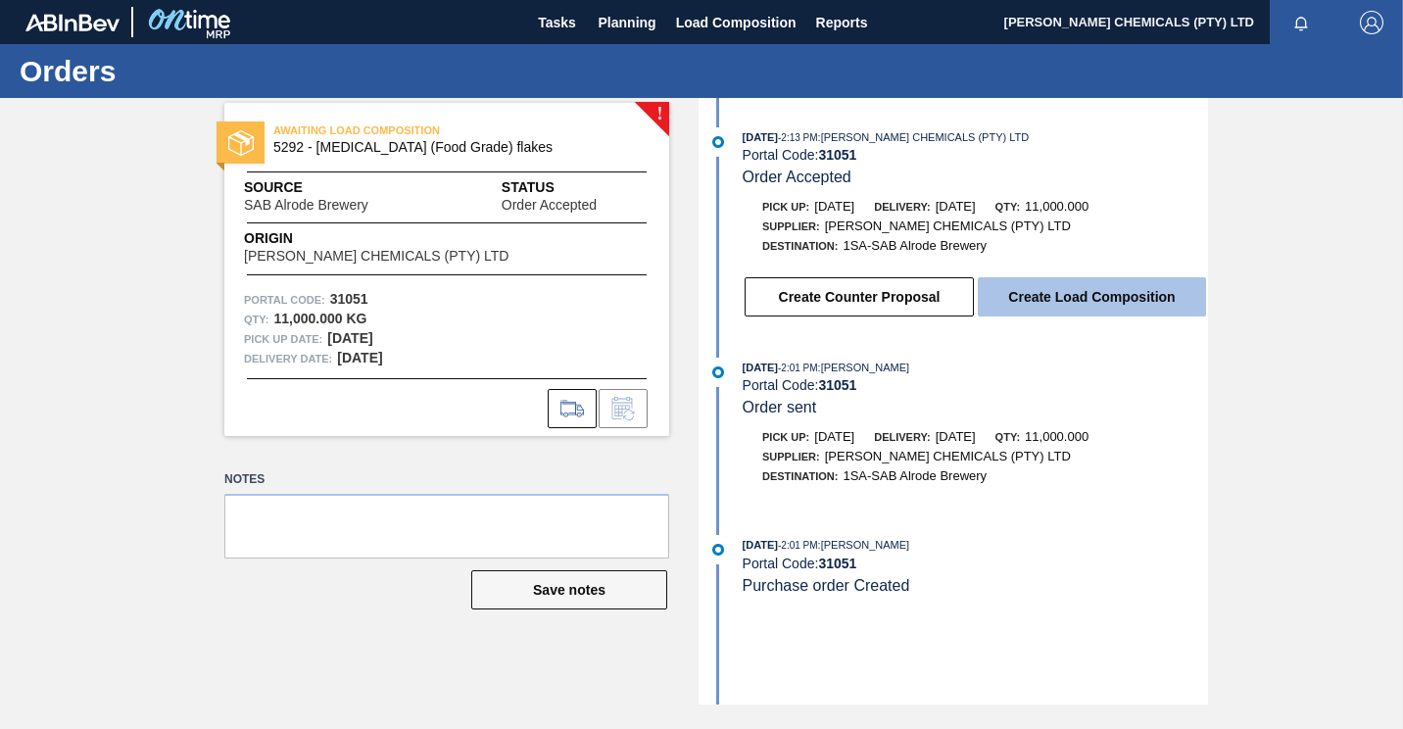
click at [1036, 305] on button "Create Load Composition" at bounding box center [1092, 296] width 228 height 39
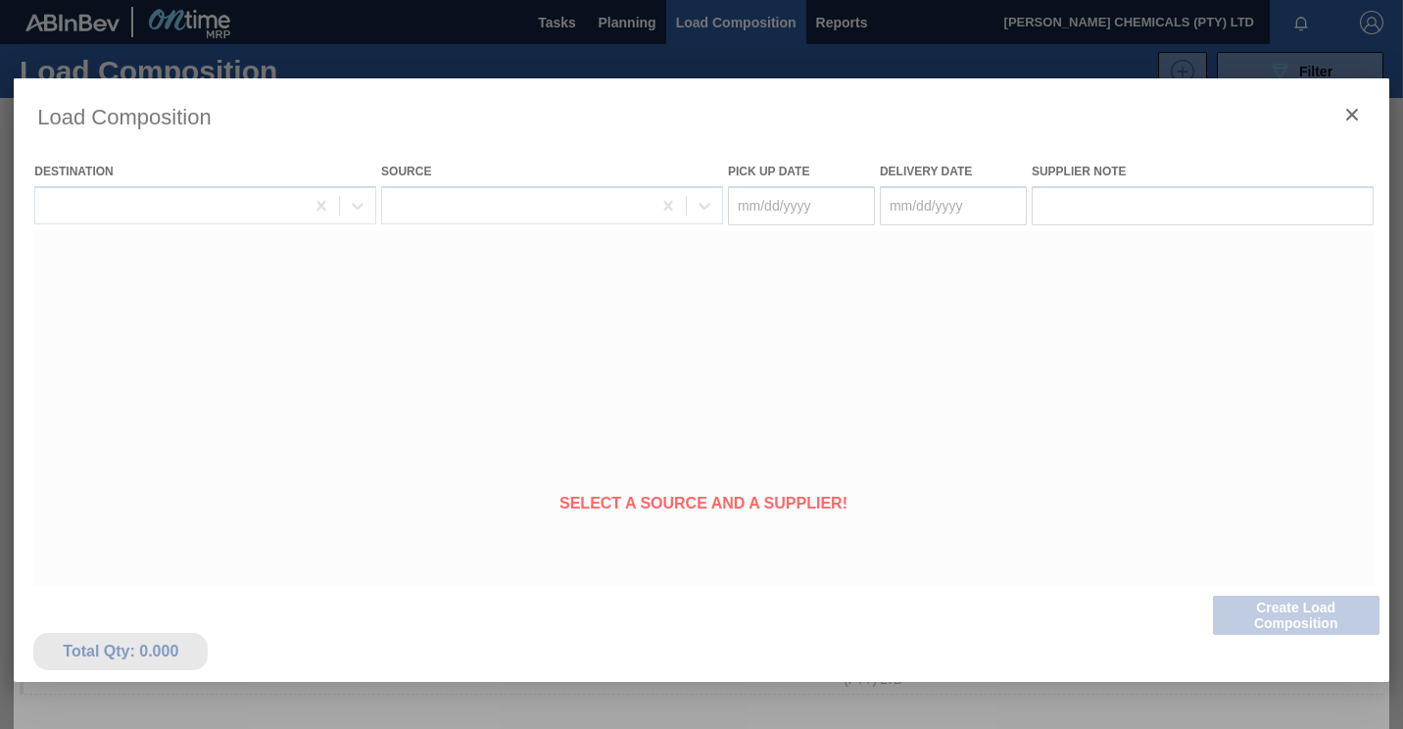
type Date "[DATE]"
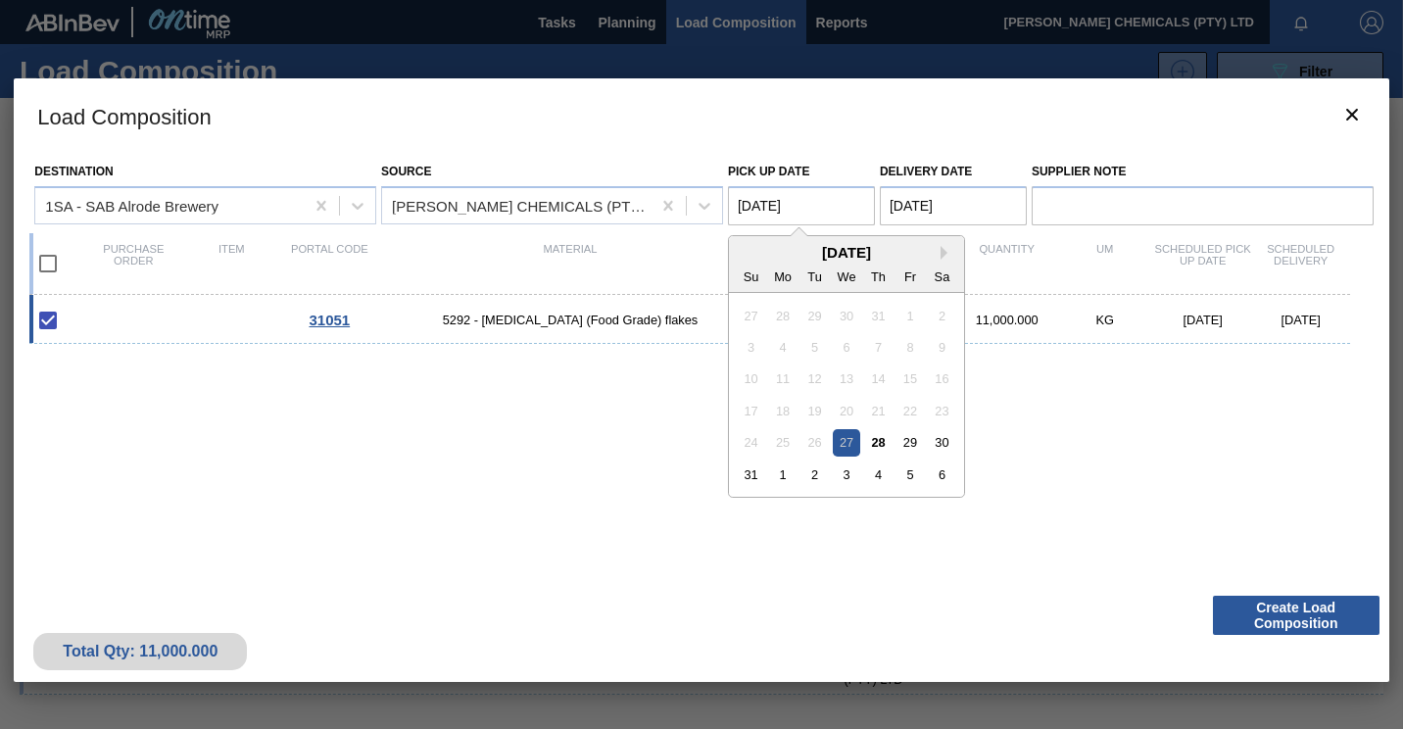
click at [794, 209] on Date "[DATE]" at bounding box center [801, 205] width 147 height 39
click at [915, 439] on div "29" at bounding box center [909, 442] width 26 height 26
type Date "[DATE]"
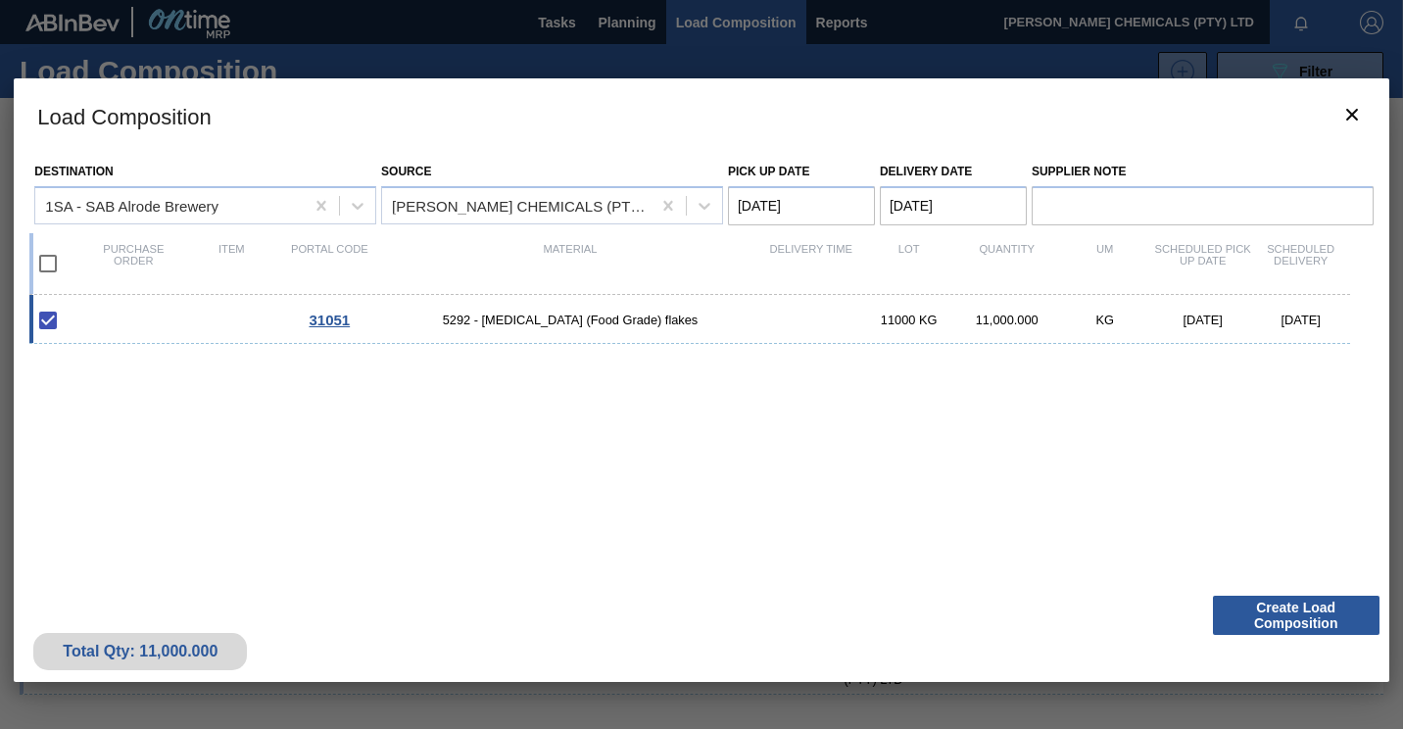
click at [976, 215] on Date "[DATE]" at bounding box center [953, 205] width 147 height 39
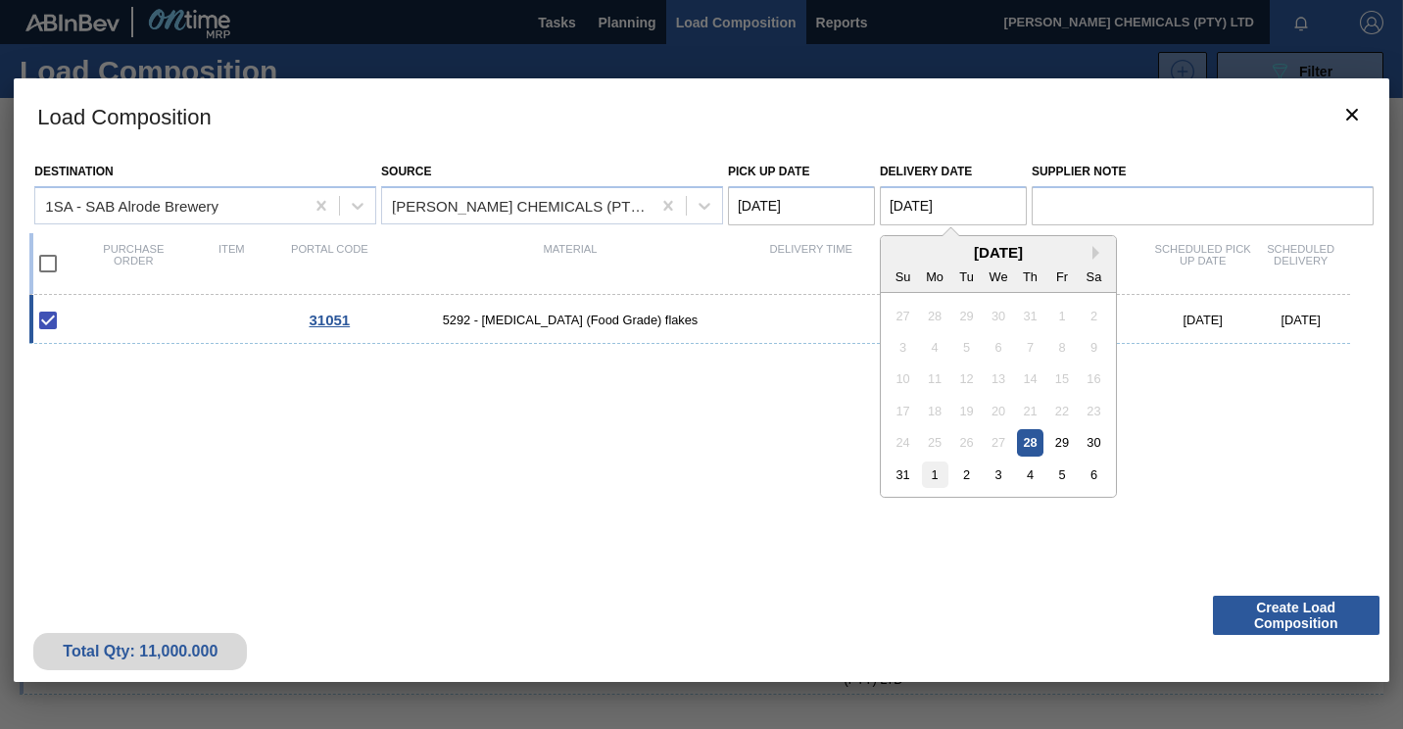
click at [934, 475] on div "1" at bounding box center [934, 474] width 26 height 26
type Date "[DATE]"
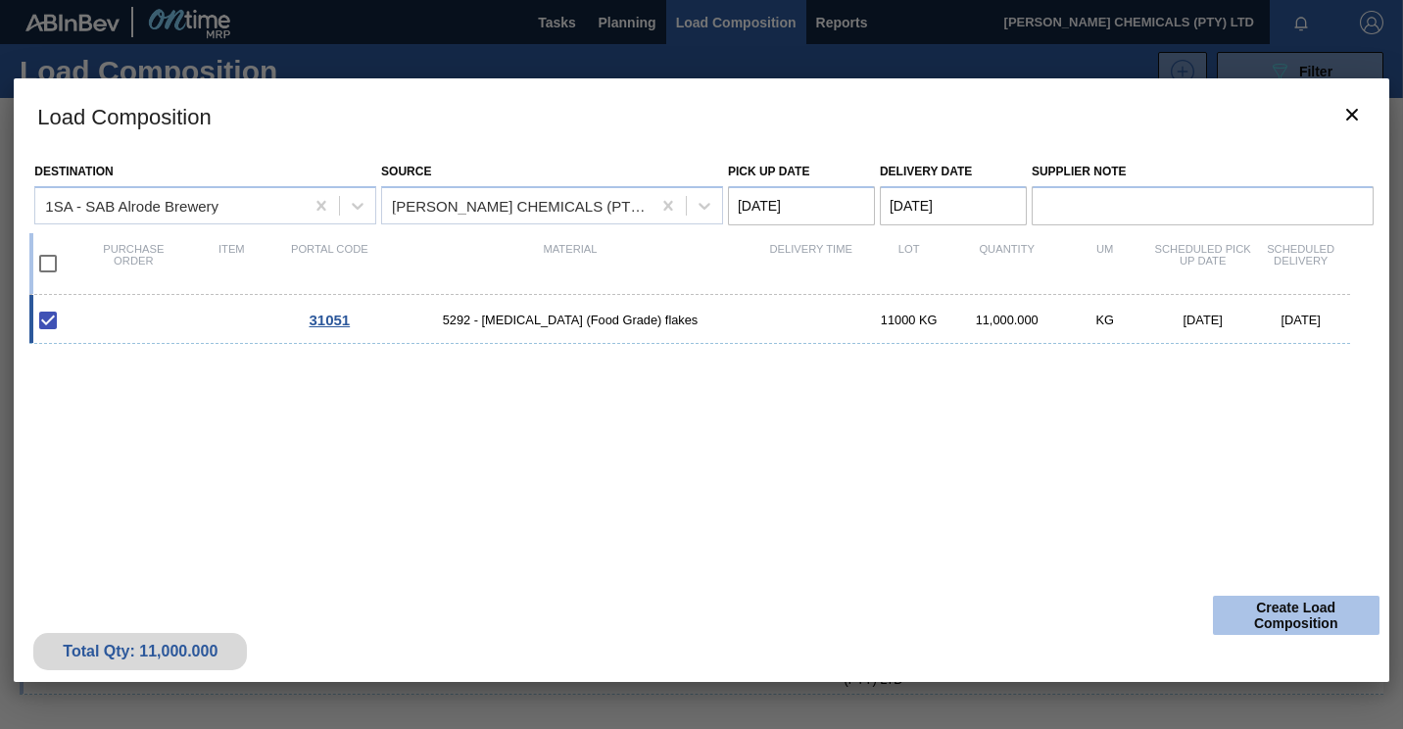
click at [1322, 620] on button "Create Load Composition" at bounding box center [1296, 615] width 167 height 39
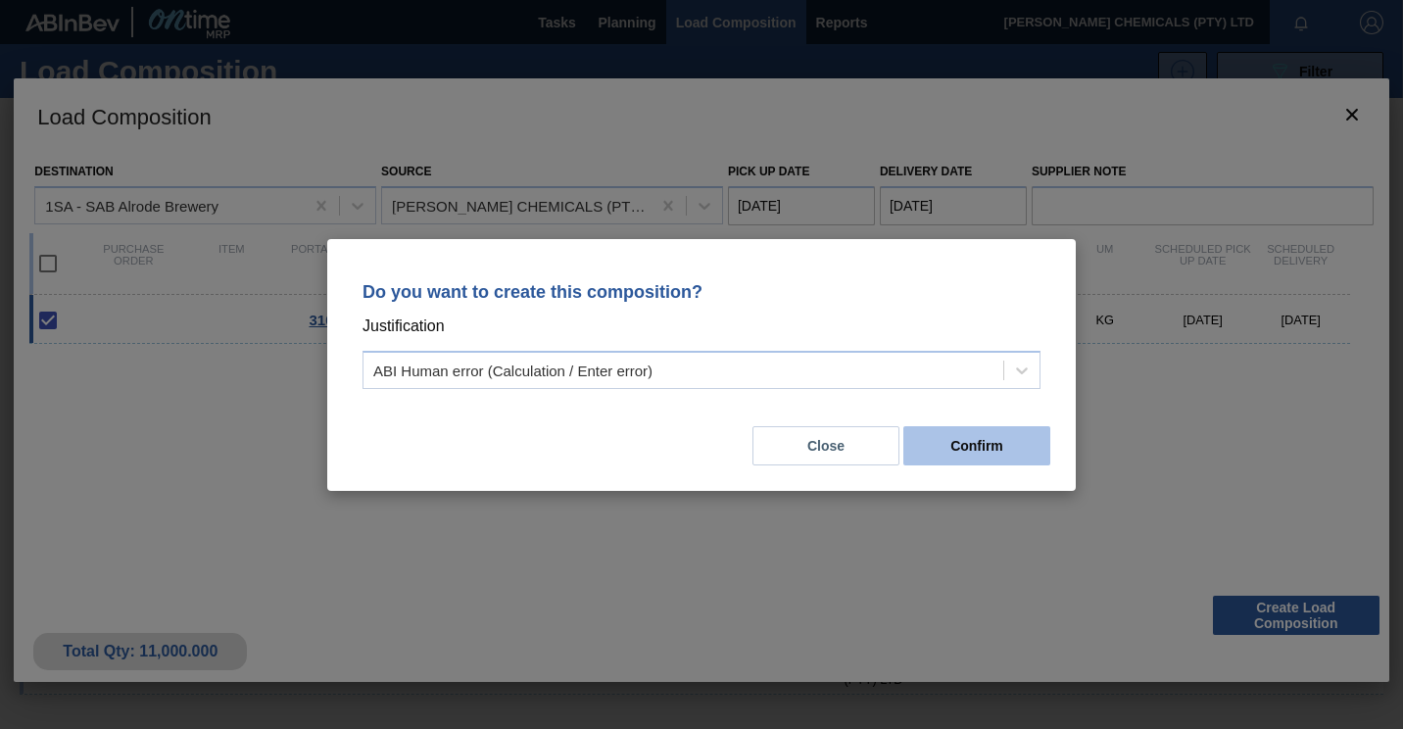
click at [951, 447] on button "Confirm" at bounding box center [976, 445] width 147 height 39
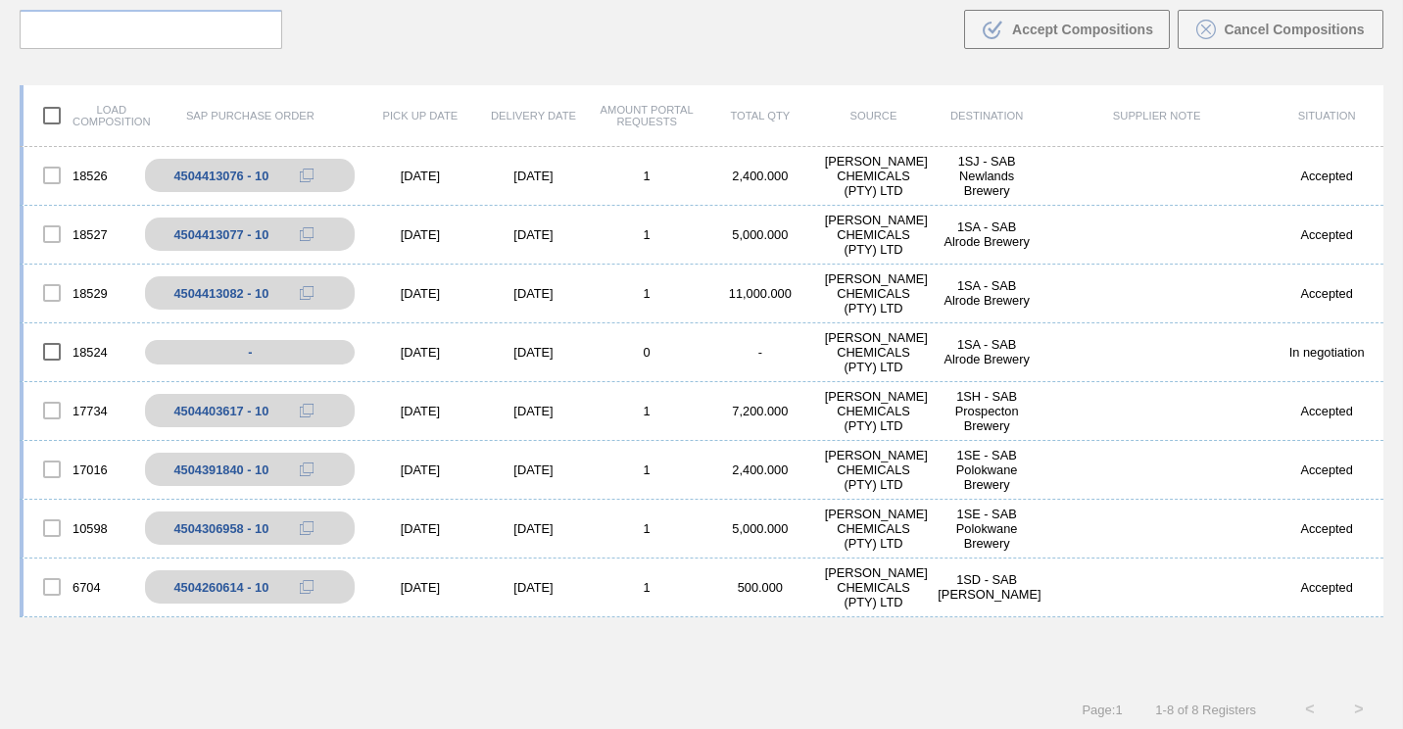
scroll to position [141, 0]
